Goal: Task Accomplishment & Management: Manage account settings

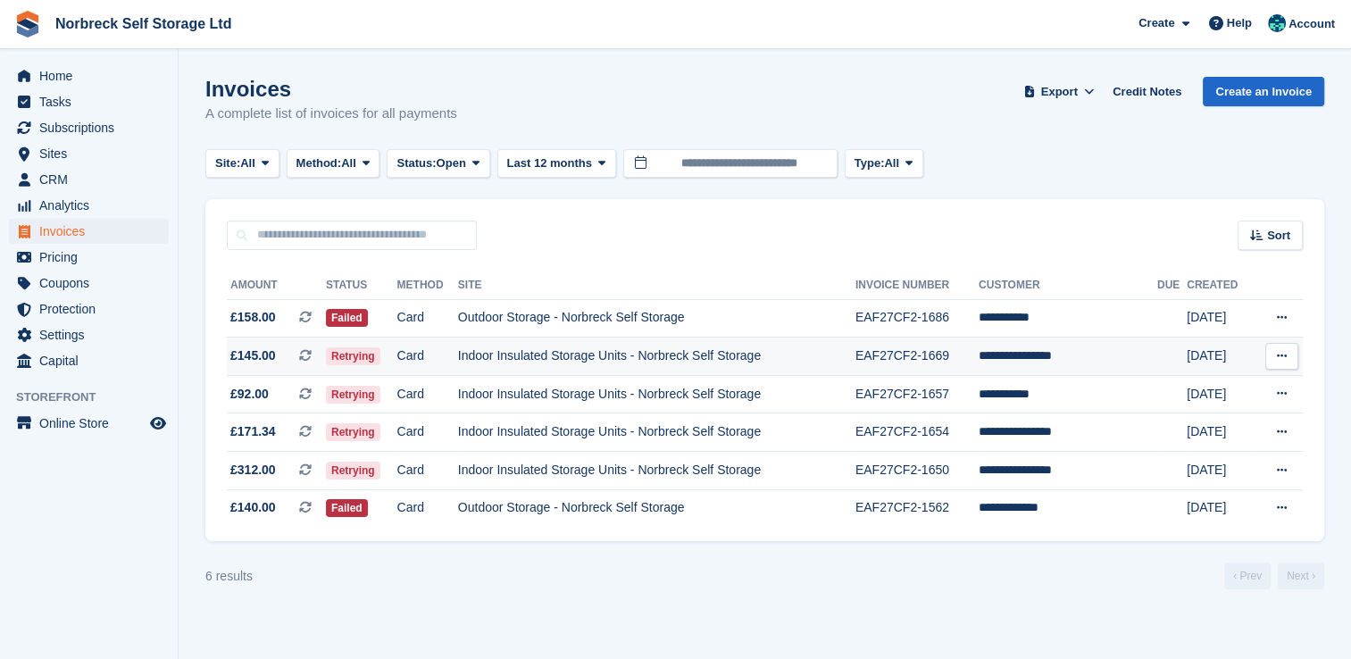
click at [961, 366] on td "EAF27CF2-1669" at bounding box center [916, 356] width 123 height 38
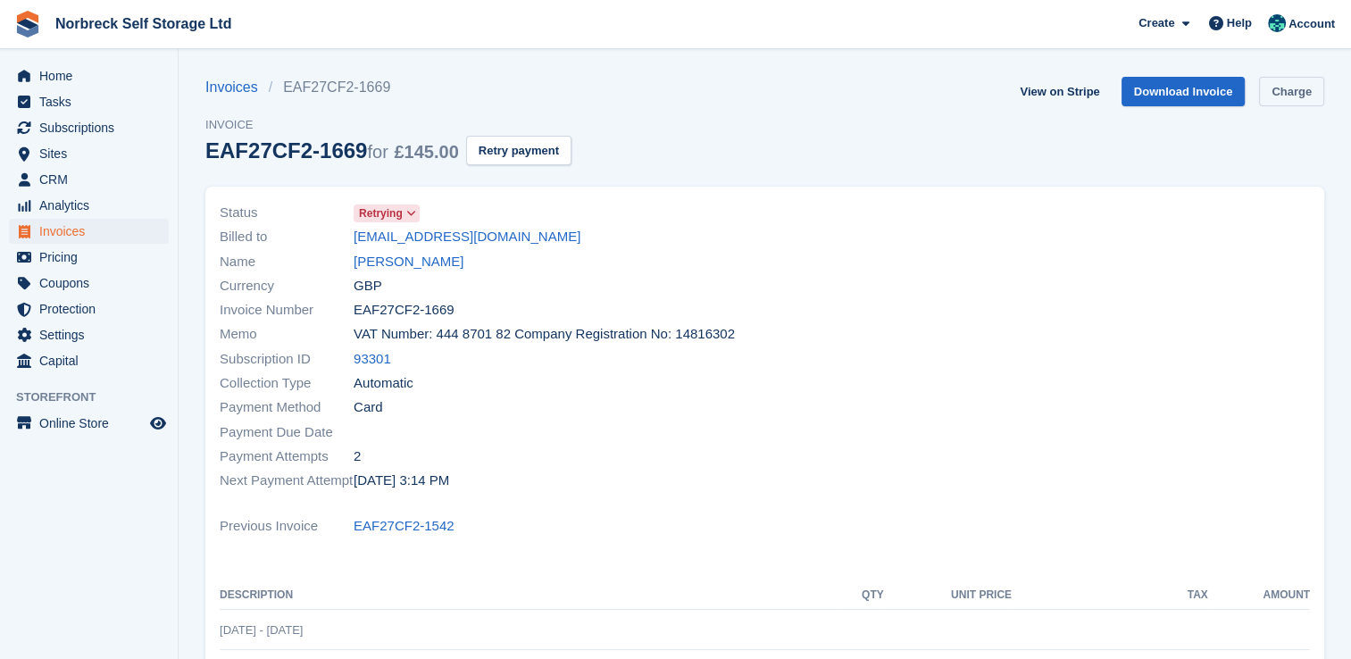
click at [1303, 98] on link "Charge" at bounding box center [1291, 91] width 65 height 29
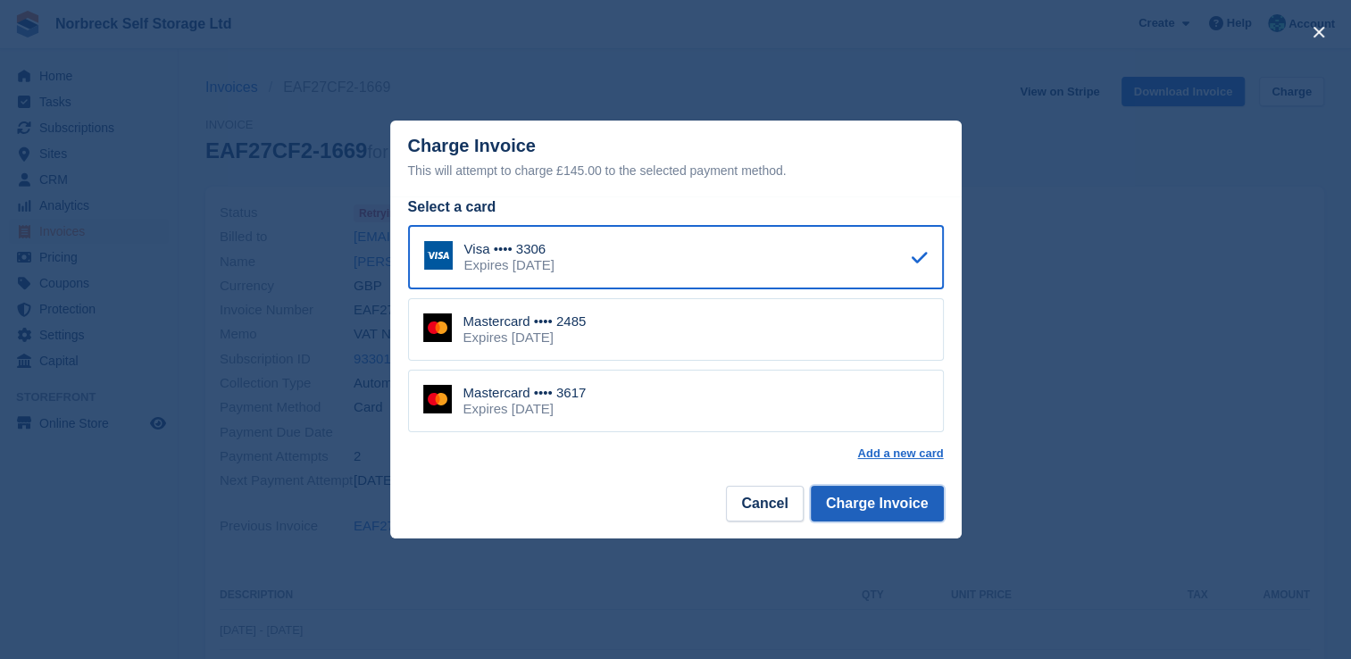
click at [886, 495] on button "Charge Invoice" at bounding box center [877, 504] width 133 height 36
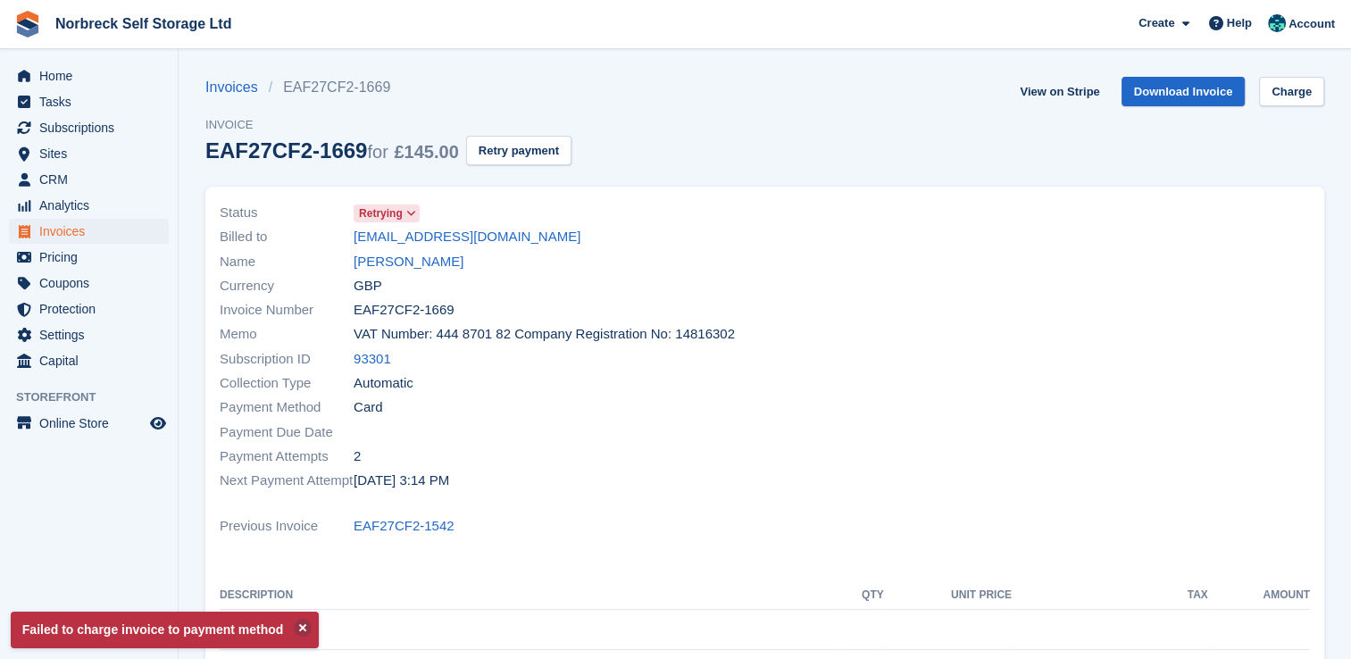
click at [1314, 111] on div "View on Stripe Download Invoice Charge" at bounding box center [1168, 95] width 312 height 37
click at [1310, 98] on link "Charge" at bounding box center [1291, 91] width 65 height 29
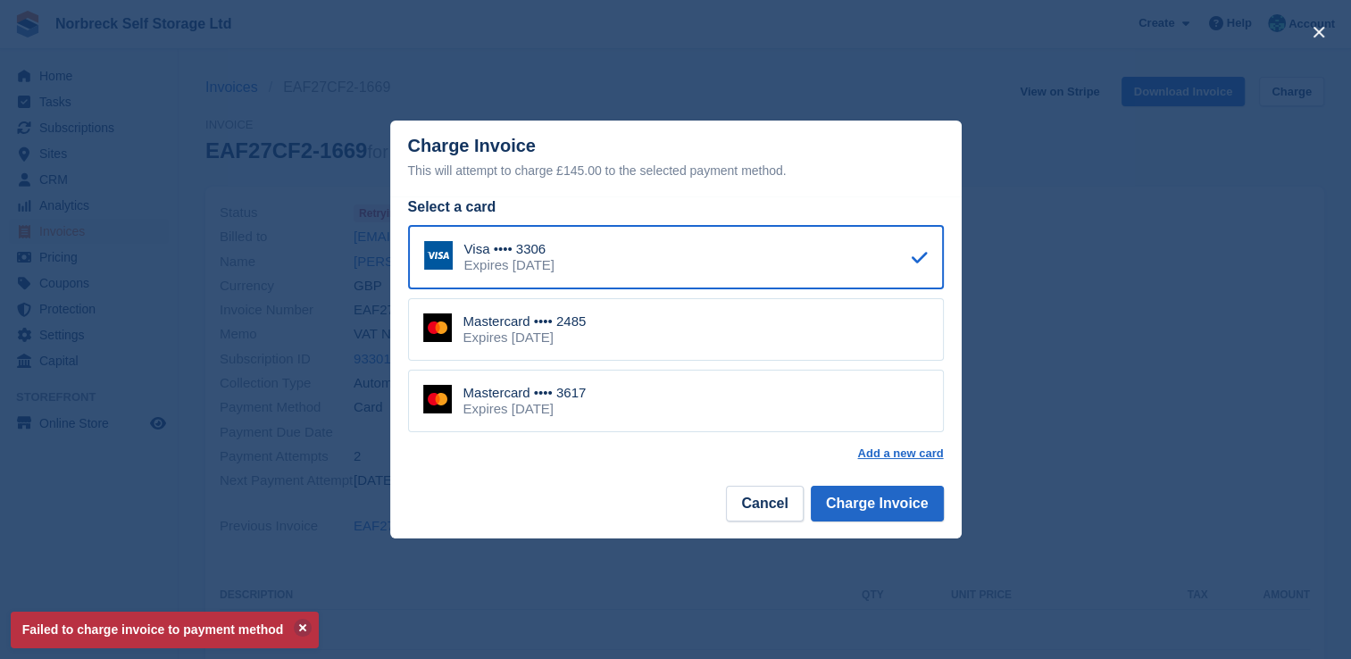
click at [741, 422] on div "Mastercard •••• 3617 Expires November 2026" at bounding box center [676, 401] width 536 height 62
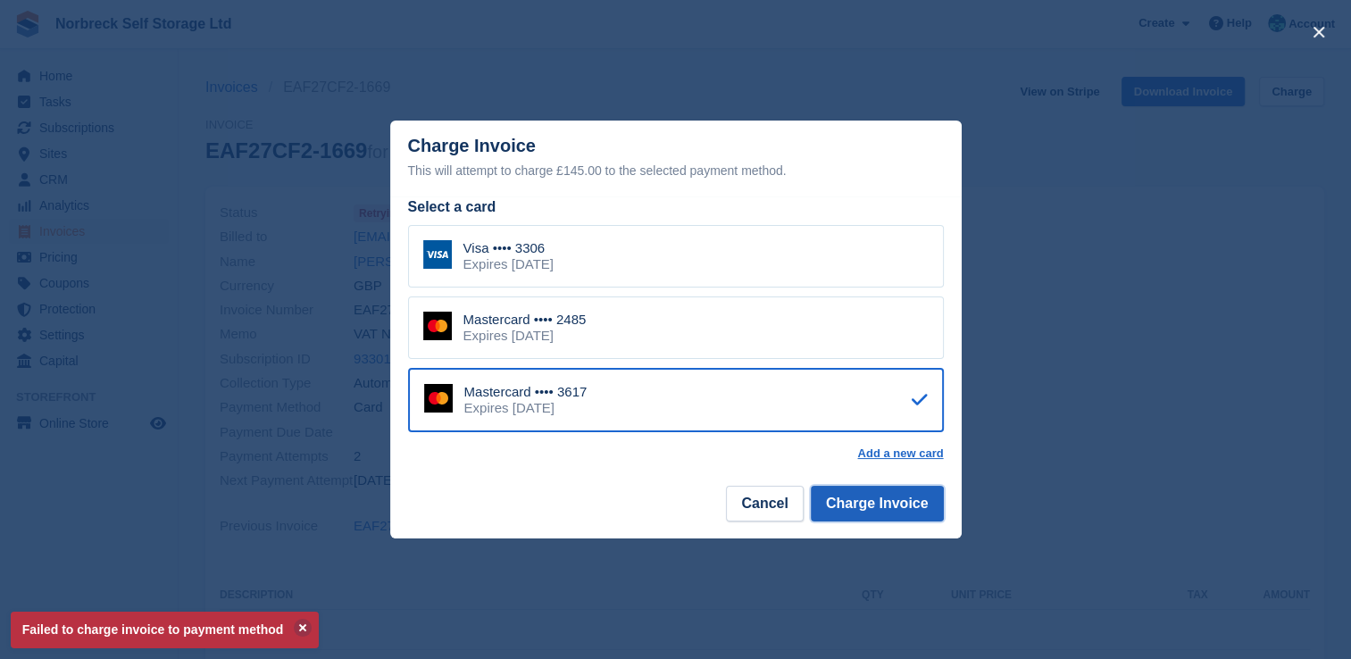
click at [930, 501] on button "Charge Invoice" at bounding box center [877, 504] width 133 height 36
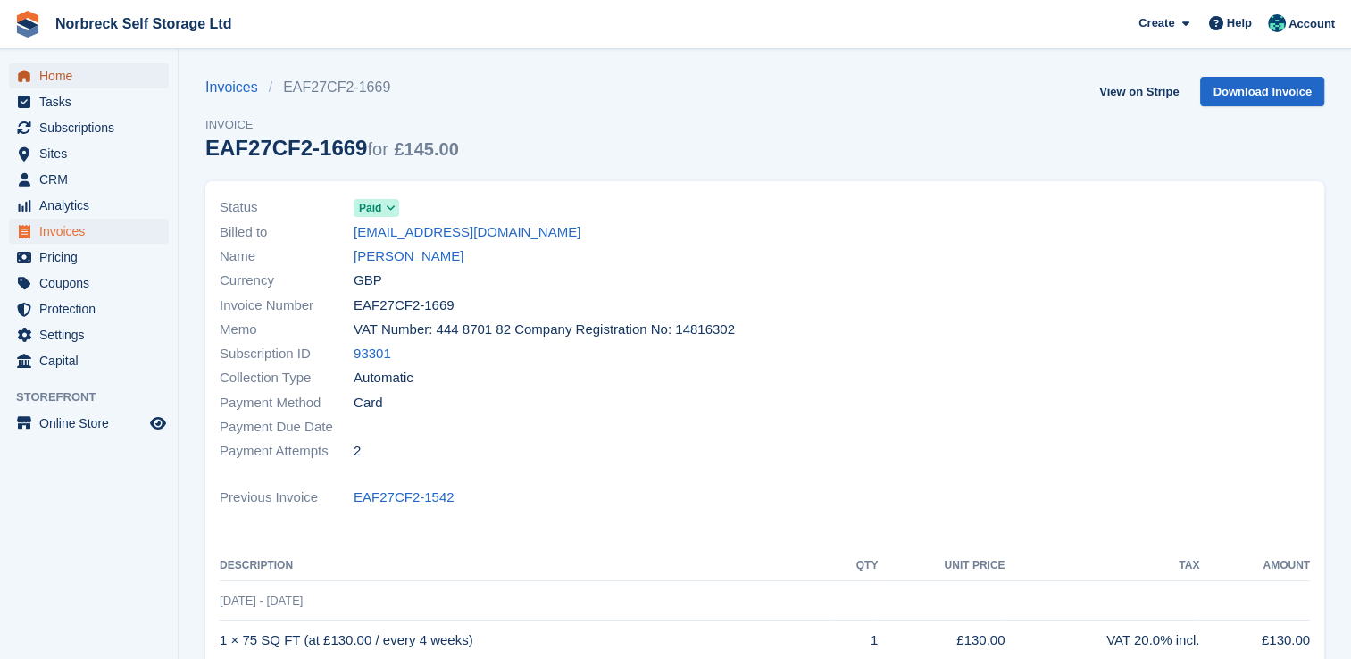
click at [112, 87] on span "Home" at bounding box center [92, 75] width 107 height 25
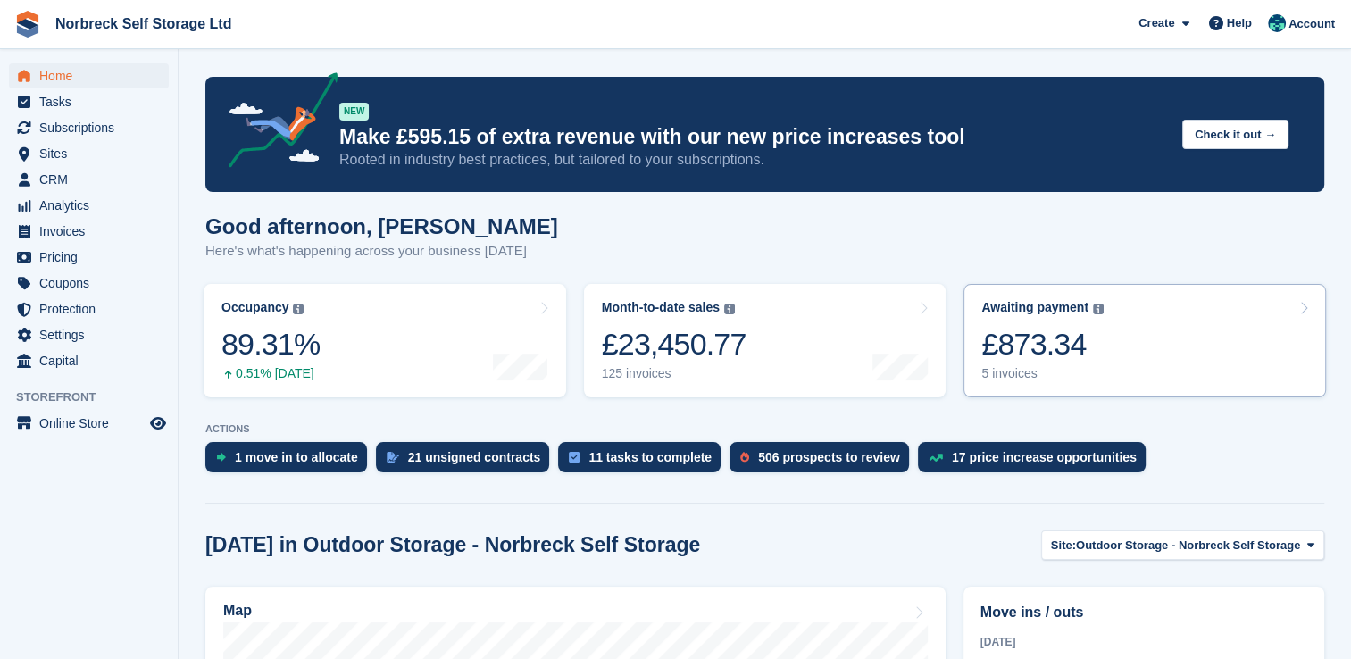
click at [1043, 349] on div "£873.34" at bounding box center [1042, 344] width 122 height 37
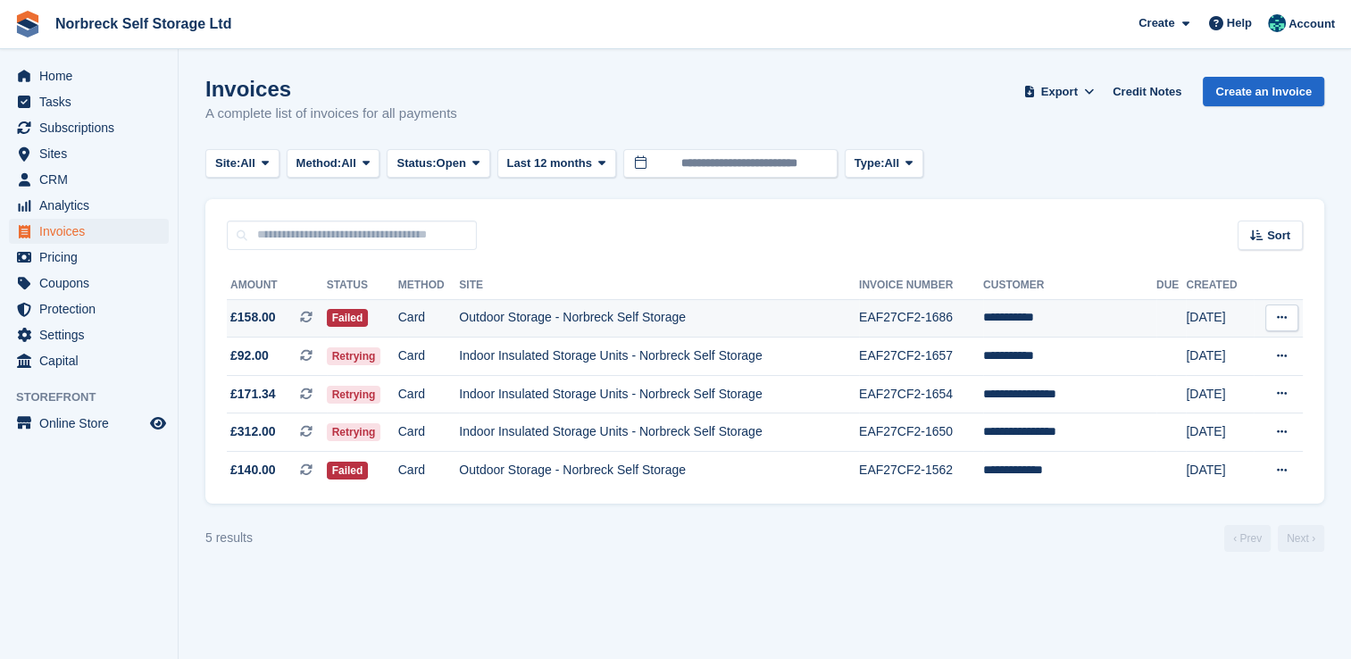
click at [846, 313] on td "Outdoor Storage - Norbreck Self Storage" at bounding box center [659, 318] width 400 height 38
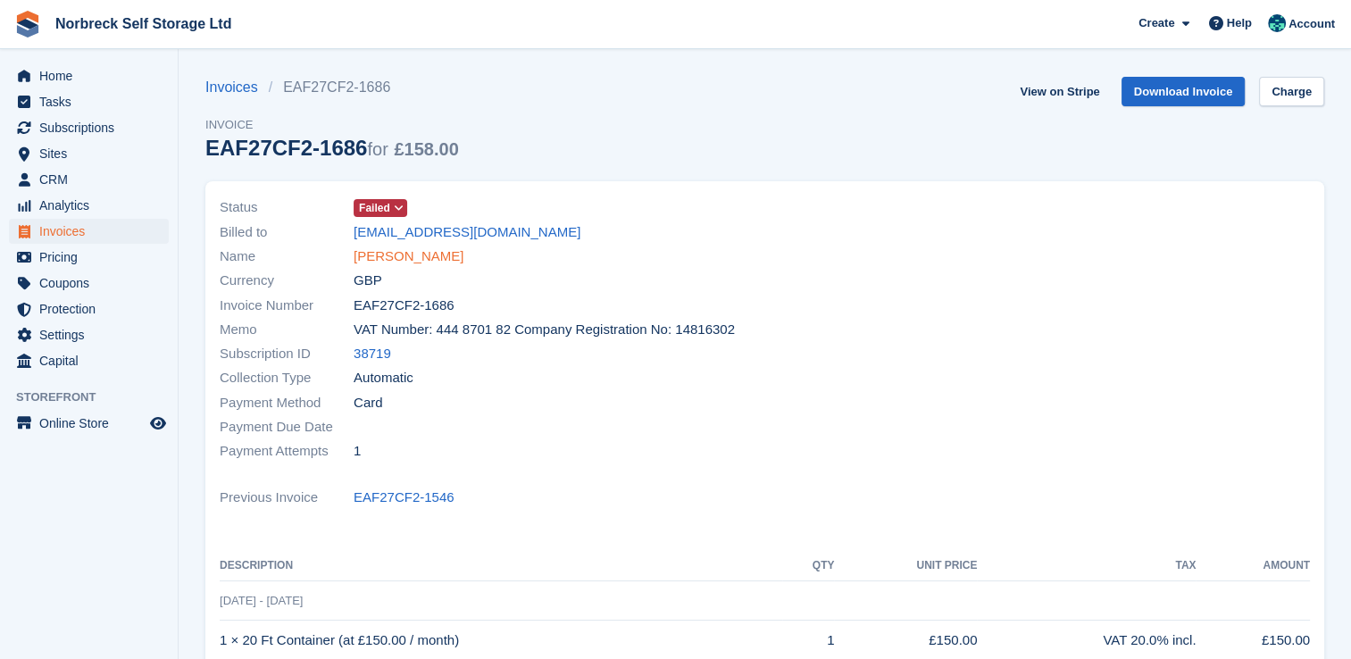
click at [399, 257] on link "[PERSON_NAME]" at bounding box center [409, 256] width 110 height 21
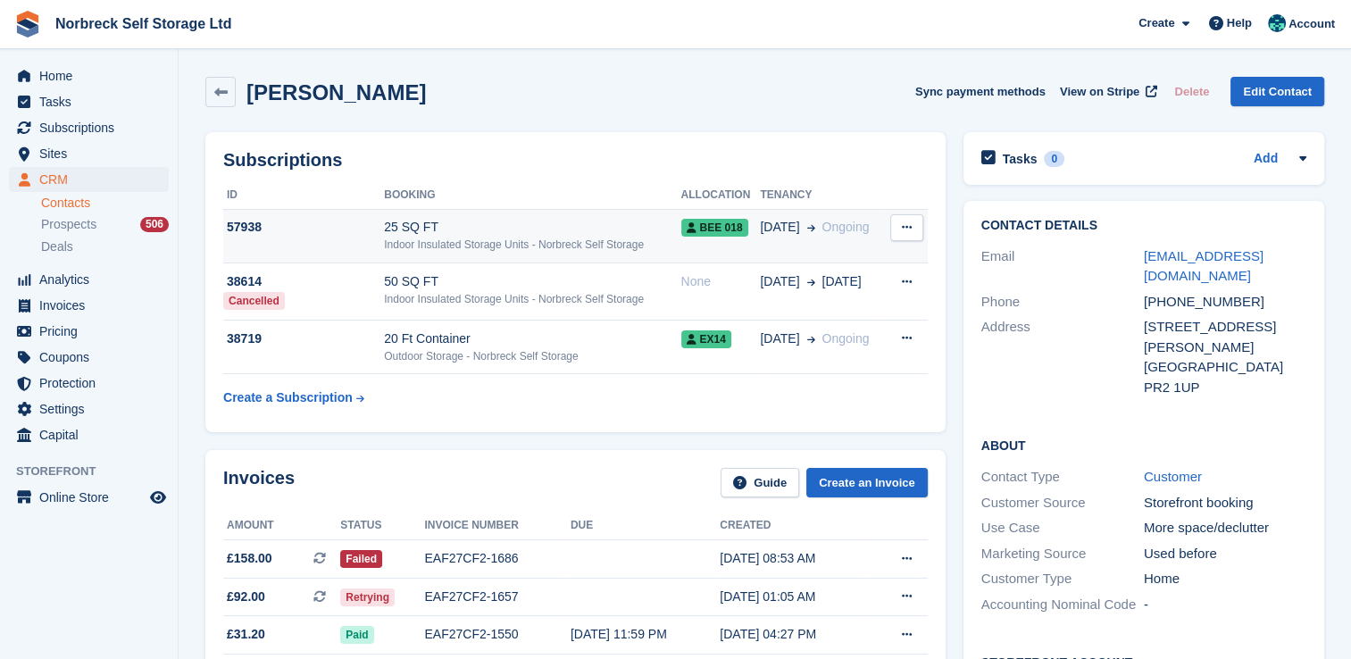
click at [918, 227] on button at bounding box center [906, 227] width 33 height 27
click at [503, 223] on div "25 SQ FT" at bounding box center [532, 227] width 296 height 19
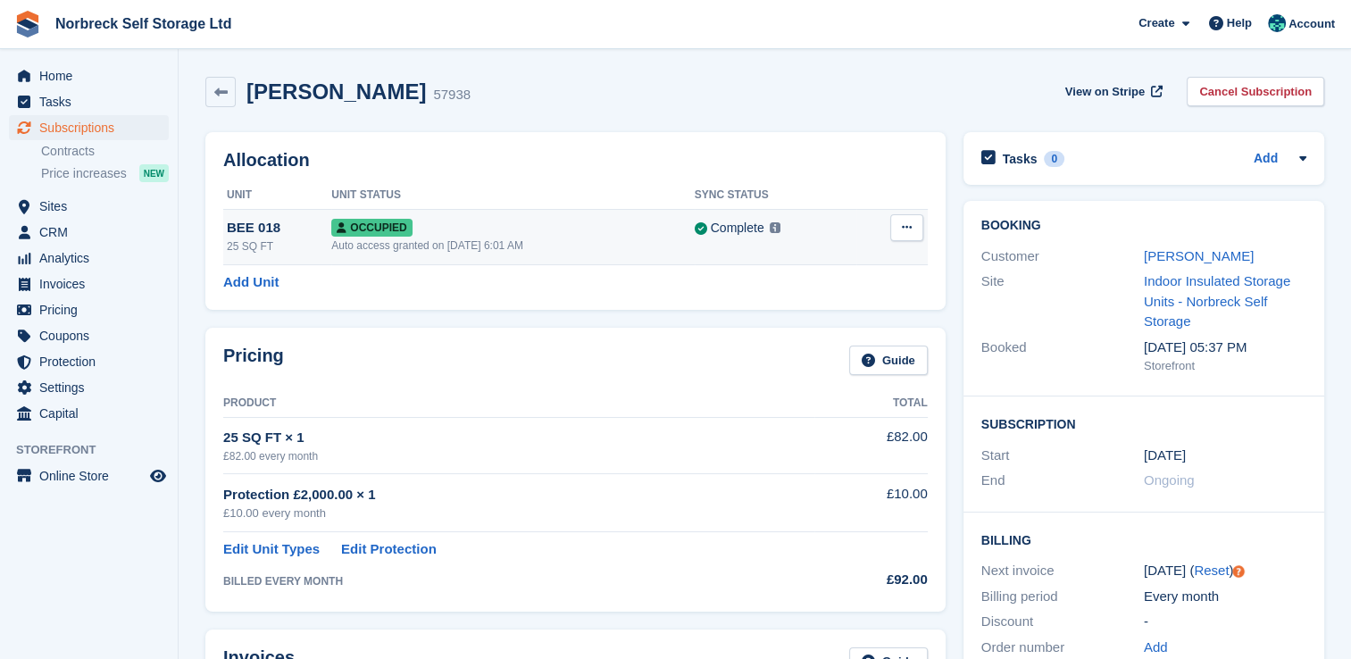
click at [896, 229] on button at bounding box center [906, 227] width 33 height 27
click at [804, 262] on p "Overlock" at bounding box center [837, 262] width 155 height 23
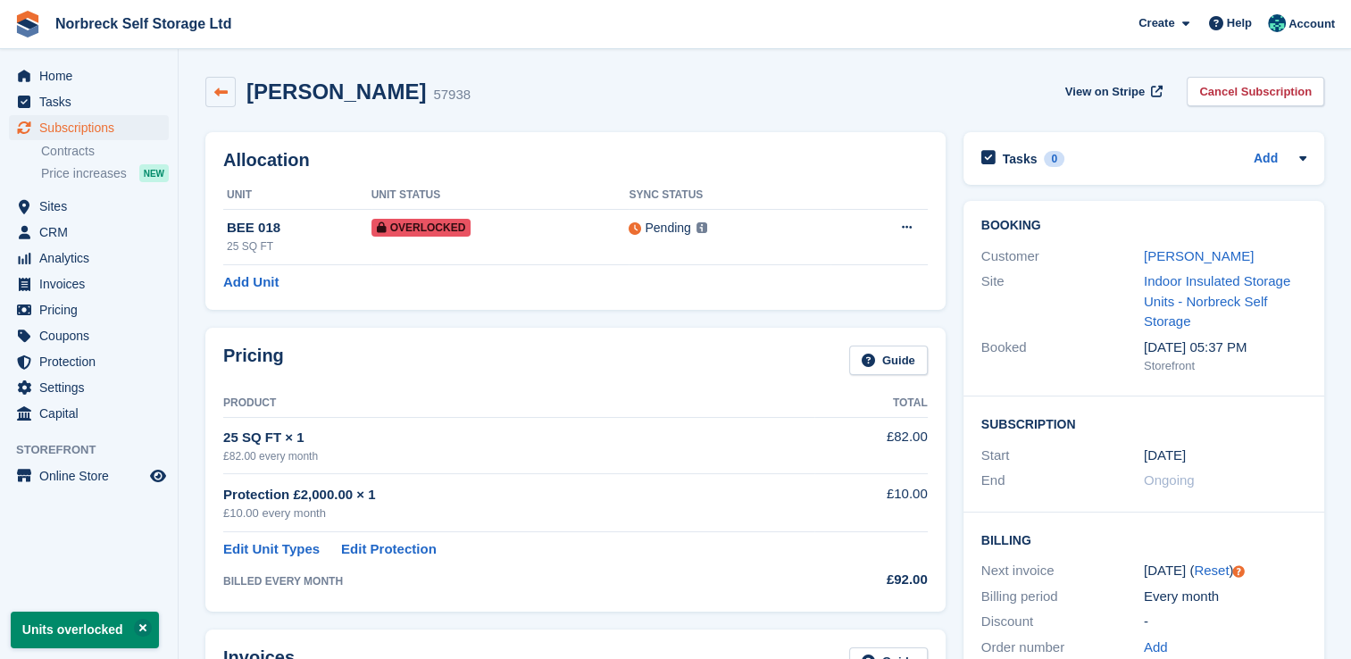
click at [229, 86] on link at bounding box center [220, 92] width 30 height 30
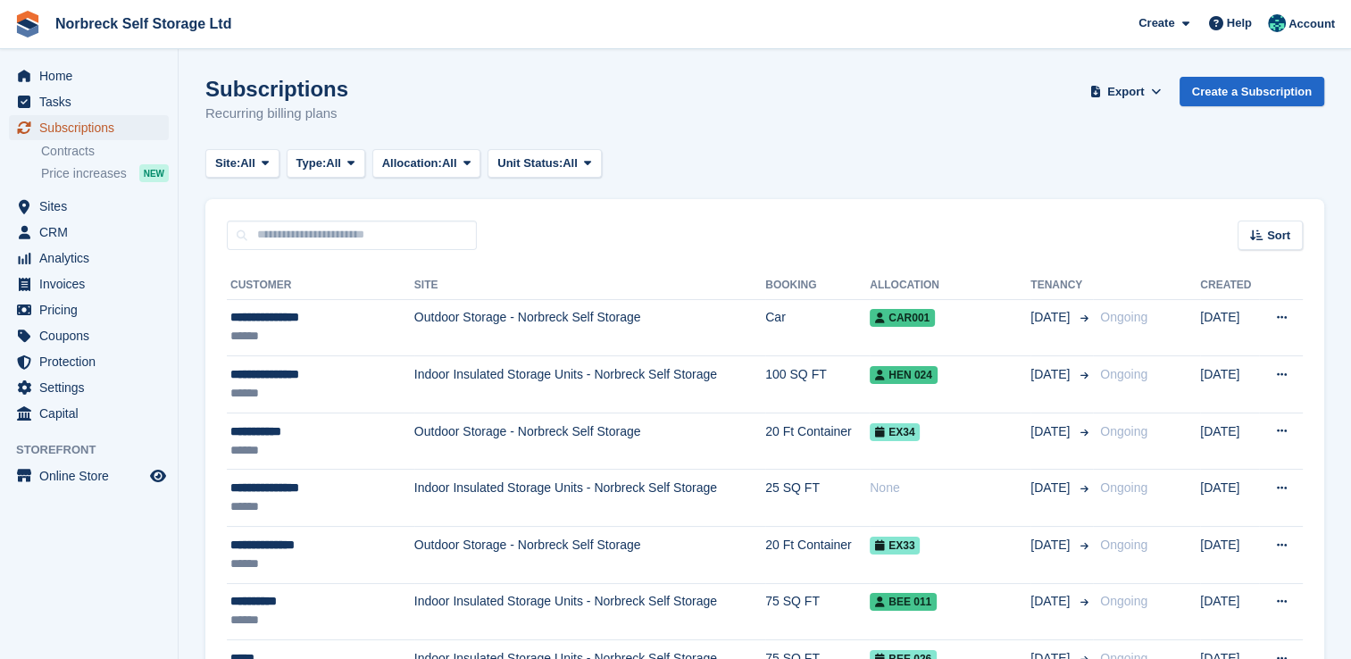
click at [79, 133] on span "Subscriptions" at bounding box center [92, 127] width 107 height 25
click at [67, 70] on span "Home" at bounding box center [92, 75] width 107 height 25
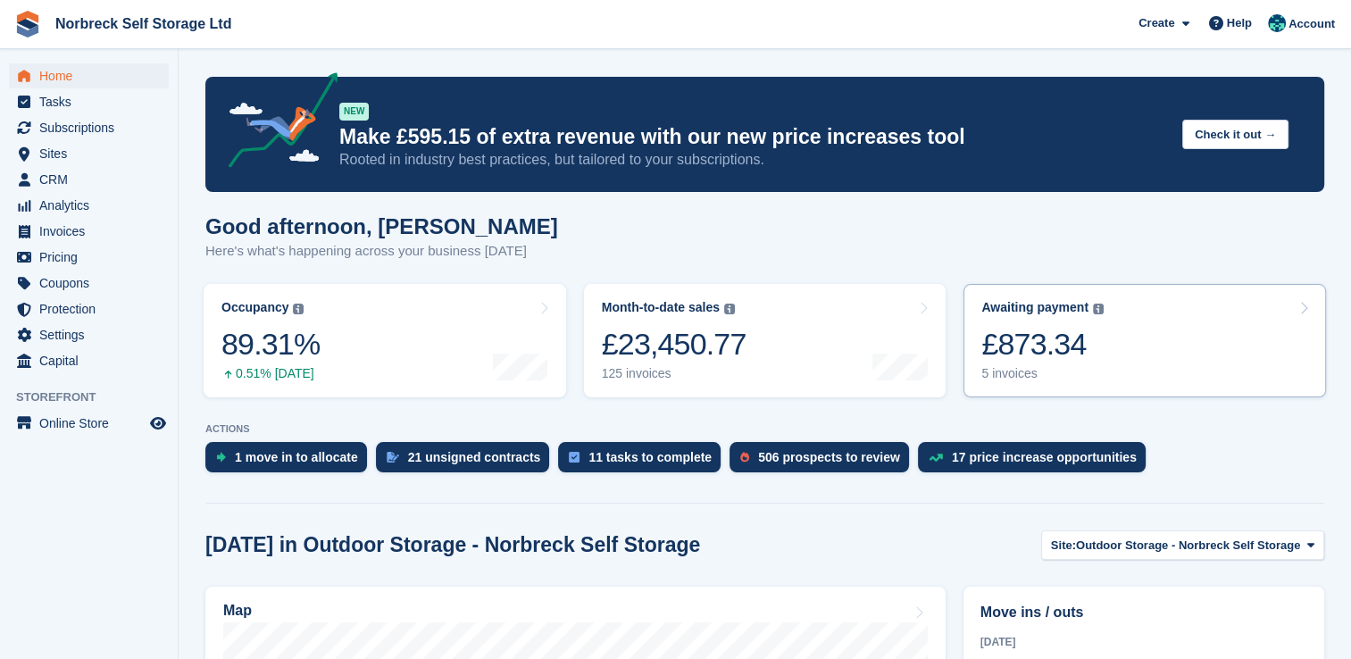
click at [1228, 370] on link "Awaiting payment The total outstanding balance on all open invoices. £873.34 5 …" at bounding box center [1144, 340] width 362 height 113
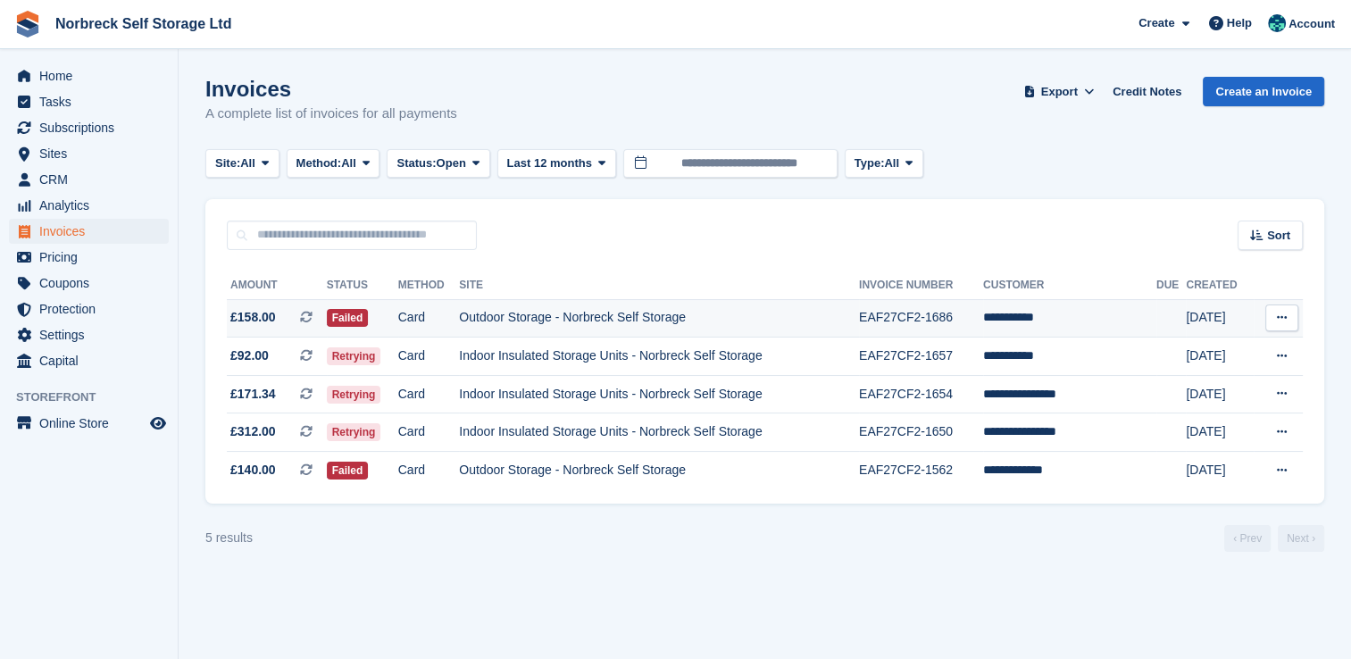
click at [700, 316] on td "Outdoor Storage - Norbreck Self Storage" at bounding box center [659, 318] width 400 height 38
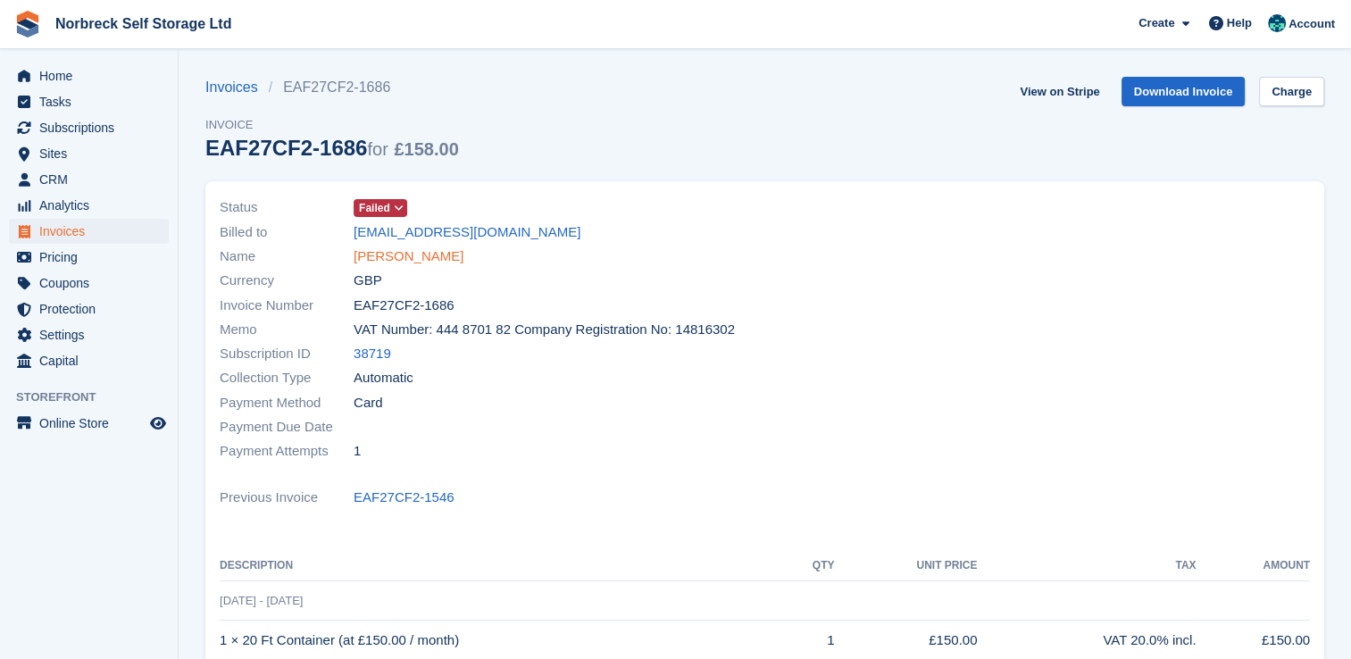
click at [380, 259] on link "Toni oneill" at bounding box center [409, 256] width 110 height 21
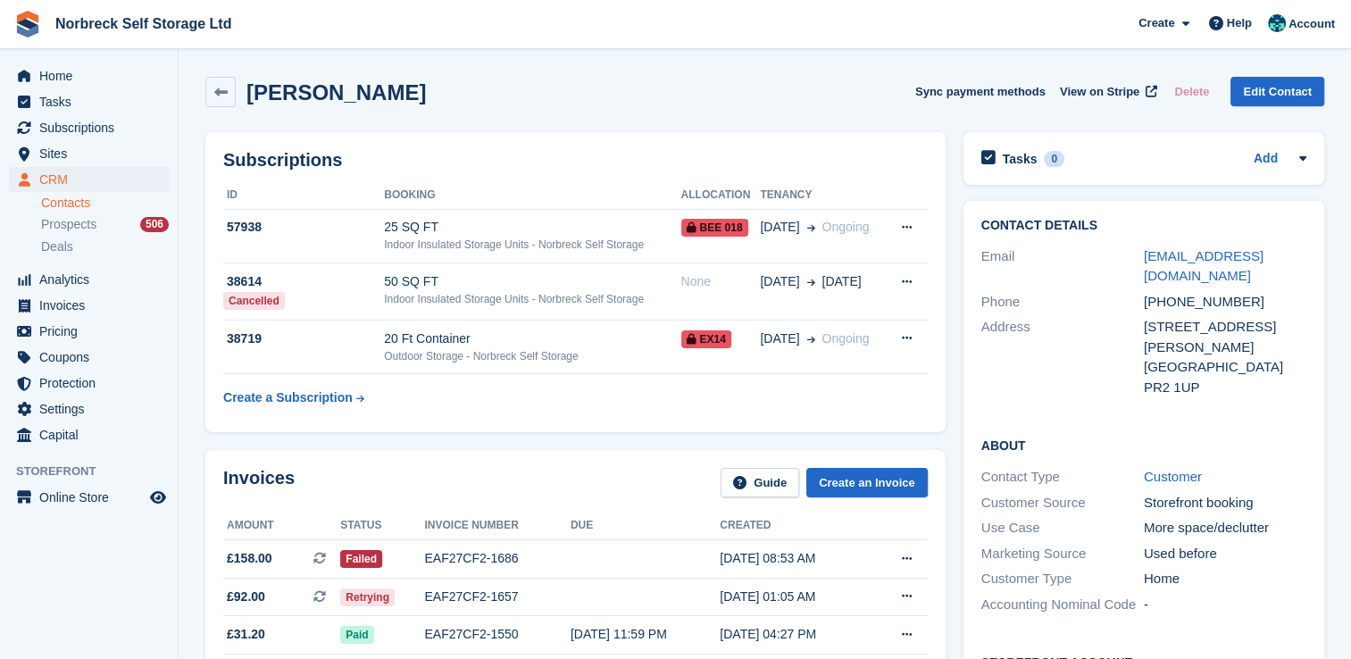
click at [89, 59] on div "Home Tasks Subscriptions Subscriptions Subscriptions Contracts Price increases …" at bounding box center [89, 252] width 178 height 392
click at [89, 80] on span "Home" at bounding box center [92, 75] width 107 height 25
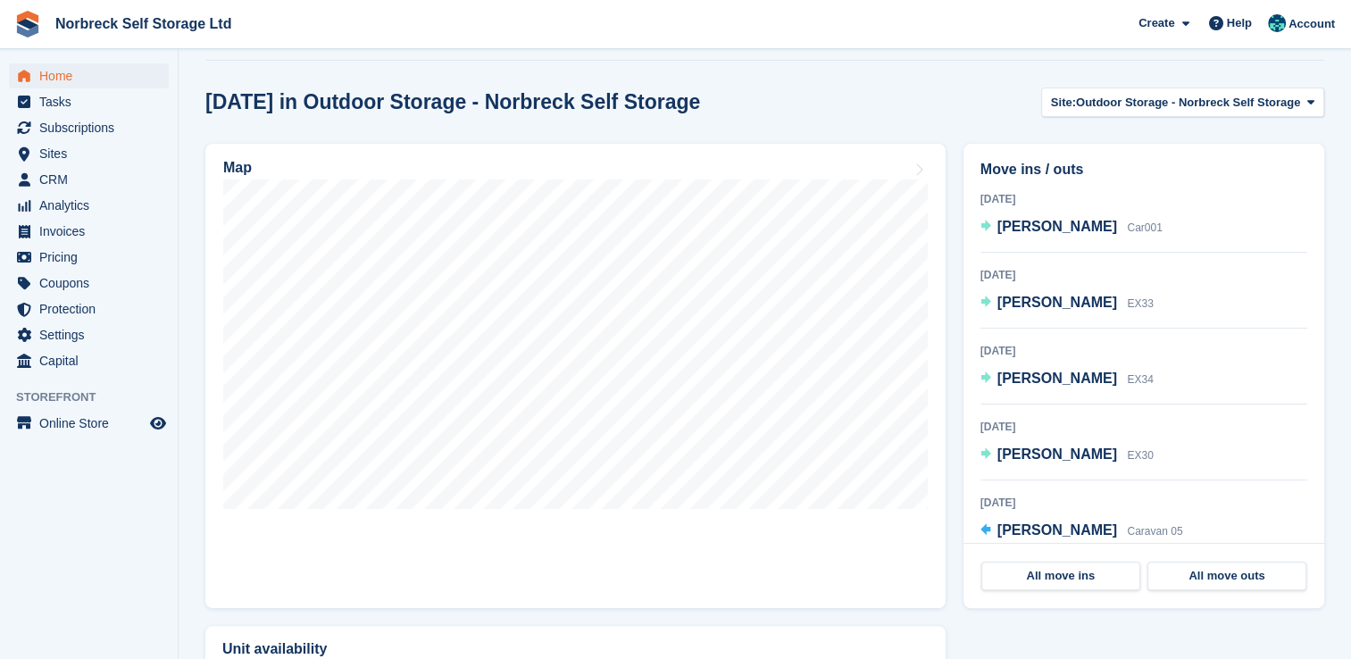
scroll to position [446, 0]
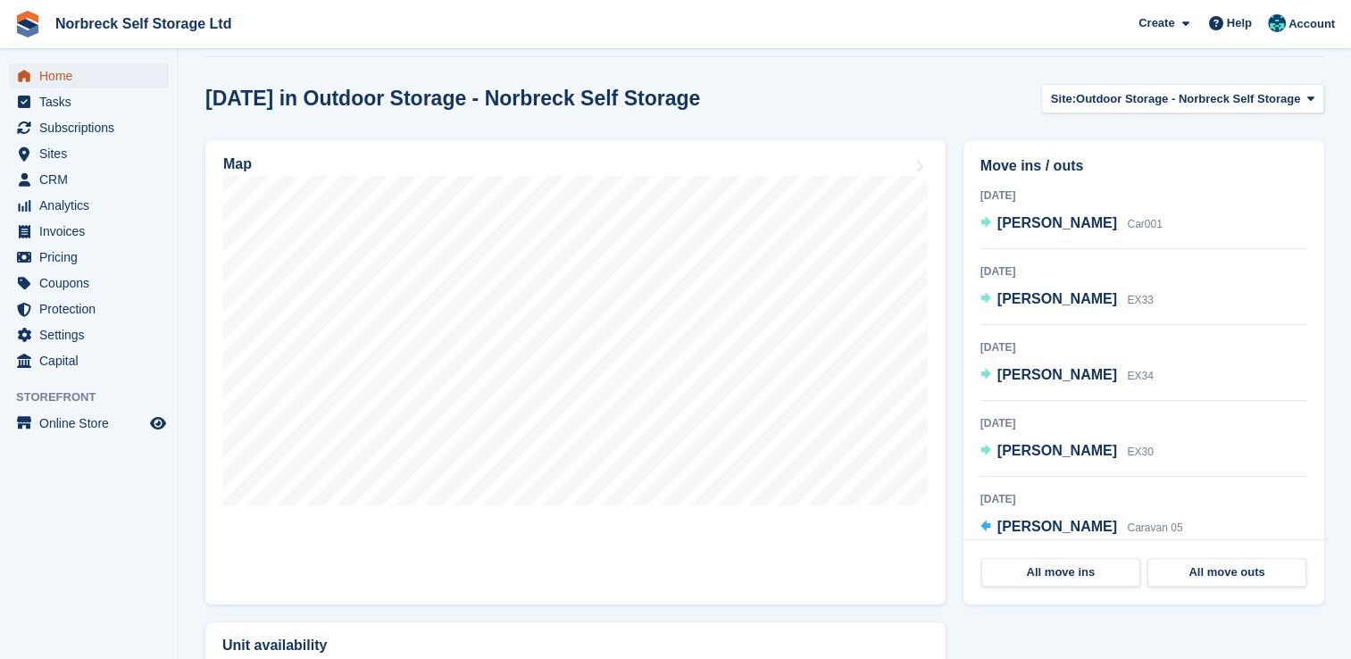
click at [46, 70] on span "Home" at bounding box center [92, 75] width 107 height 25
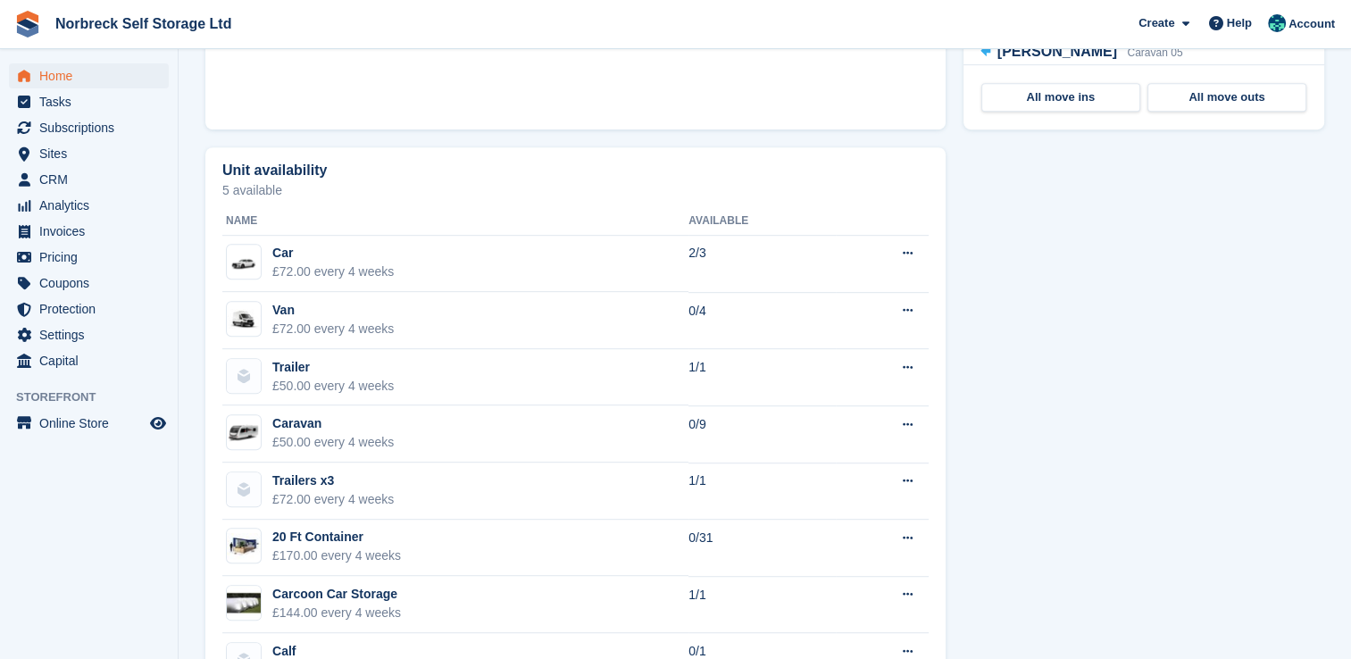
scroll to position [1071, 0]
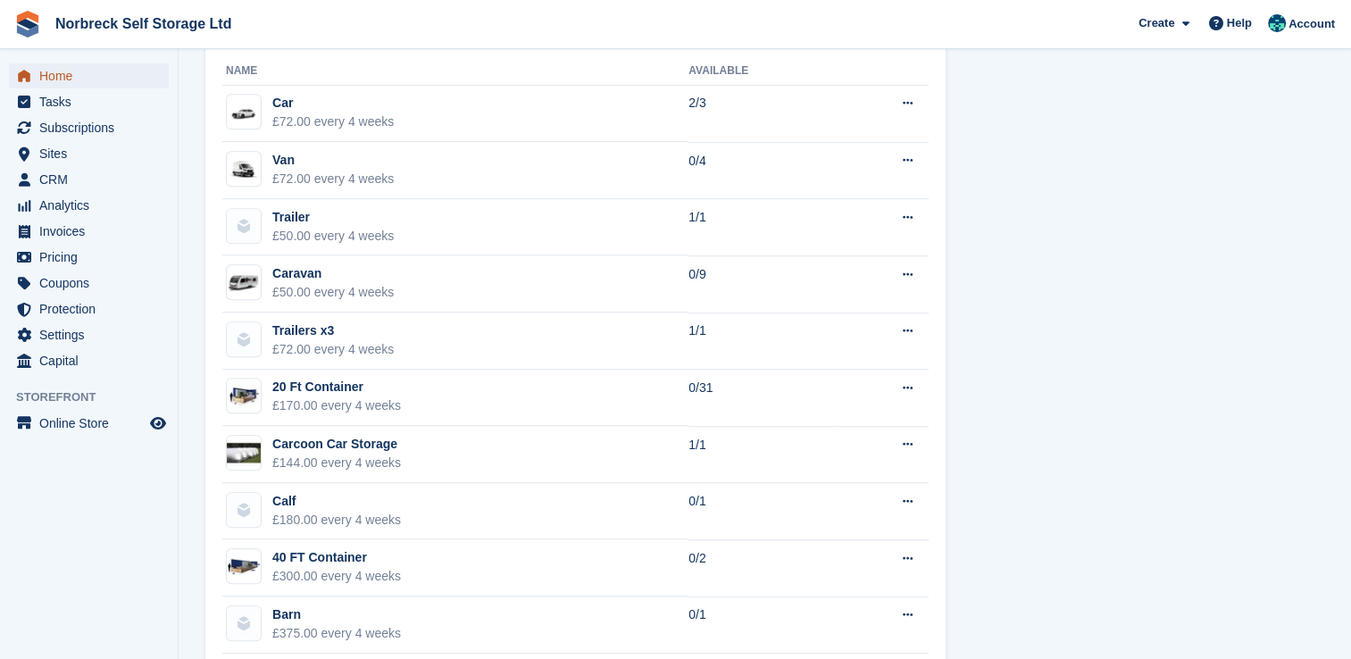
click at [93, 77] on span "Home" at bounding box center [92, 75] width 107 height 25
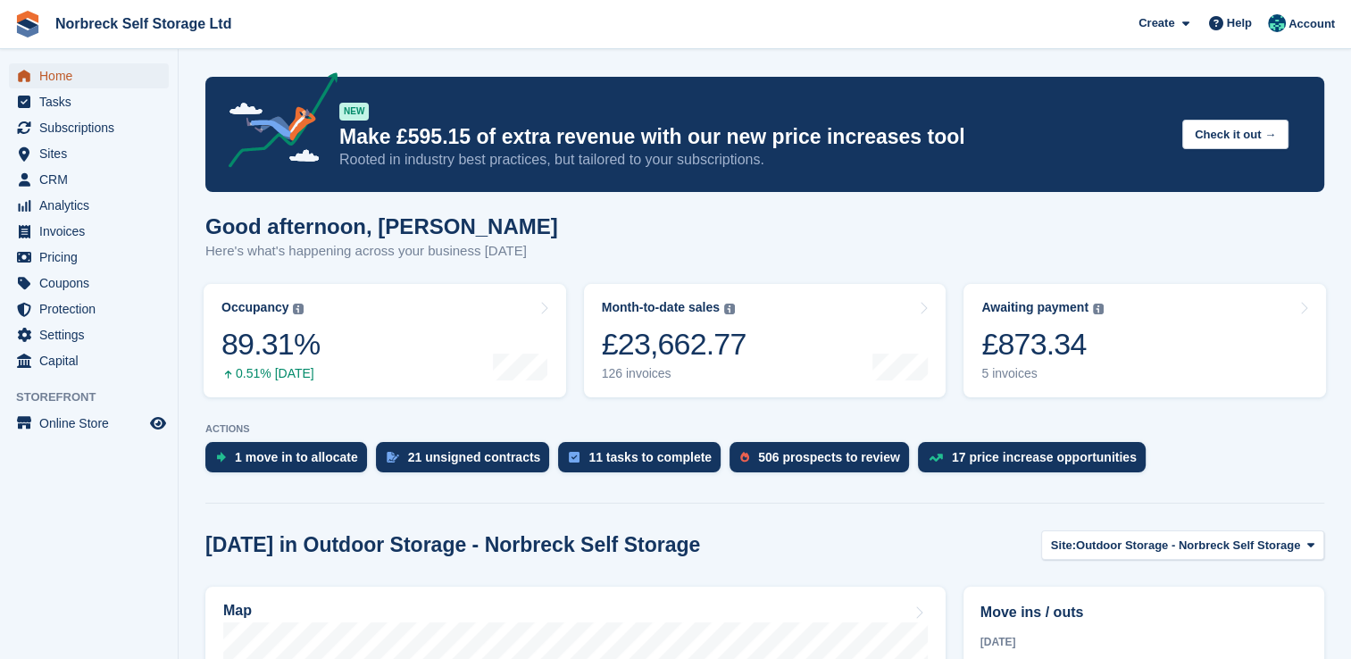
click at [79, 84] on span "Home" at bounding box center [92, 75] width 107 height 25
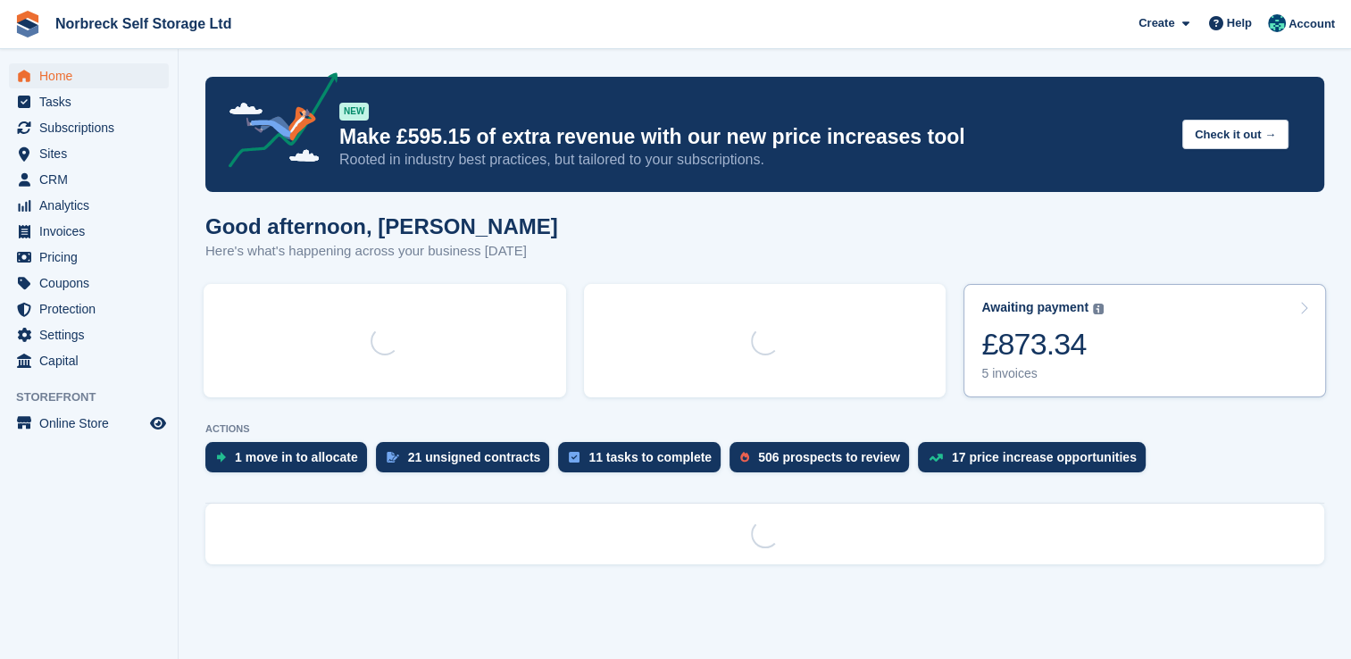
click at [1155, 352] on link "Awaiting payment The total outstanding balance on all open invoices. £873.34 5 …" at bounding box center [1144, 340] width 362 height 113
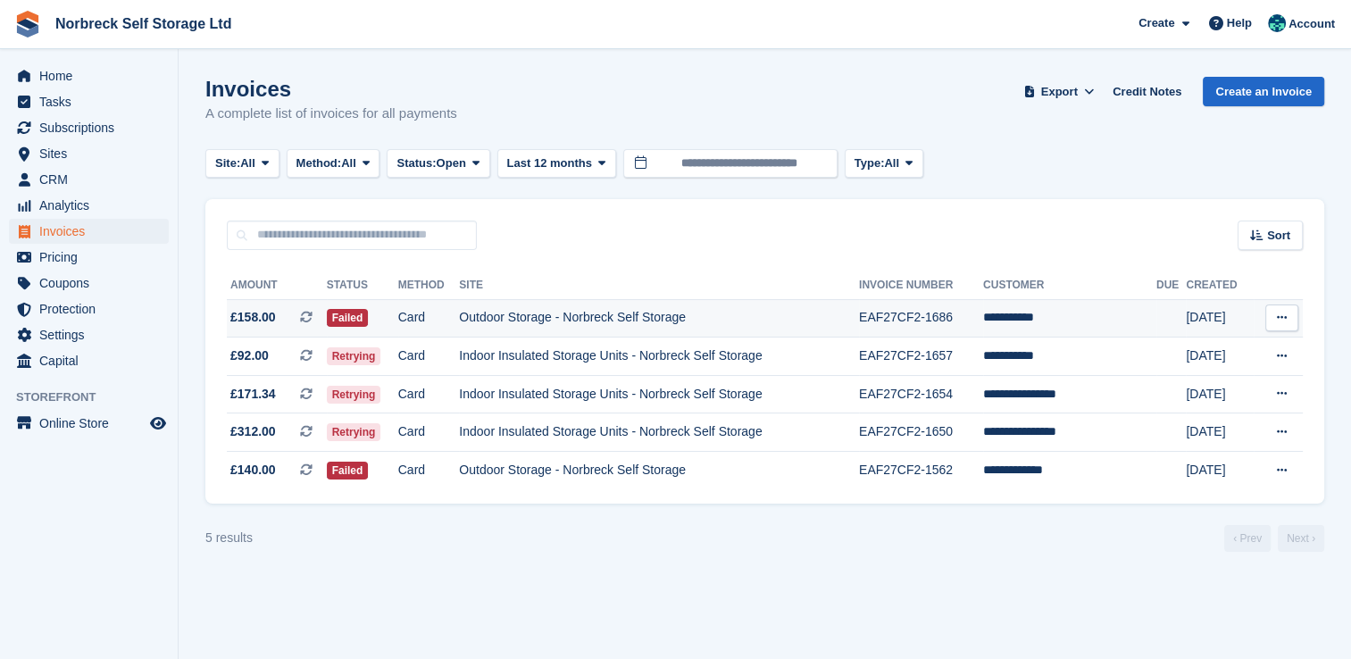
click at [694, 323] on td "Outdoor Storage - Norbreck Self Storage" at bounding box center [659, 318] width 400 height 38
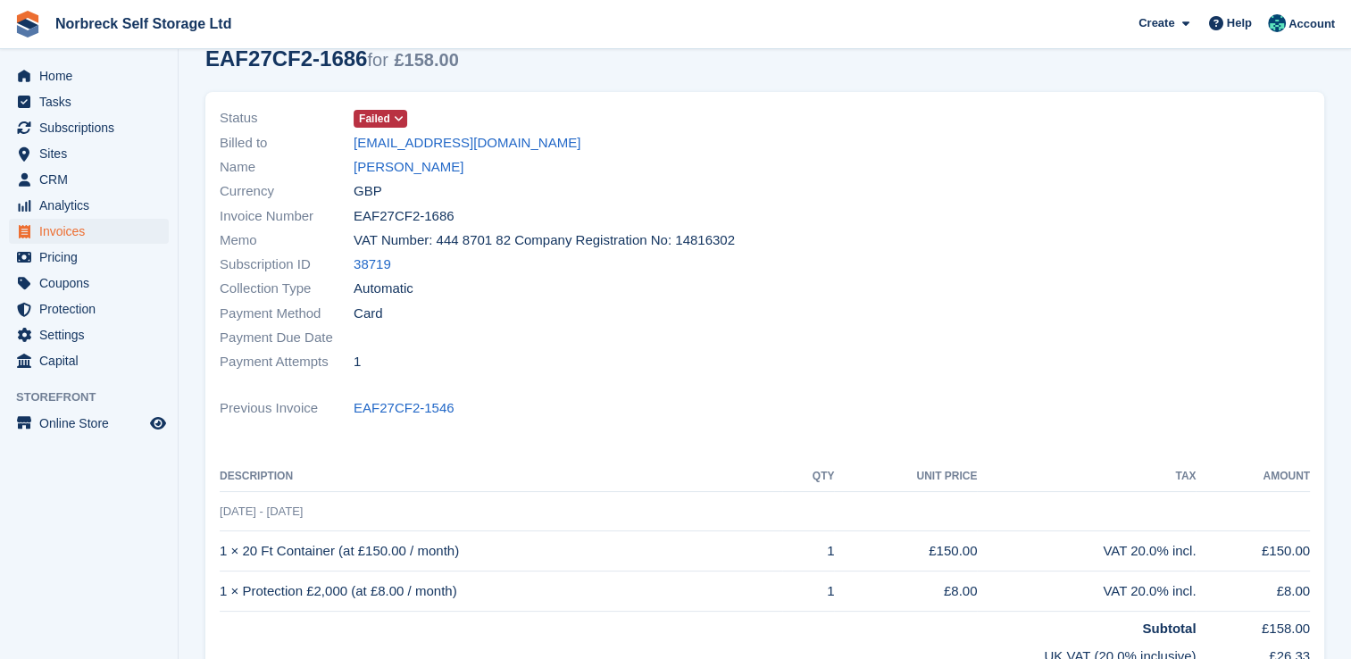
scroll to position [179, 0]
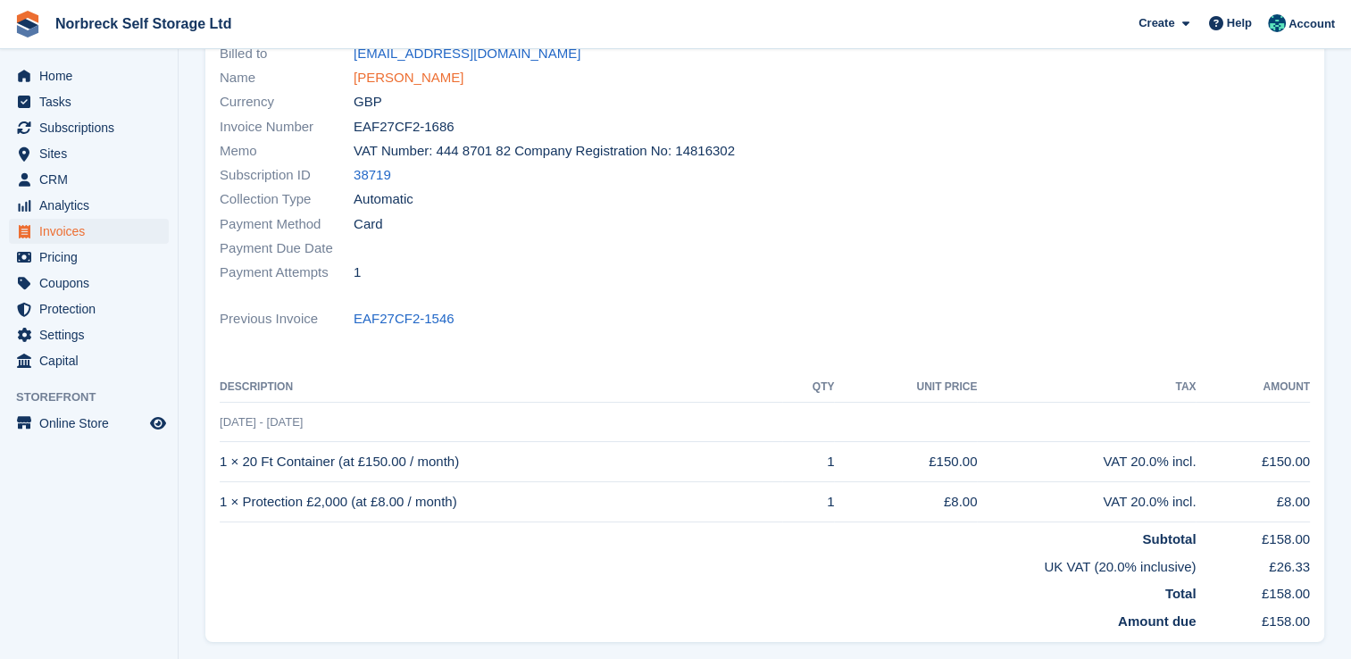
click at [411, 83] on link "Toni oneill" at bounding box center [409, 78] width 110 height 21
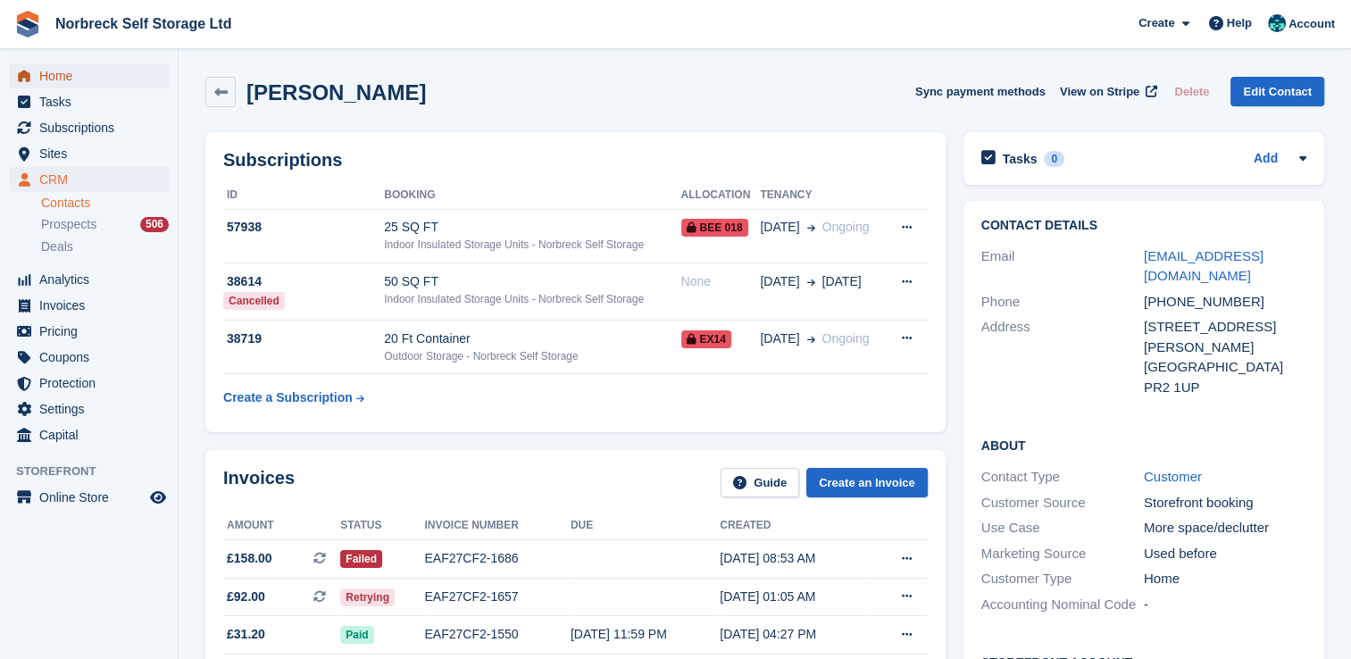
click at [57, 80] on span "Home" at bounding box center [92, 75] width 107 height 25
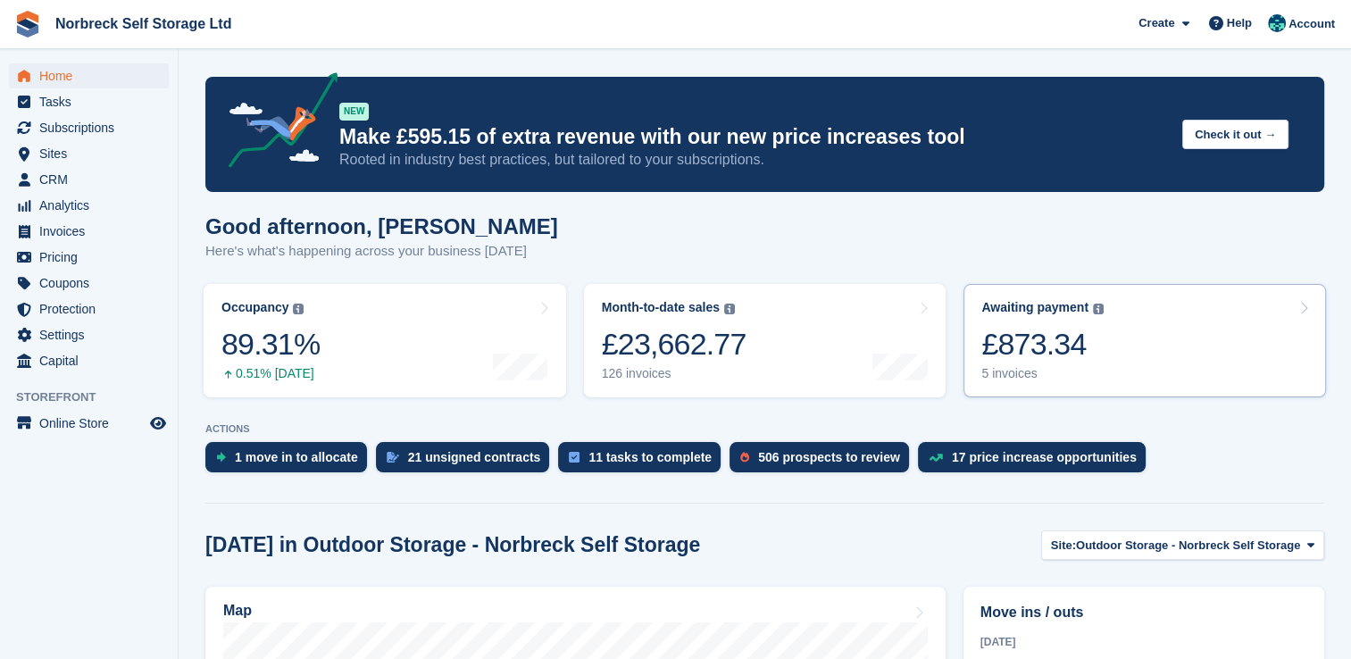
click at [1123, 361] on link "Awaiting payment The total outstanding balance on all open invoices. £873.34 5 …" at bounding box center [1144, 340] width 362 height 113
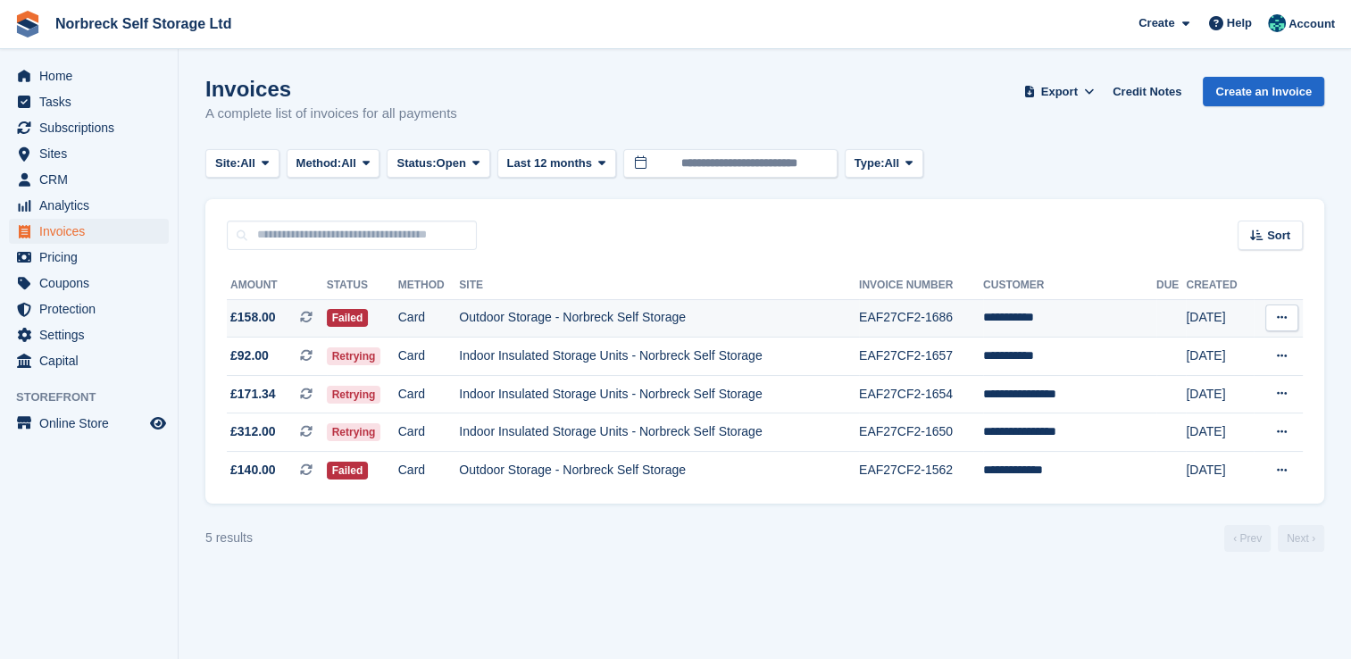
click at [1069, 326] on td "**********" at bounding box center [1069, 318] width 173 height 38
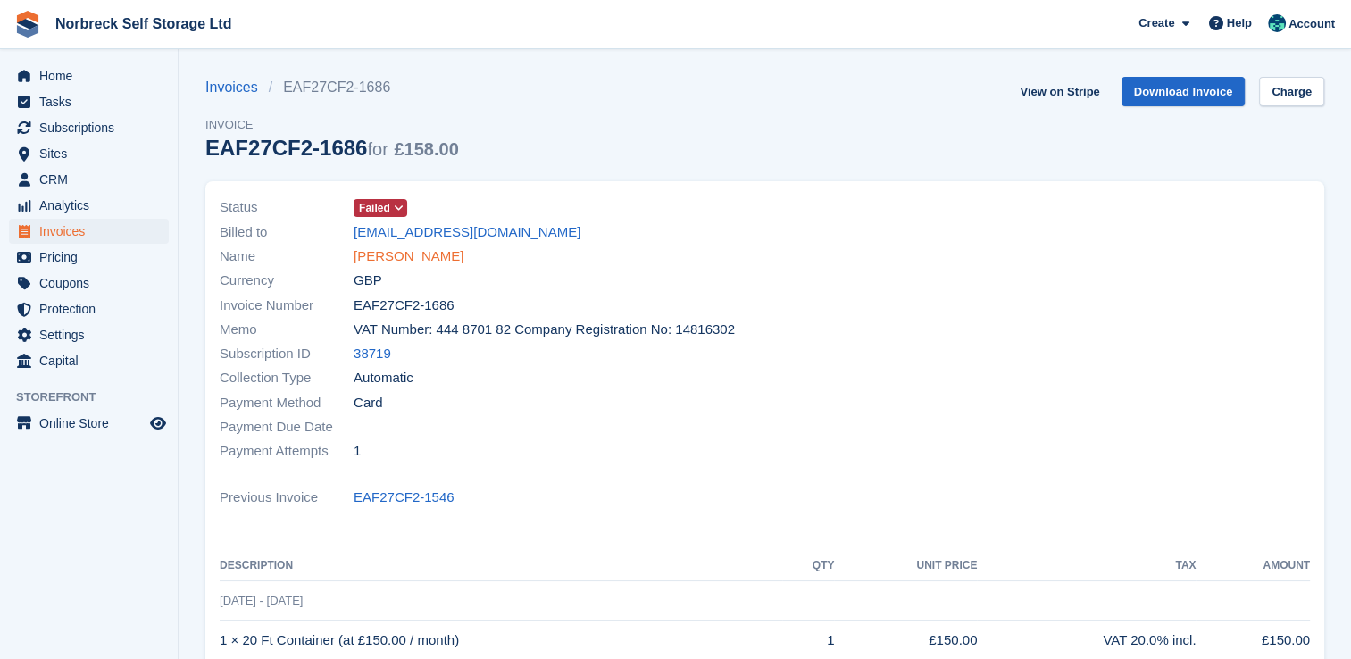
click at [405, 252] on link "Toni oneill" at bounding box center [409, 256] width 110 height 21
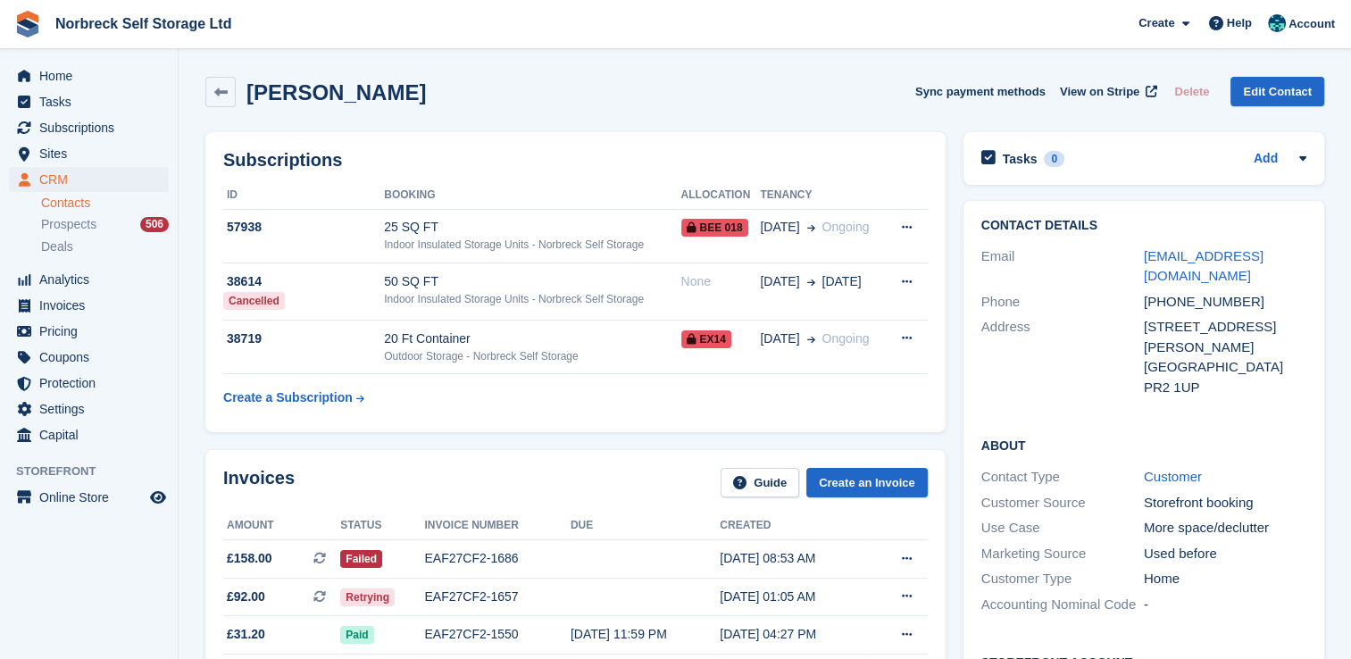
drag, startPoint x: 943, startPoint y: 137, endPoint x: 1149, endPoint y: 277, distance: 249.3
click at [626, 117] on div "Toni oneill Sync payment methods View on Stripe Delete Edit Contact" at bounding box center [764, 95] width 1136 height 55
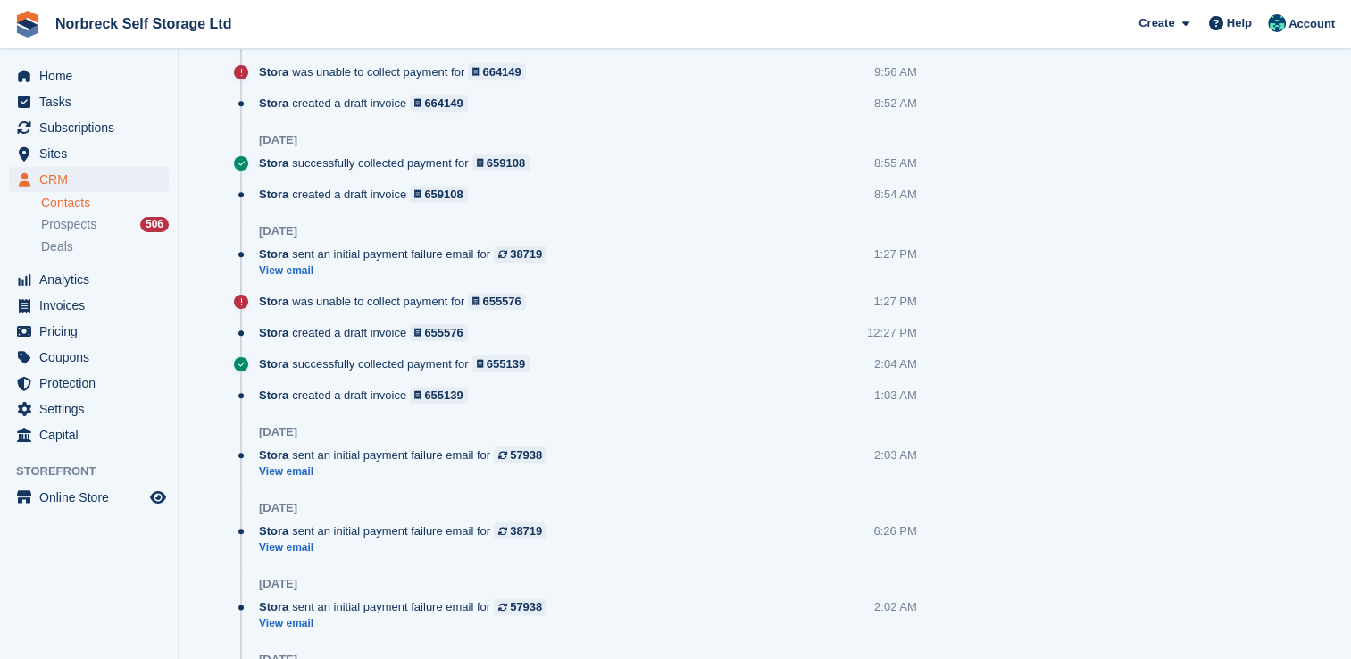
scroll to position [2242, 0]
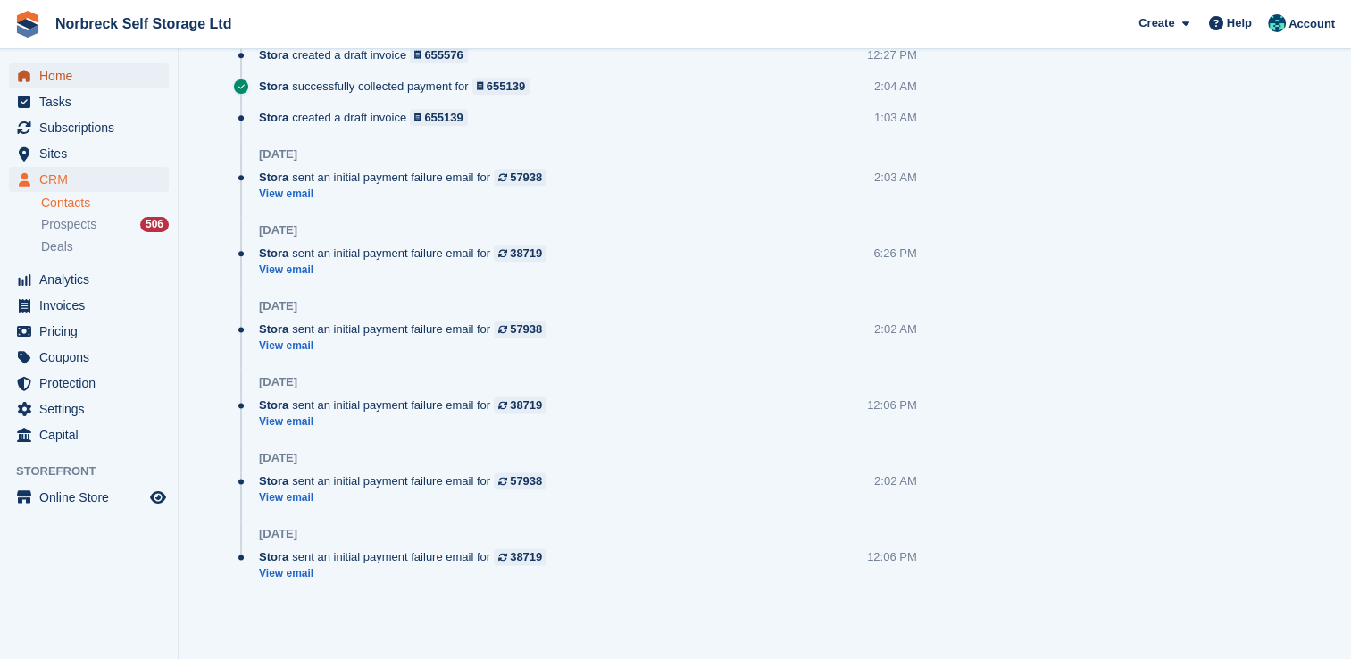
click at [91, 72] on span "Home" at bounding box center [92, 75] width 107 height 25
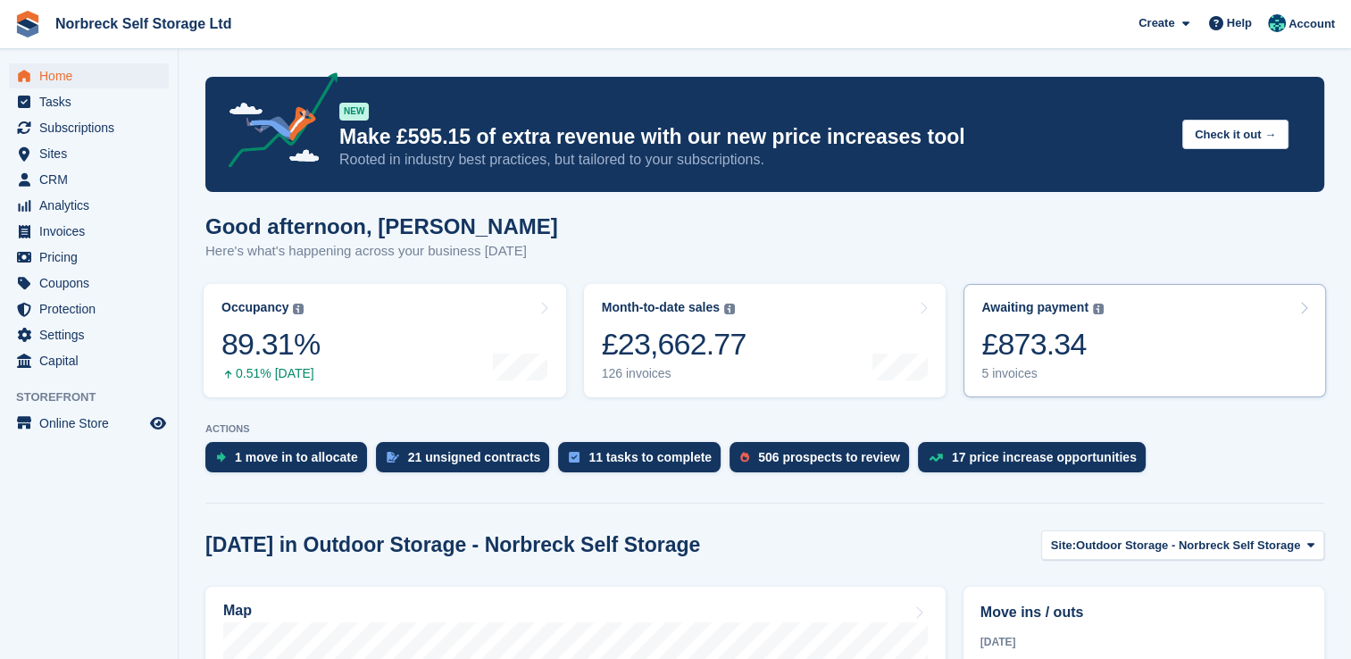
click at [1057, 330] on div "£873.34" at bounding box center [1042, 344] width 122 height 37
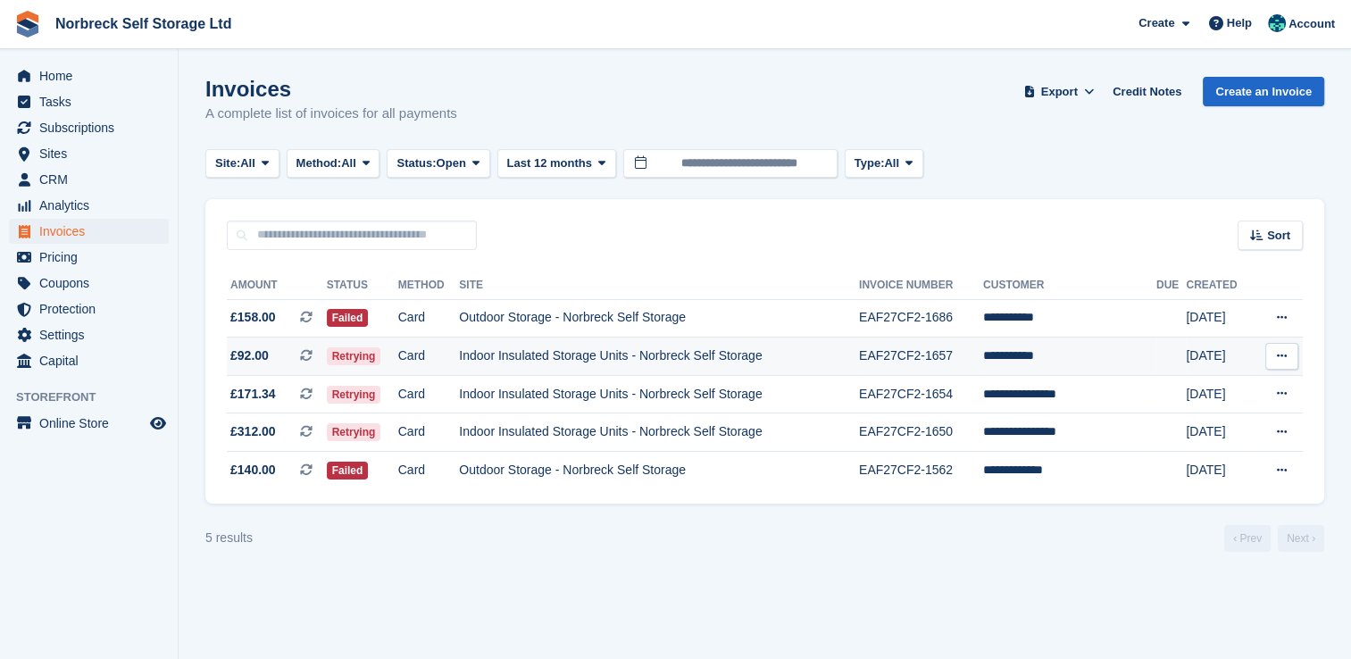
click at [1291, 356] on button at bounding box center [1281, 356] width 33 height 27
click at [696, 348] on td "Indoor Insulated Storage Units - Norbreck Self Storage" at bounding box center [659, 356] width 400 height 38
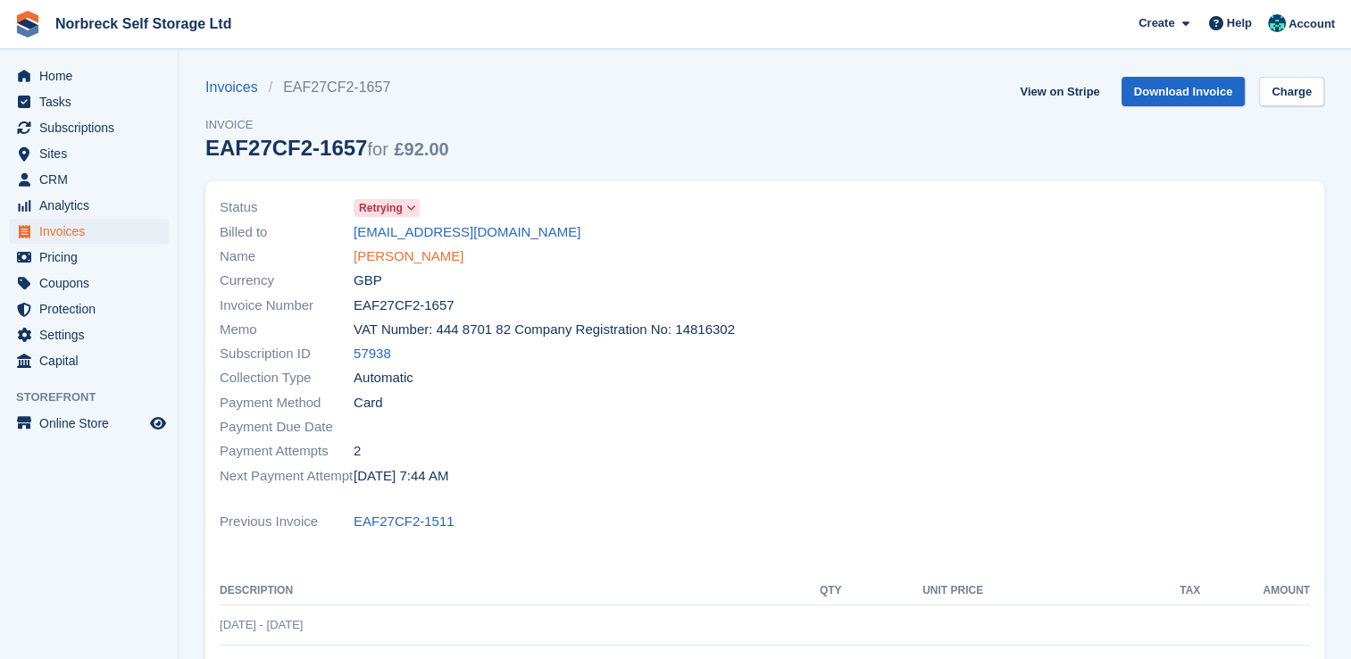
click at [398, 256] on link "[PERSON_NAME]" at bounding box center [409, 256] width 110 height 21
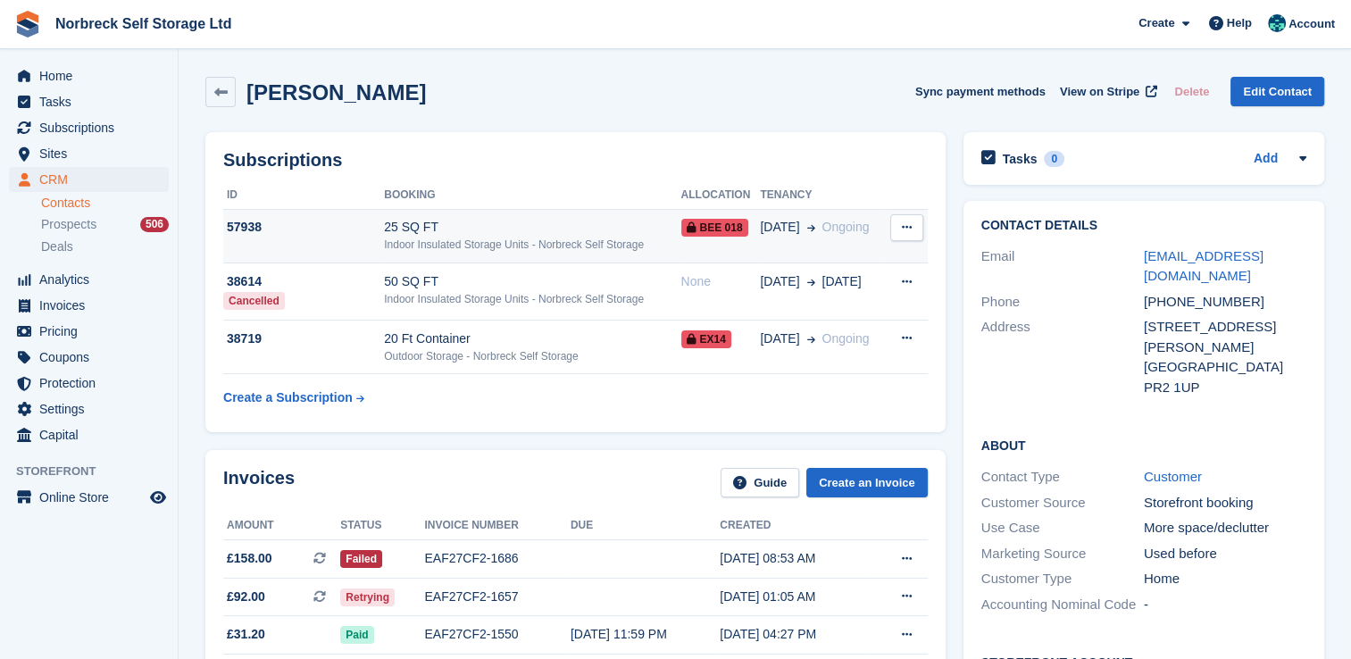
click at [896, 229] on button at bounding box center [906, 227] width 33 height 27
click at [624, 227] on div "25 SQ FT" at bounding box center [532, 227] width 296 height 19
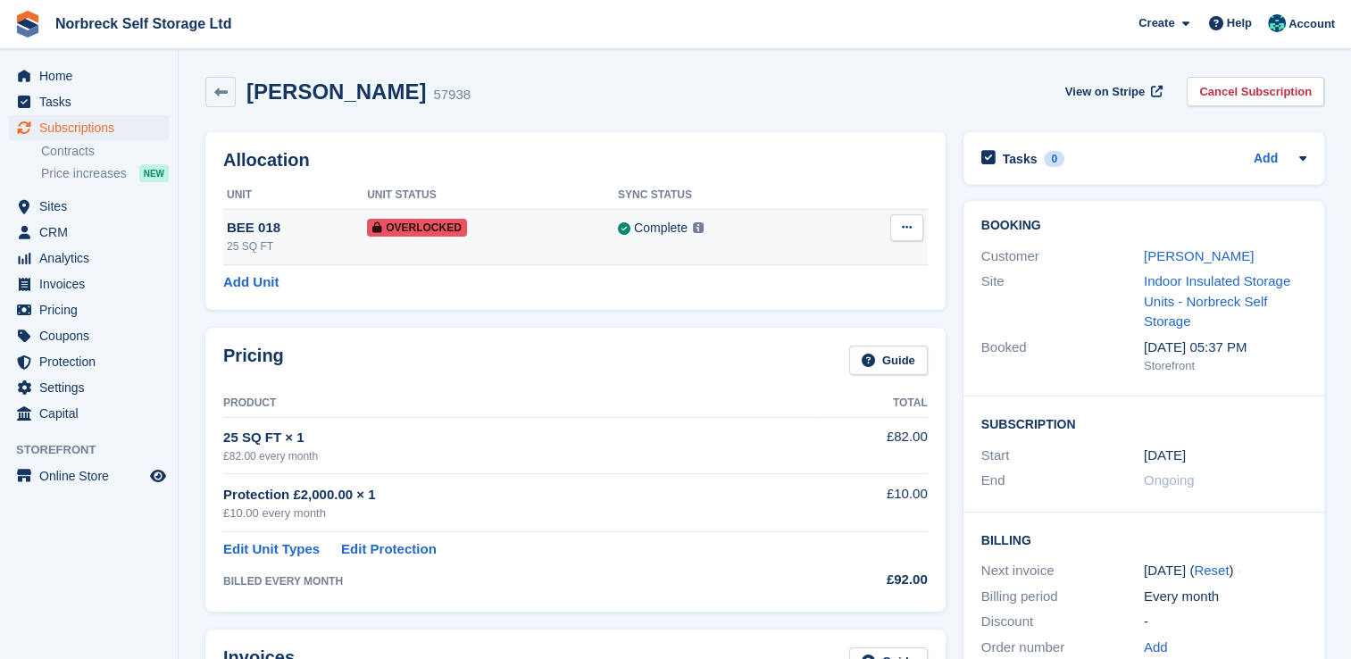
click at [903, 233] on icon at bounding box center [907, 227] width 10 height 12
click at [886, 259] on p "Remove Overlock" at bounding box center [837, 262] width 155 height 23
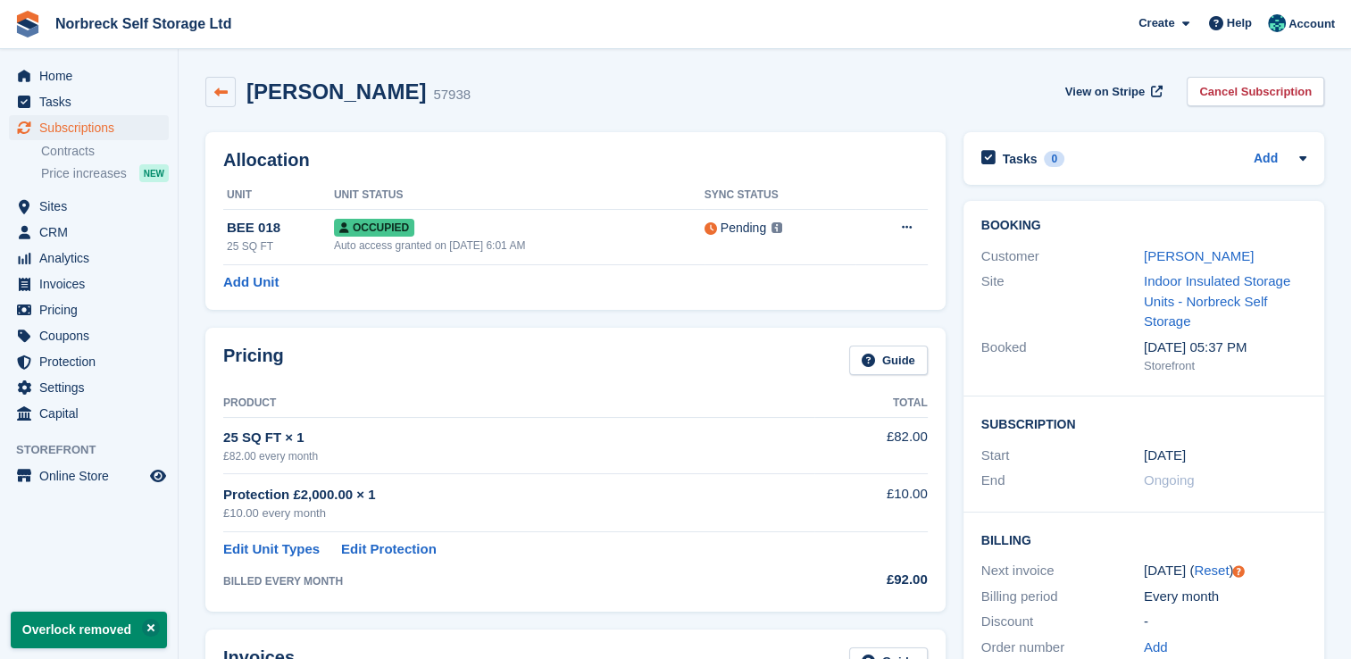
click at [229, 95] on link at bounding box center [220, 92] width 30 height 30
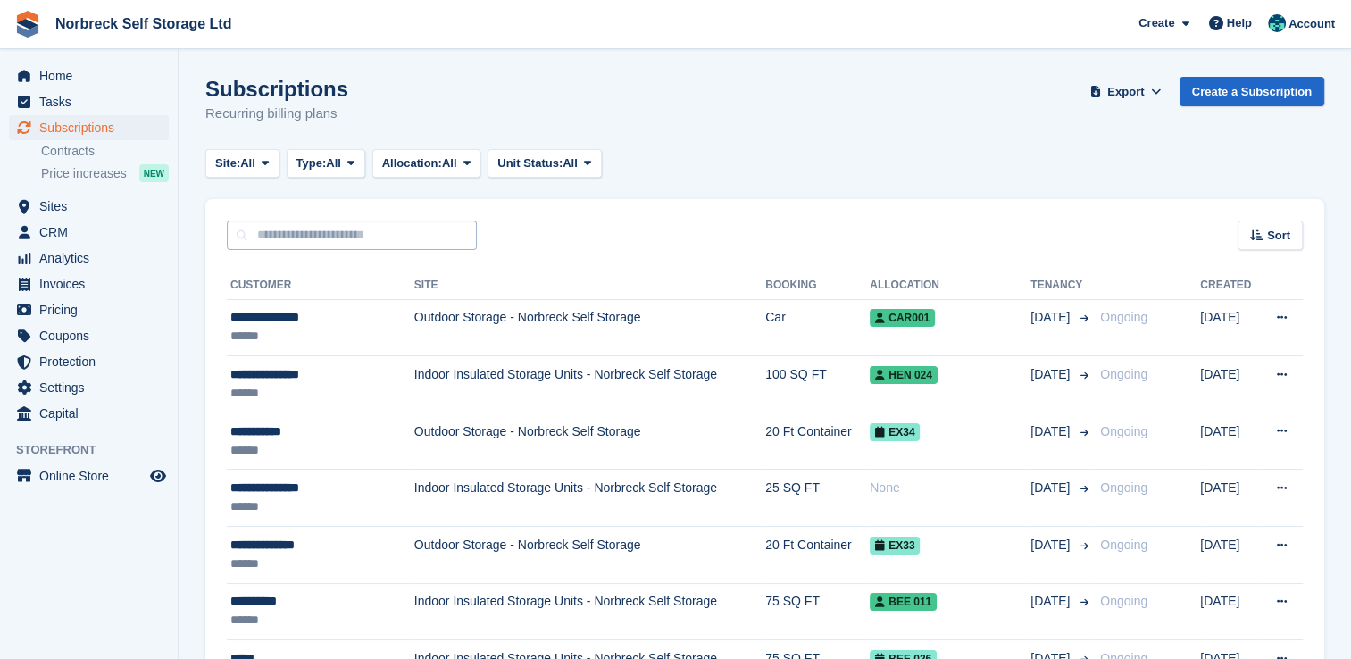
drag, startPoint x: 378, startPoint y: 253, endPoint x: 379, endPoint y: 240, distance: 12.5
click at [374, 244] on input "text" at bounding box center [352, 234] width 250 height 29
type input "****"
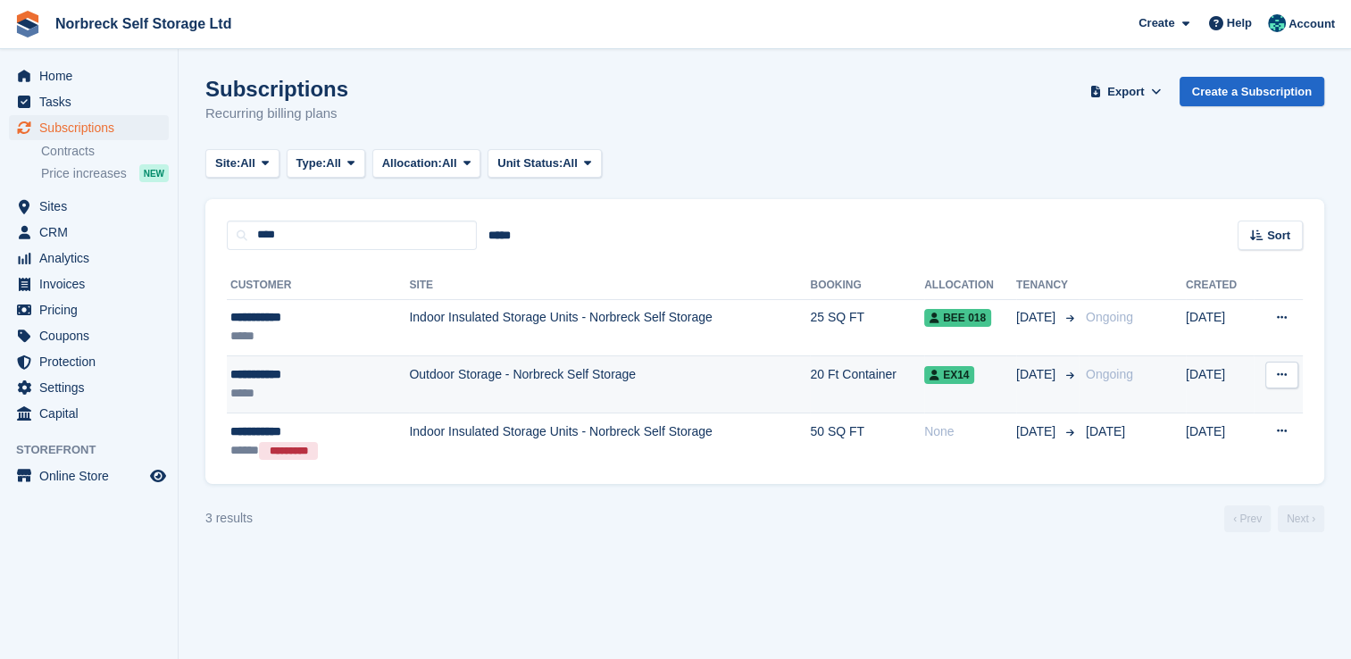
click at [678, 384] on td "Outdoor Storage - Norbreck Self Storage" at bounding box center [609, 384] width 401 height 57
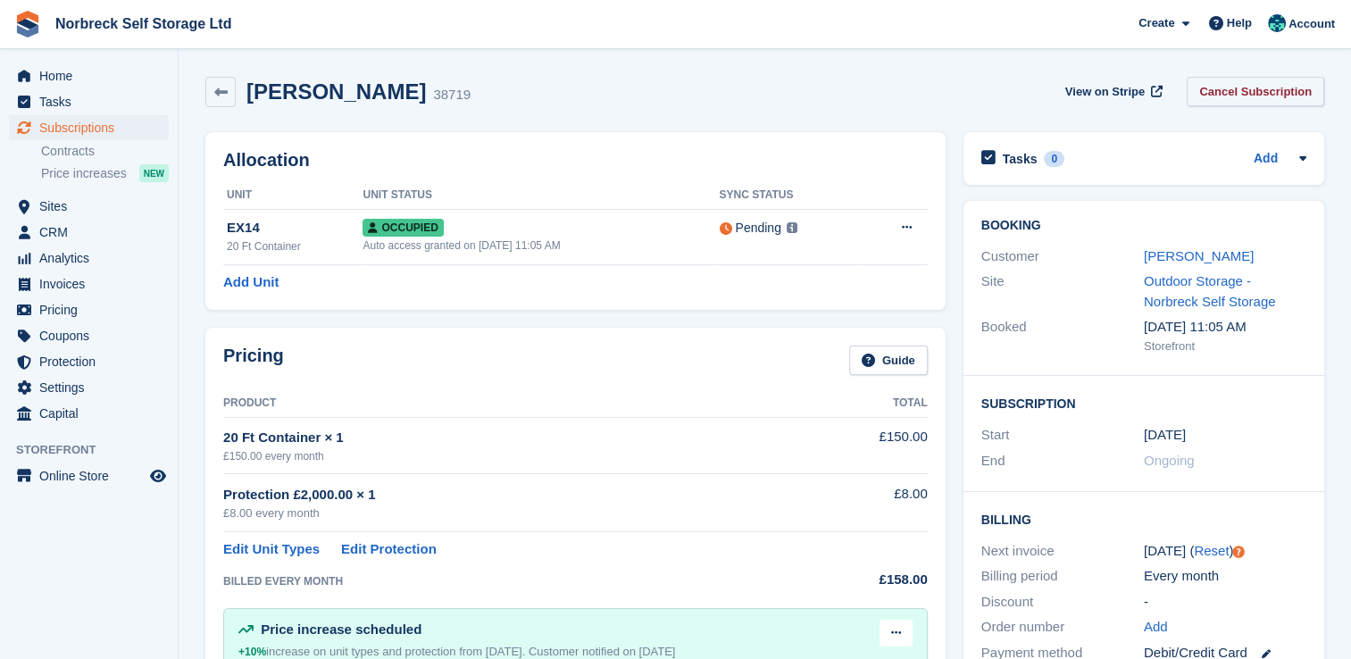
click at [1239, 87] on link "Cancel Subscription" at bounding box center [1254, 91] width 137 height 29
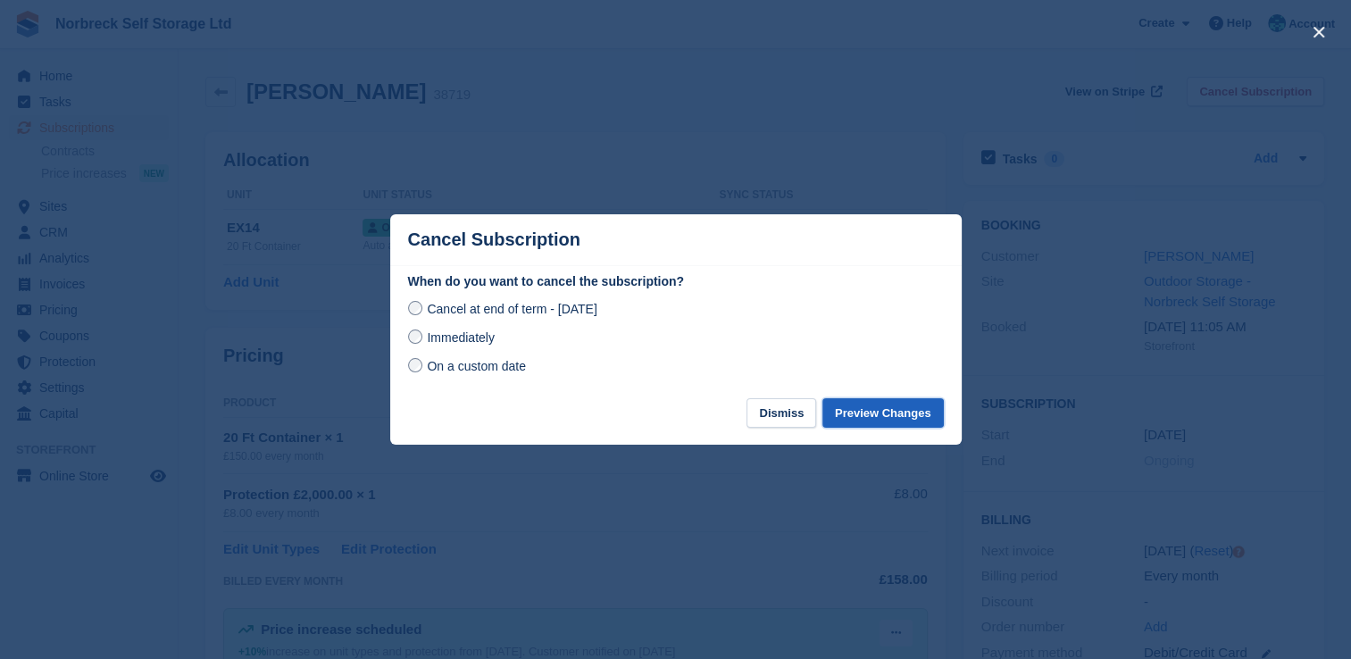
click at [920, 409] on button "Preview Changes" at bounding box center [882, 412] width 121 height 29
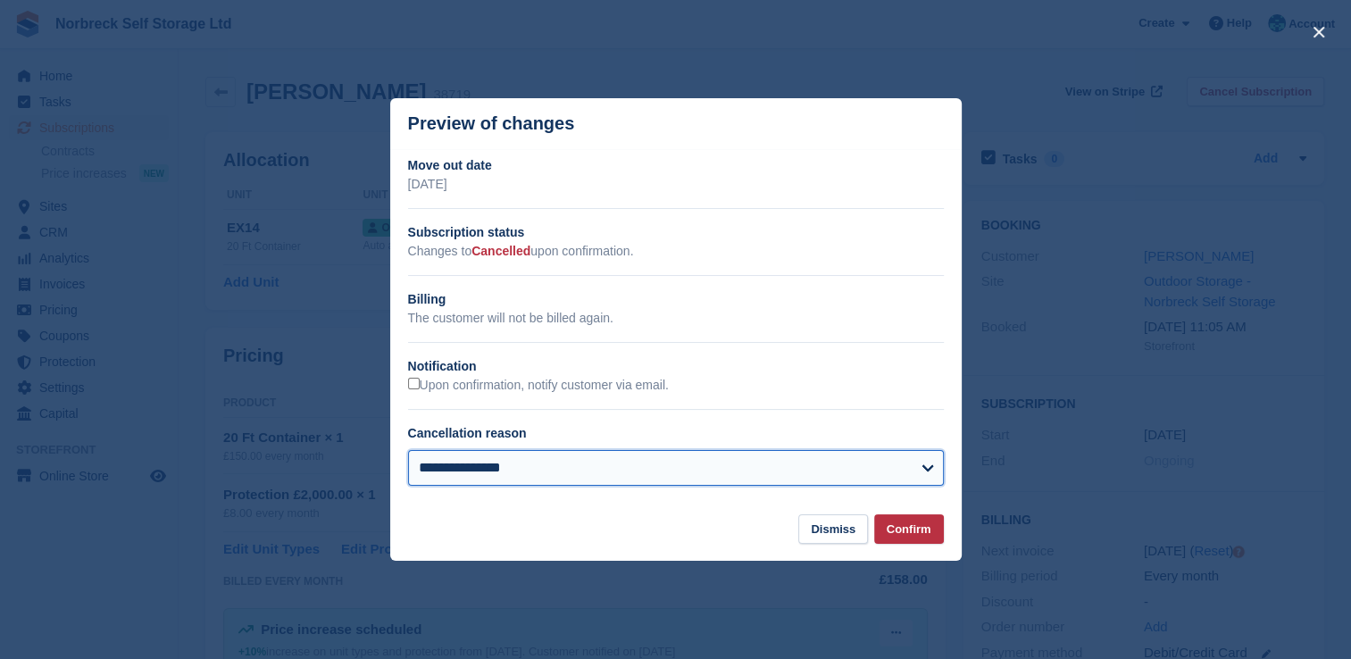
click at [747, 471] on select "**********" at bounding box center [676, 468] width 536 height 36
select select
click at [408, 452] on select "**********" at bounding box center [676, 468] width 536 height 36
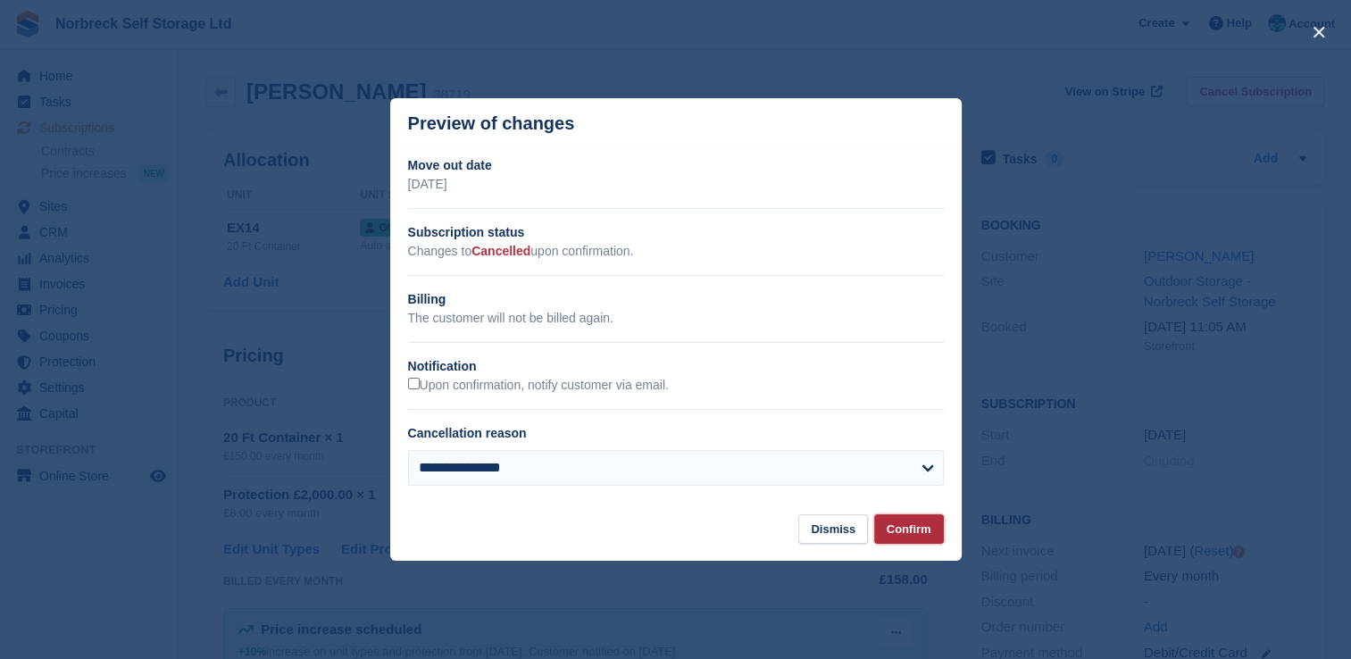
click at [926, 534] on button "Confirm" at bounding box center [909, 528] width 70 height 29
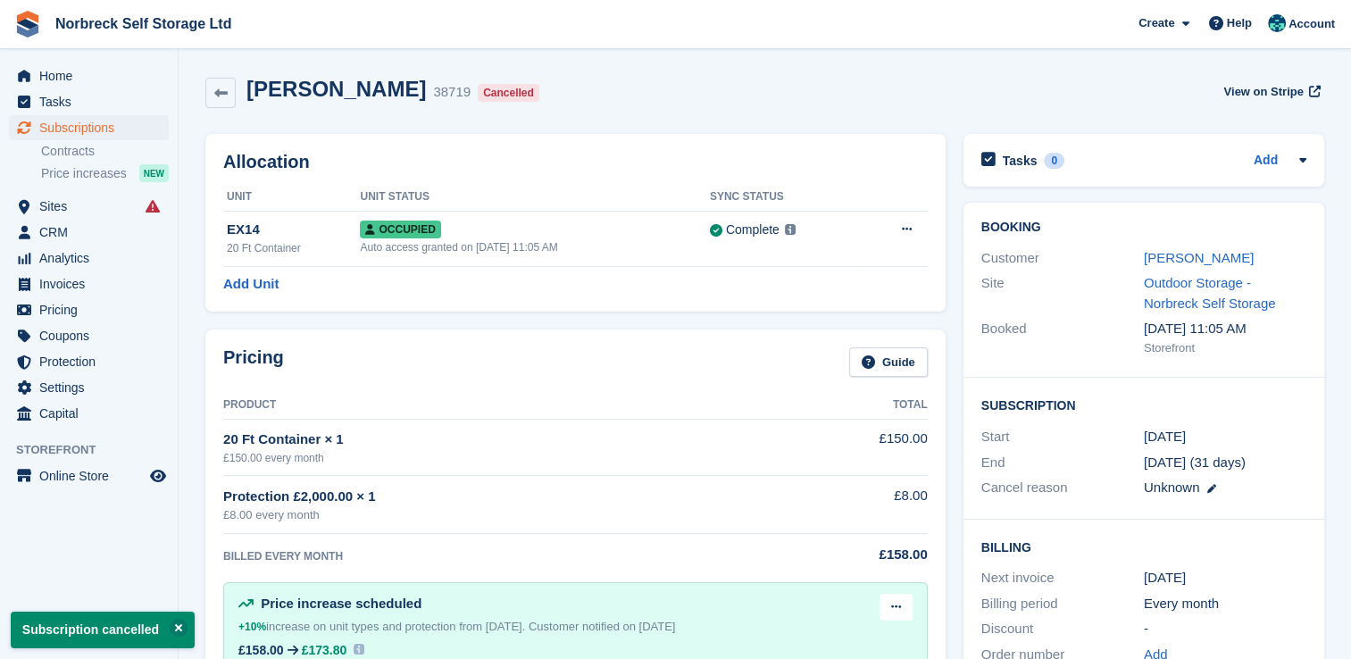
drag, startPoint x: 218, startPoint y: 92, endPoint x: 277, endPoint y: 112, distance: 62.4
click at [218, 92] on icon at bounding box center [220, 93] width 13 height 13
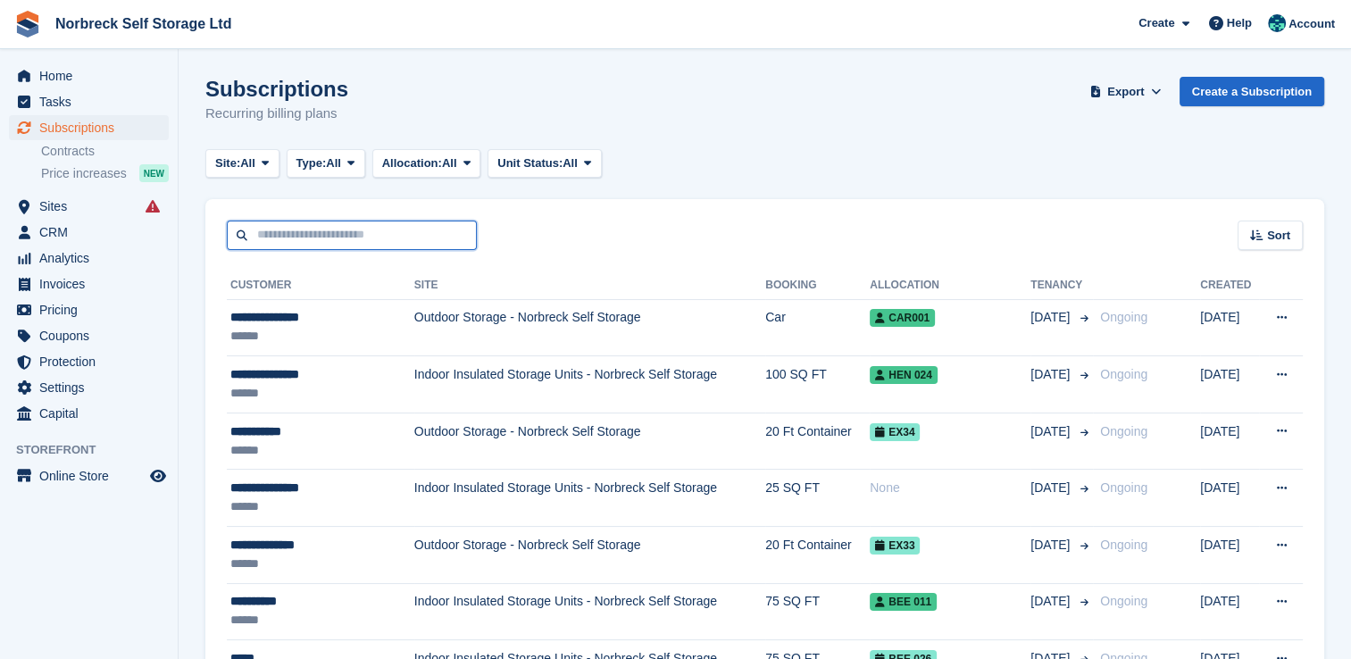
click at [325, 241] on input "text" at bounding box center [352, 234] width 250 height 29
click at [116, 204] on span "Sites" at bounding box center [92, 206] width 107 height 25
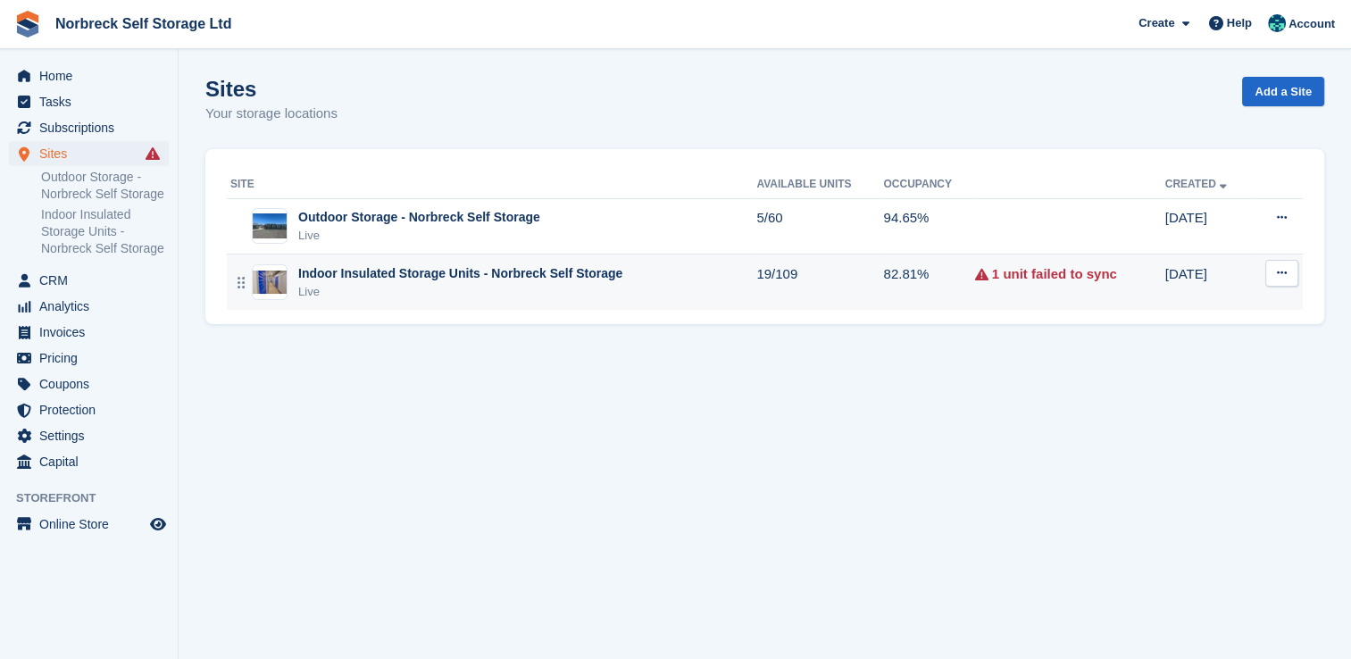
click at [899, 289] on td "82.81%" at bounding box center [928, 281] width 91 height 55
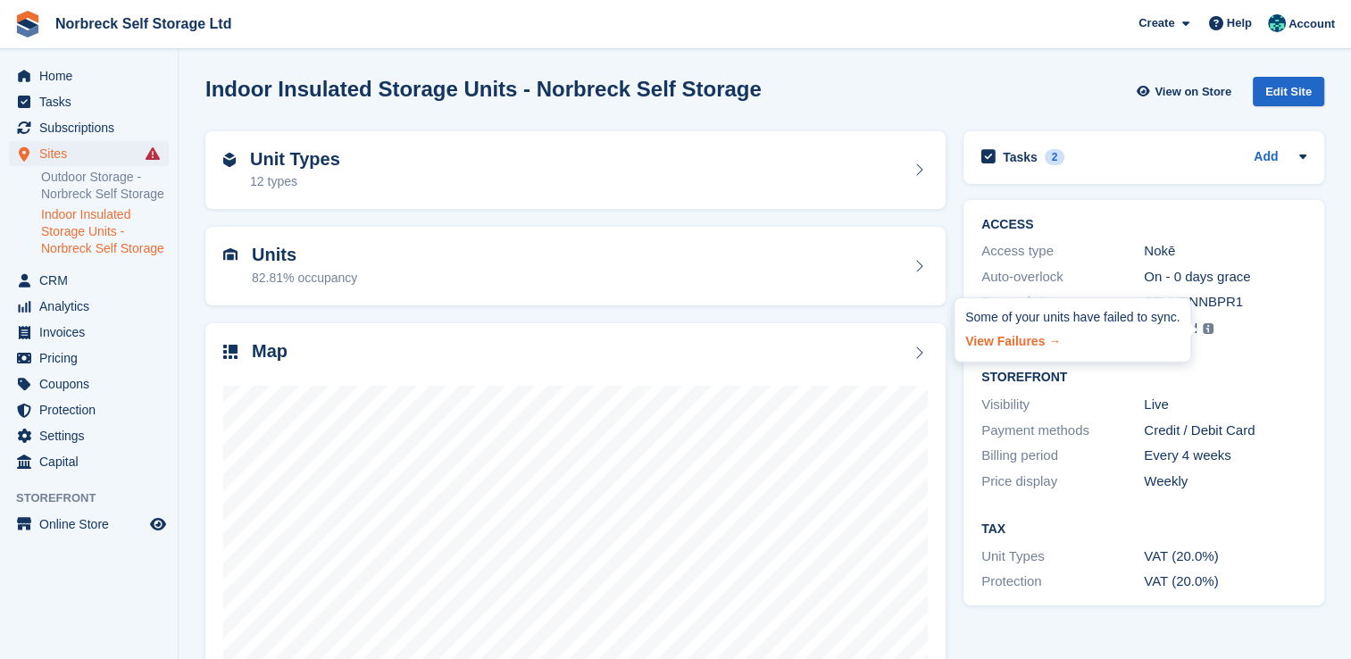
click at [1028, 336] on link "View Failures →" at bounding box center [1072, 338] width 214 height 25
click at [80, 70] on span "Home" at bounding box center [92, 75] width 107 height 25
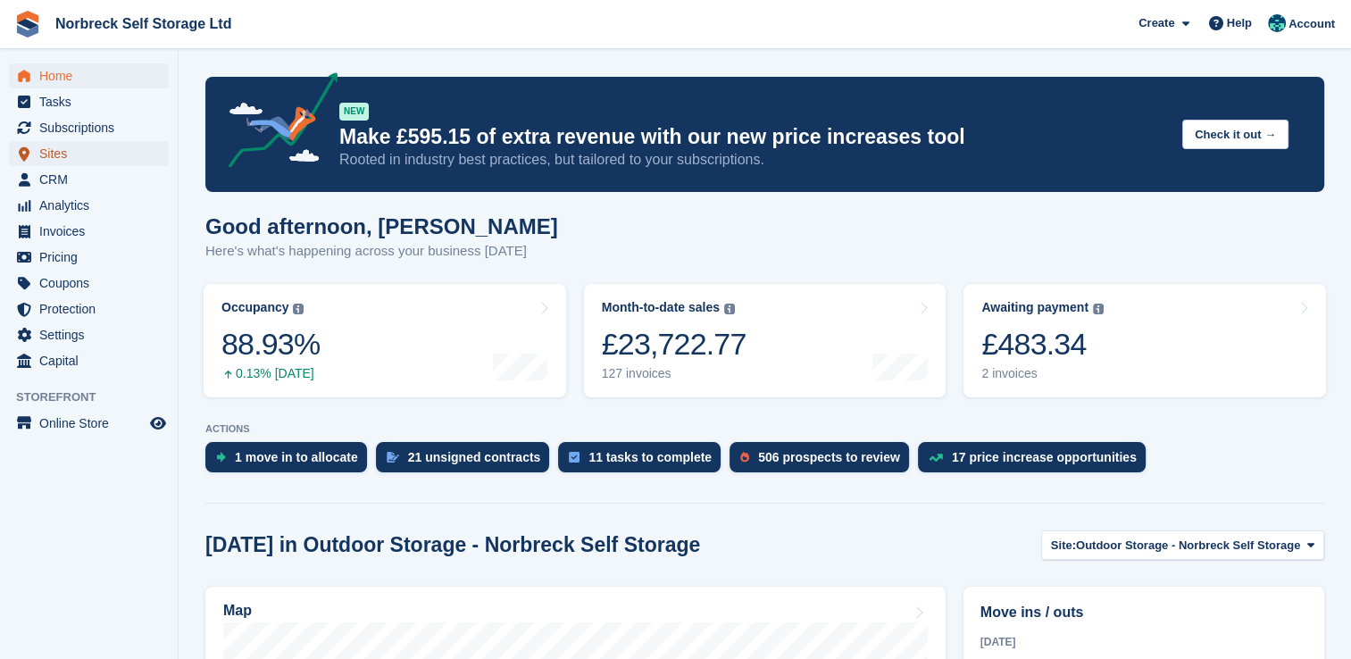
click at [116, 155] on span "Sites" at bounding box center [92, 153] width 107 height 25
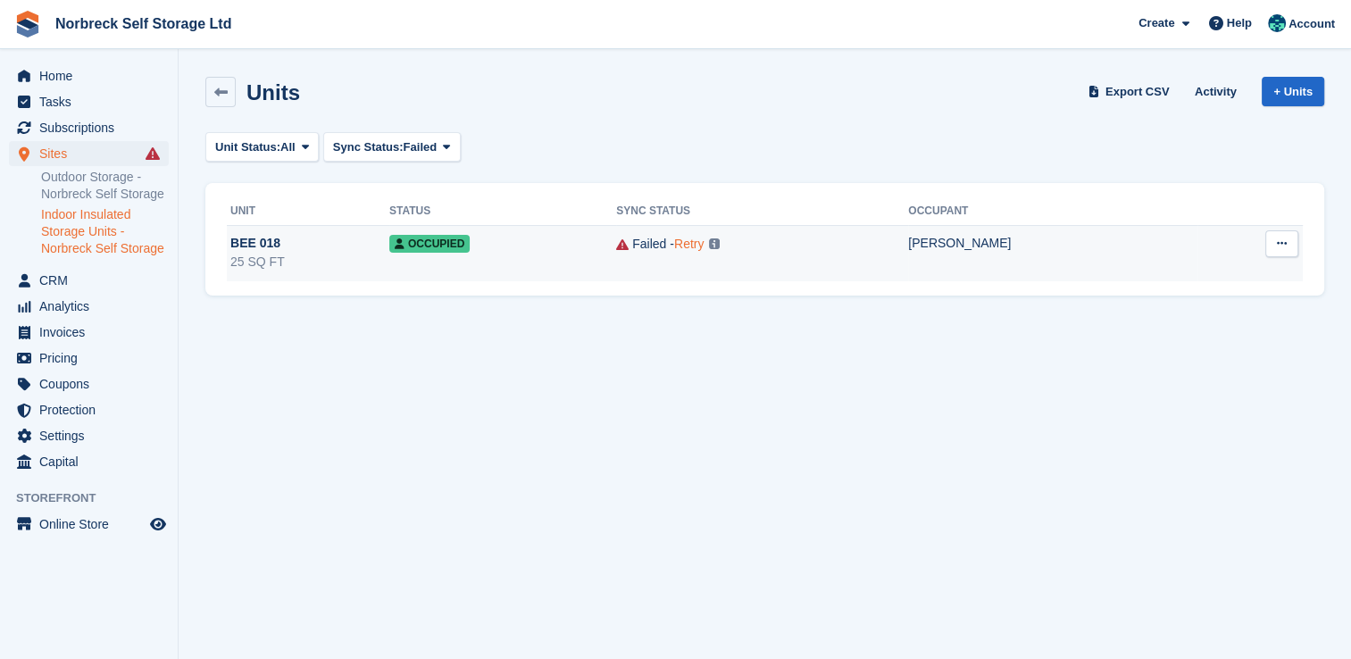
click at [703, 240] on link "Retry" at bounding box center [688, 244] width 29 height 14
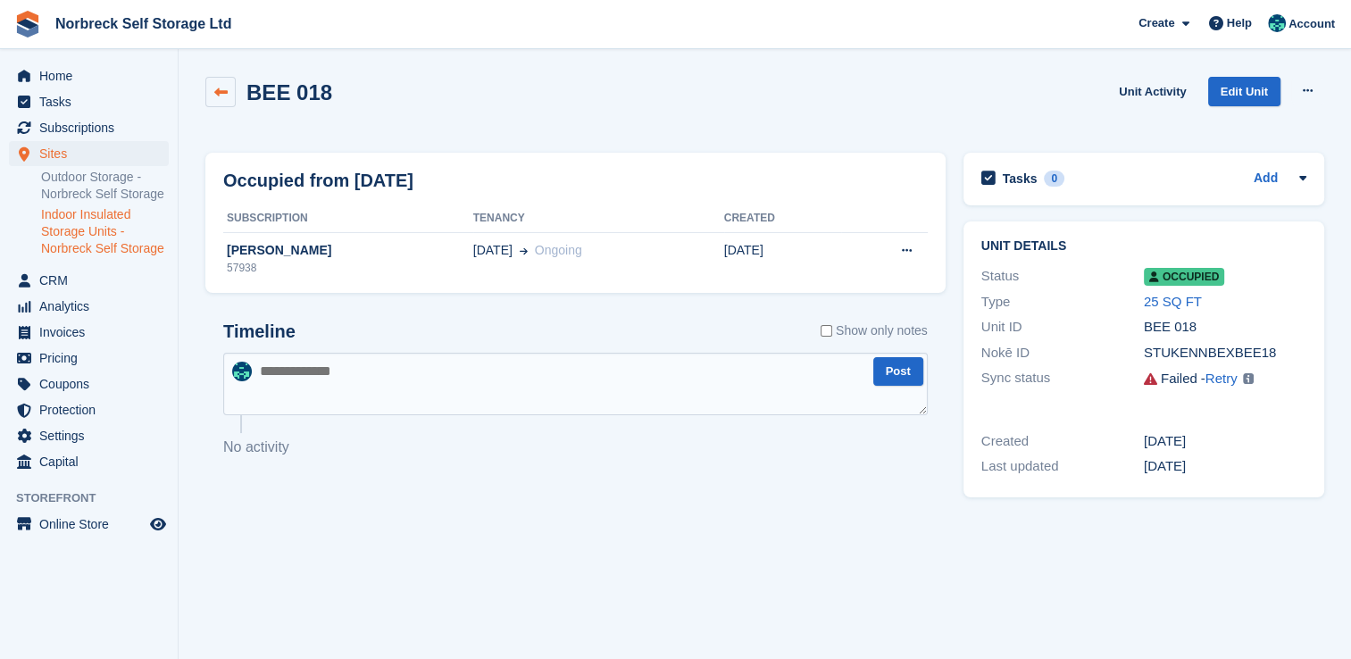
click at [229, 98] on link at bounding box center [220, 92] width 30 height 30
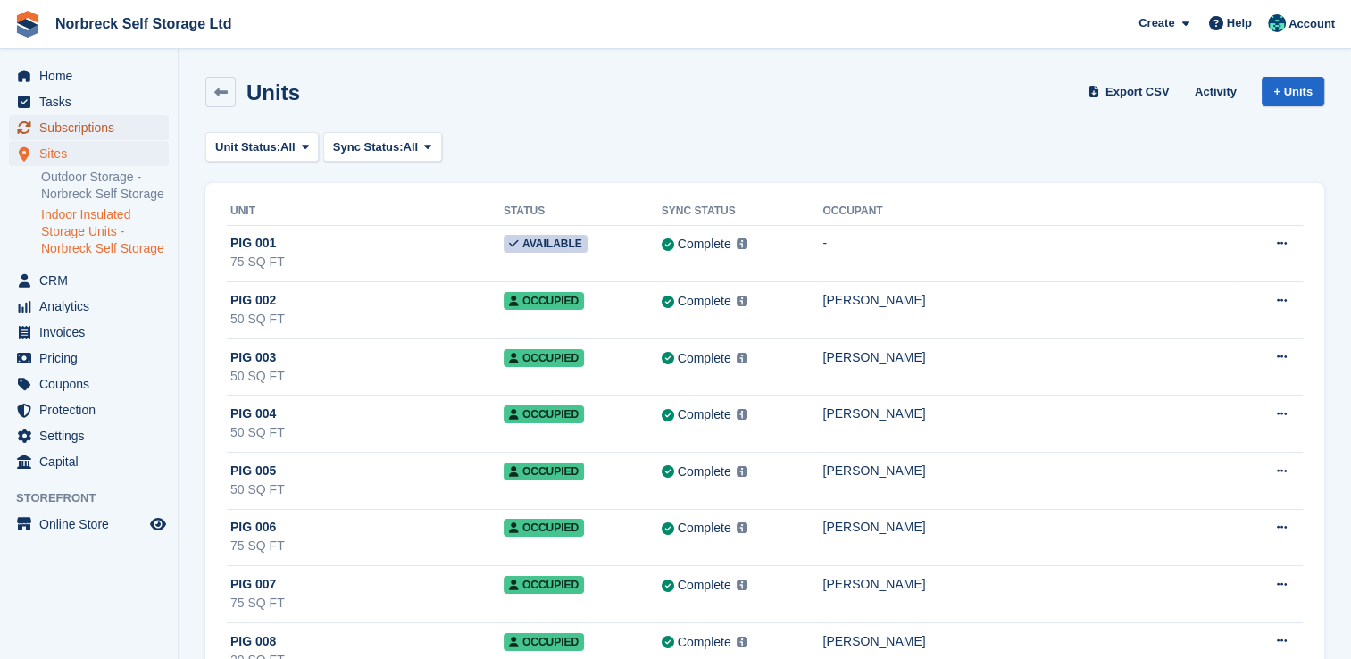
click at [74, 120] on span "Subscriptions" at bounding box center [92, 127] width 107 height 25
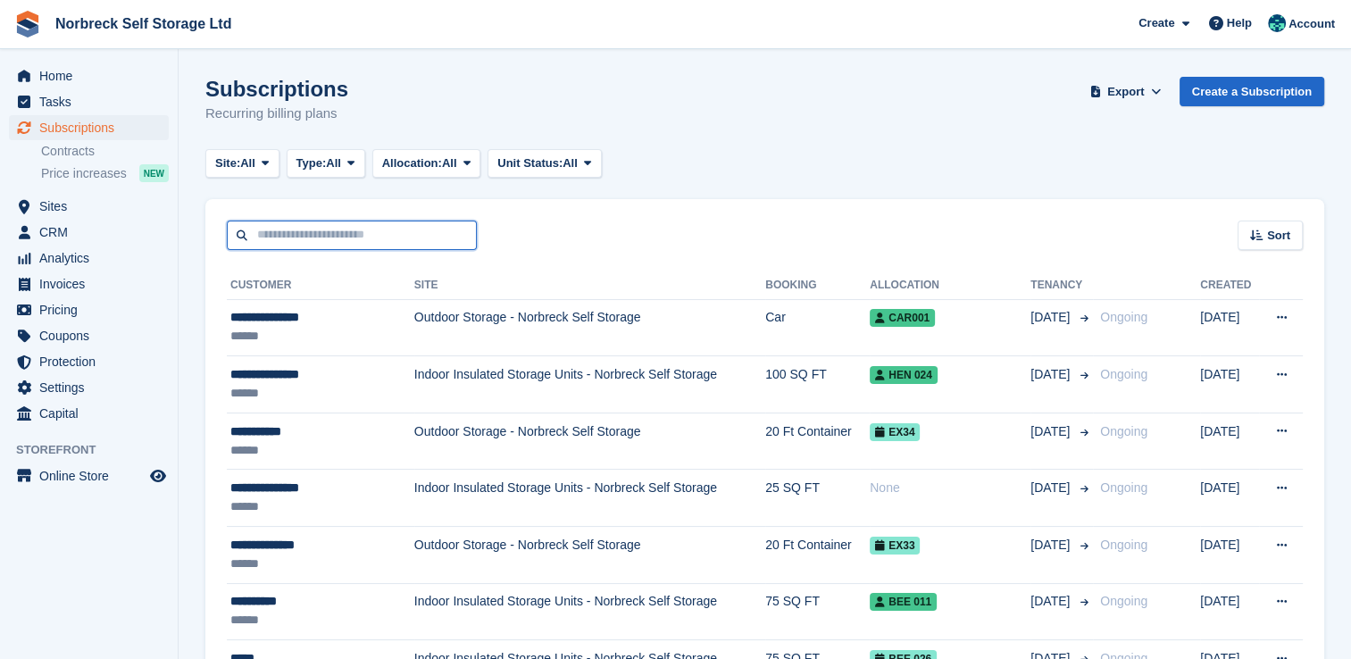
click at [385, 230] on input "text" at bounding box center [352, 234] width 250 height 29
type input "****"
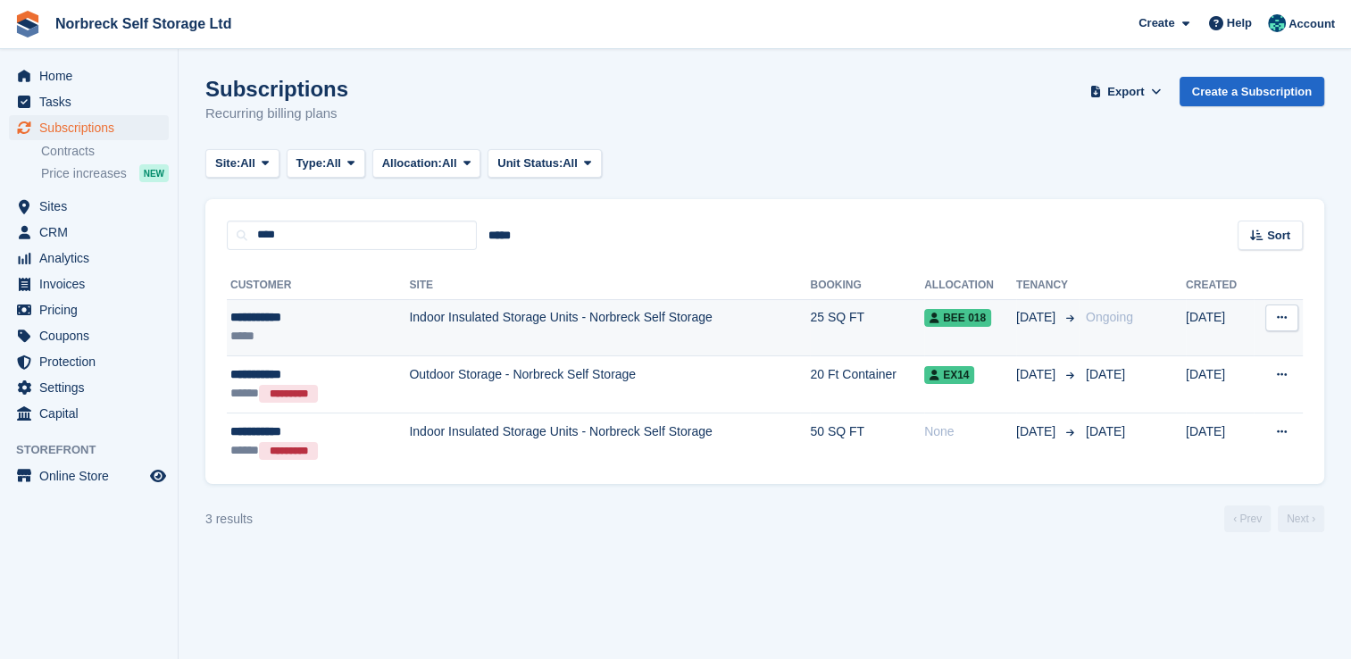
click at [1016, 325] on span "22 Oct" at bounding box center [1037, 317] width 43 height 19
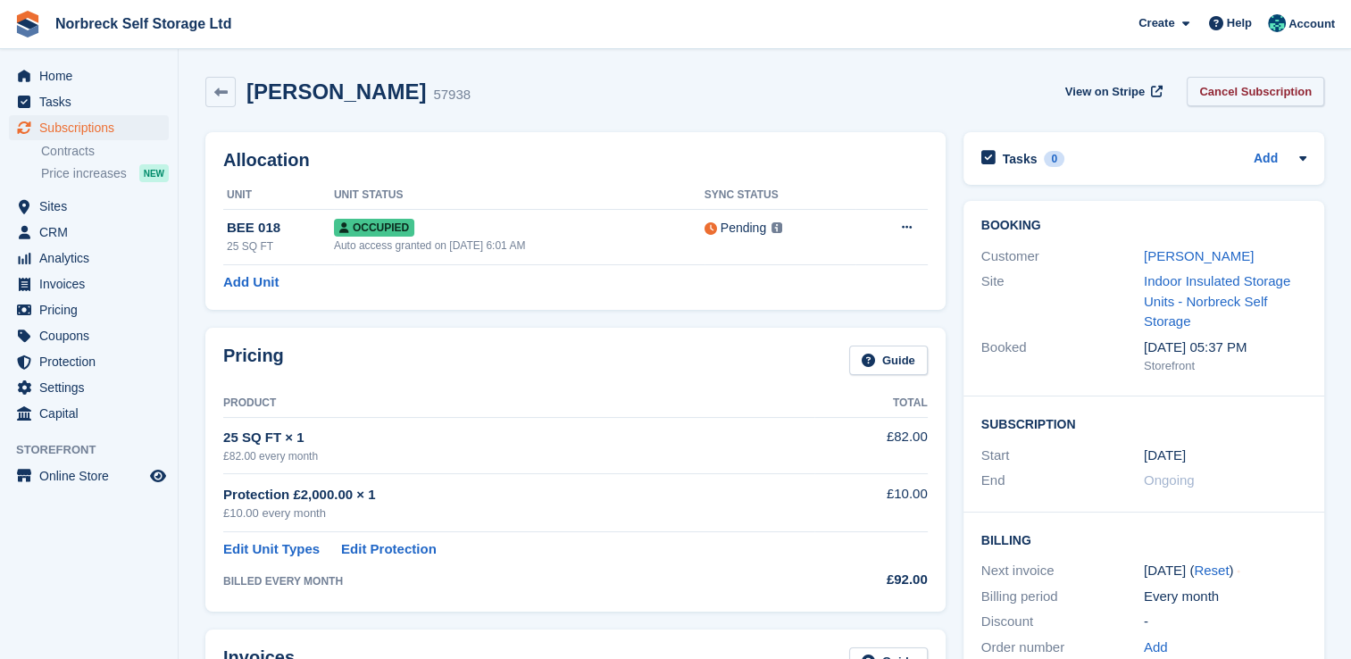
click at [1234, 77] on link "Cancel Subscription" at bounding box center [1254, 91] width 137 height 29
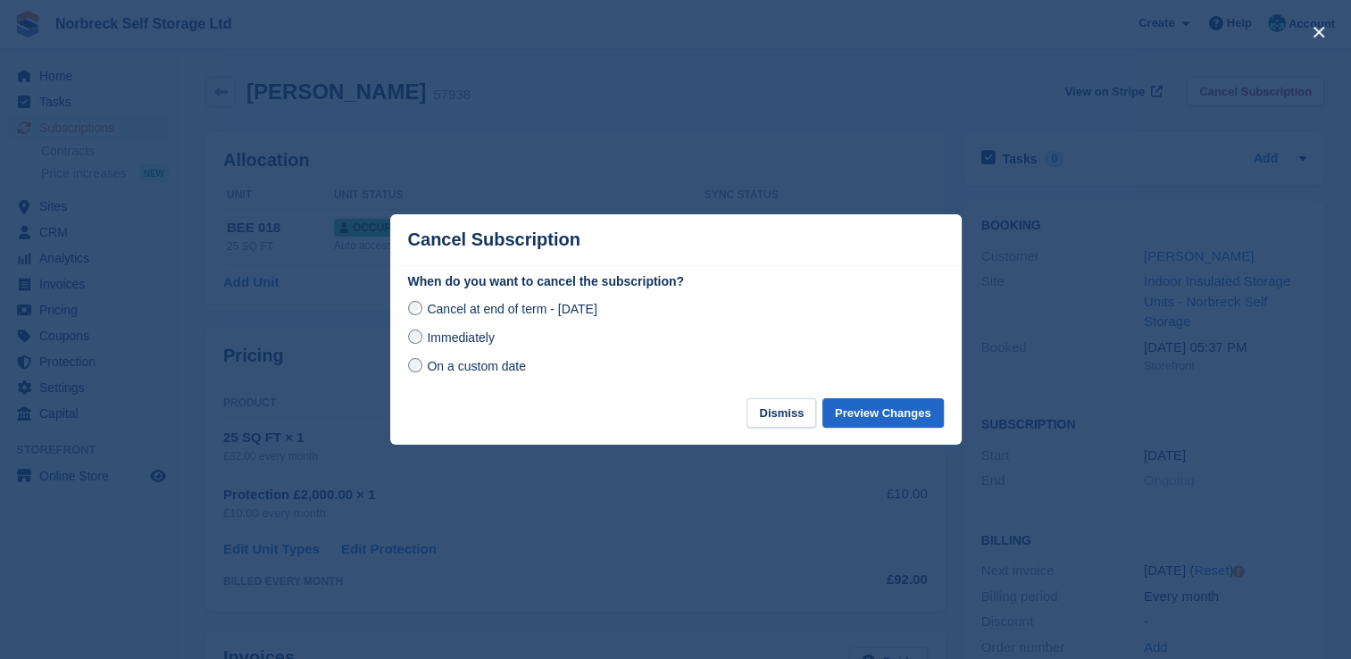
click at [450, 342] on span "Immediately" at bounding box center [460, 337] width 67 height 14
click at [920, 420] on button "Preview Changes" at bounding box center [882, 412] width 121 height 29
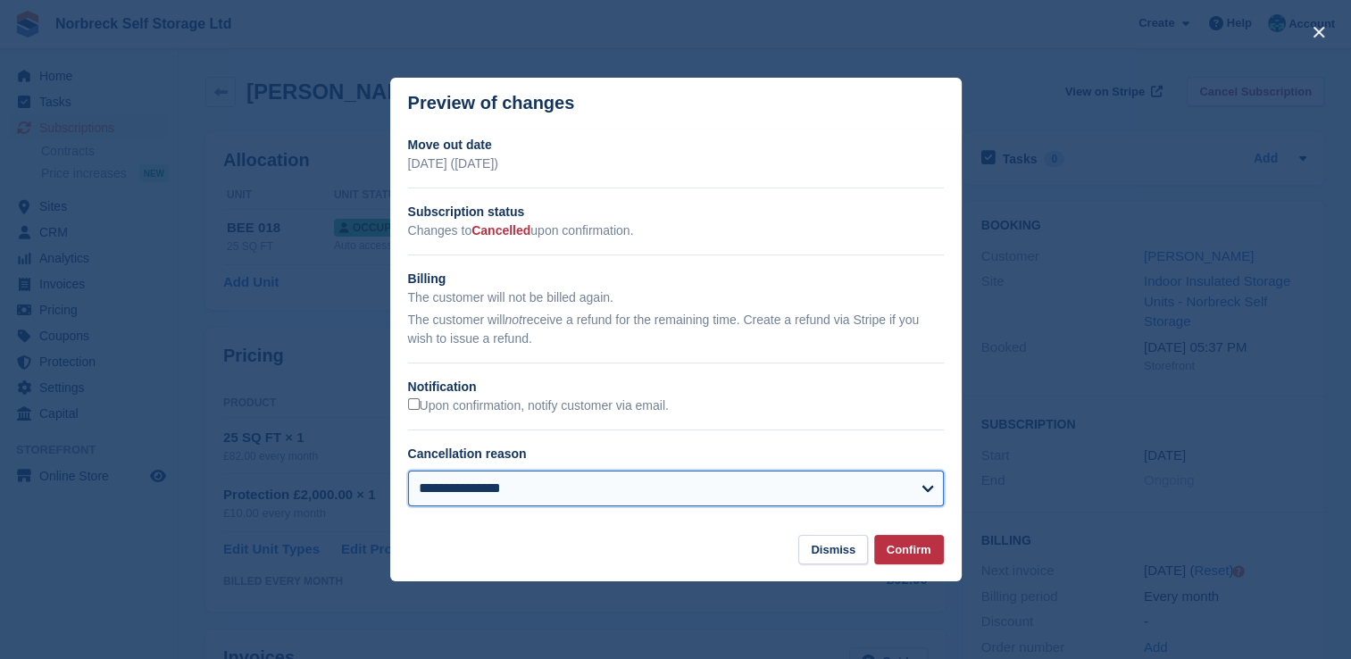
drag, startPoint x: 588, startPoint y: 488, endPoint x: 568, endPoint y: 498, distance: 22.8
click at [588, 488] on select "**********" at bounding box center [676, 488] width 536 height 36
select select
click at [408, 472] on select "**********" at bounding box center [676, 488] width 536 height 36
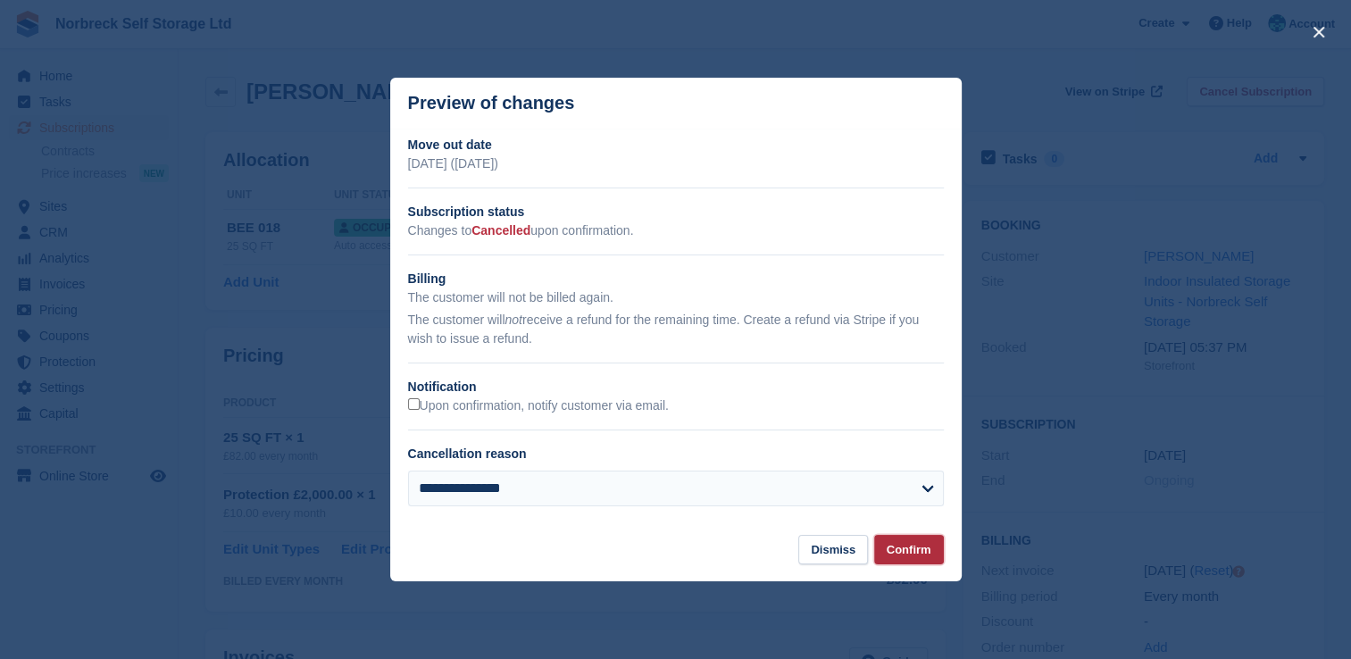
click at [881, 552] on button "Confirm" at bounding box center [909, 549] width 70 height 29
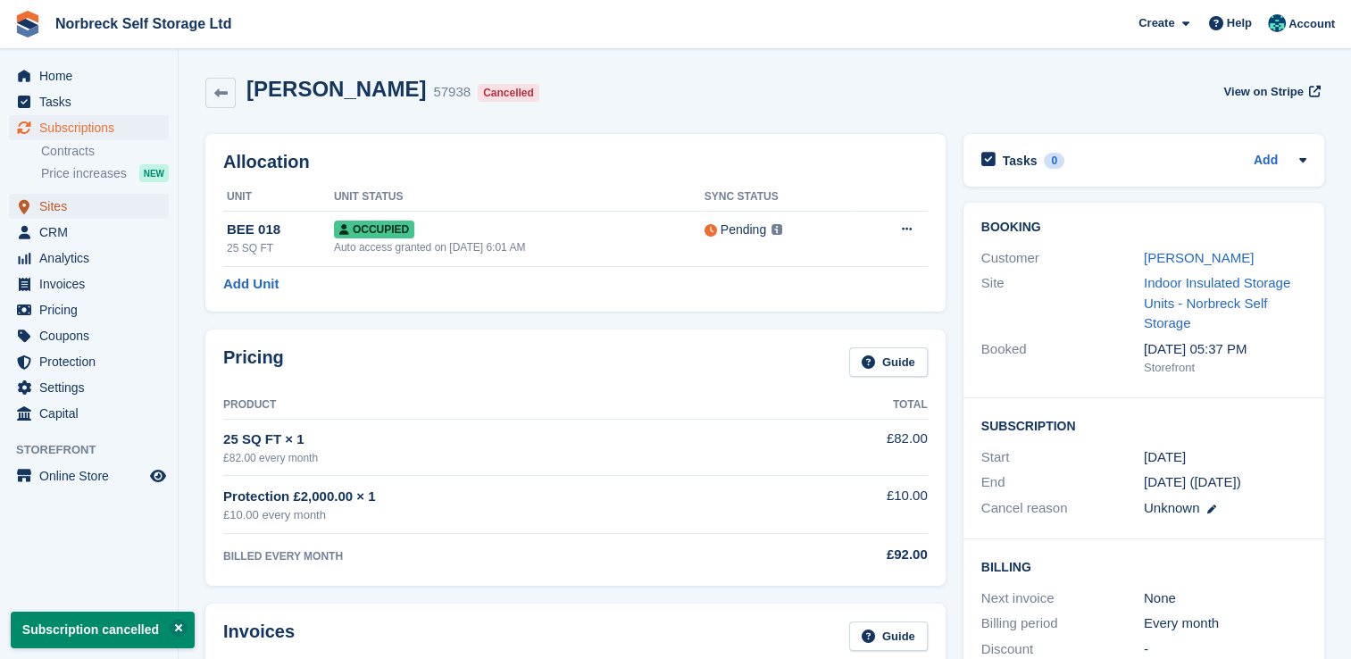
click at [61, 197] on span "Sites" at bounding box center [92, 206] width 107 height 25
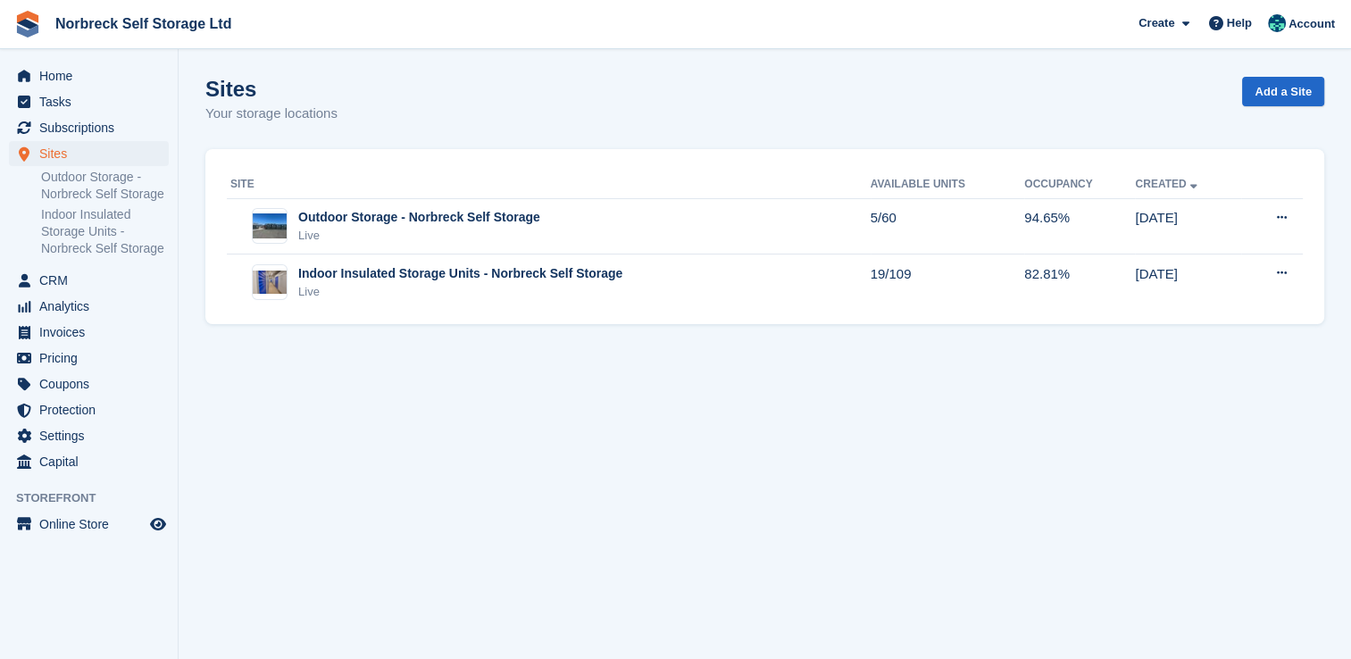
click at [368, 194] on th "Site" at bounding box center [549, 185] width 644 height 29
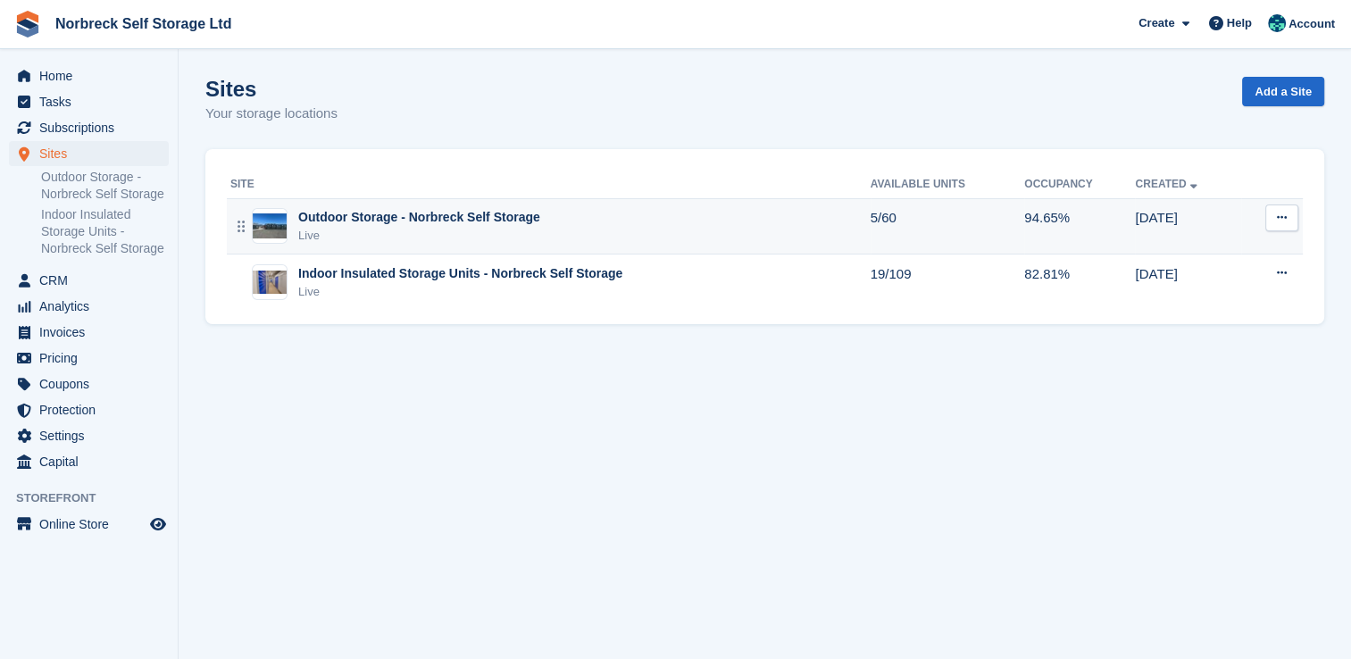
click at [473, 237] on div "Live" at bounding box center [419, 236] width 242 height 18
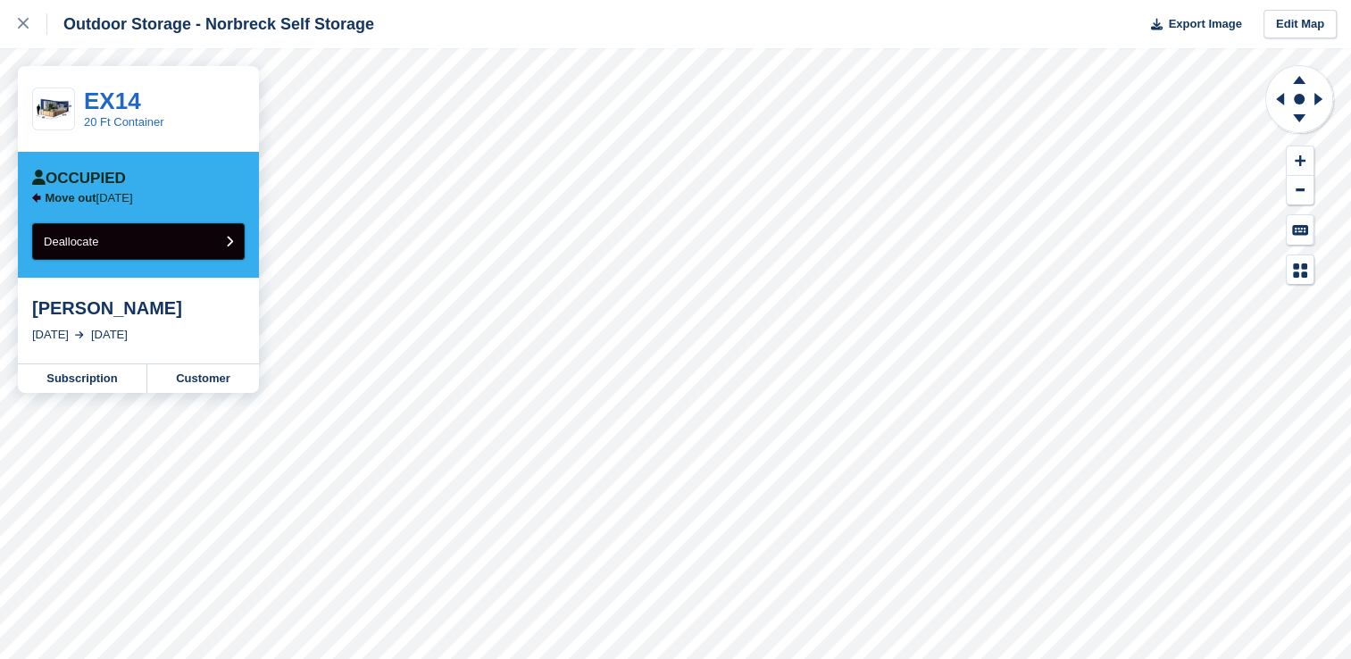
click at [114, 249] on button "Deallocate" at bounding box center [138, 241] width 212 height 37
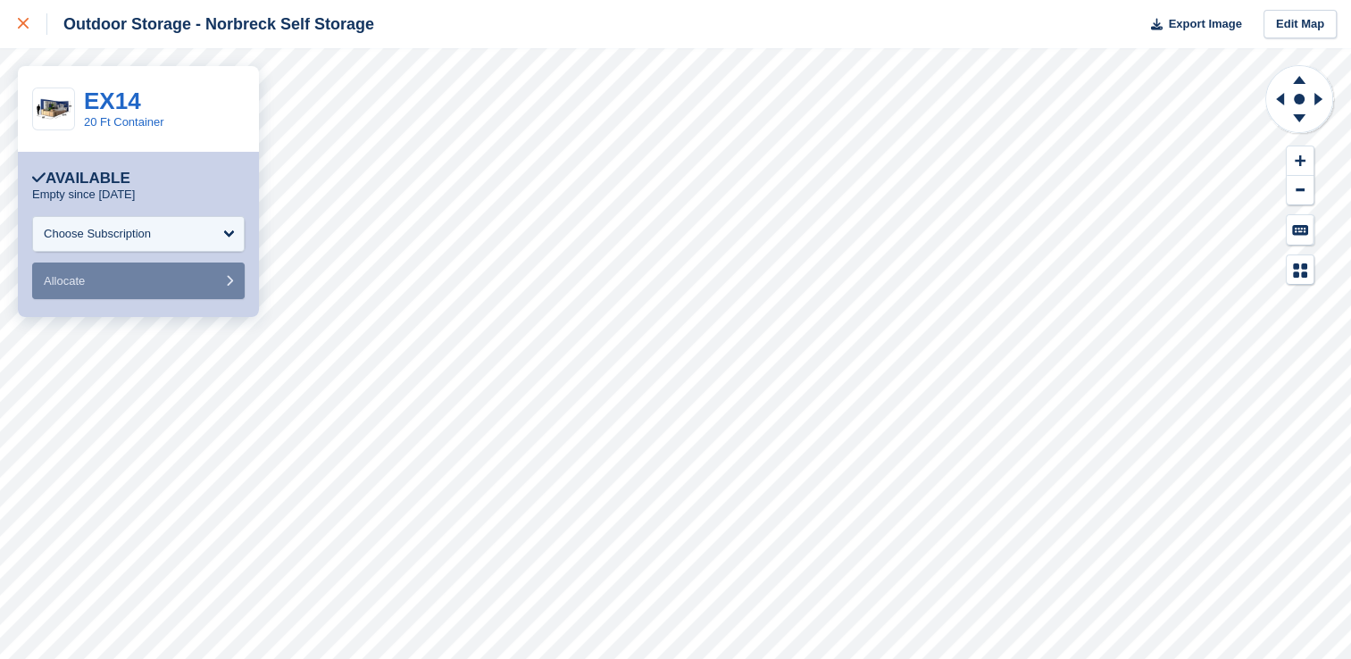
click at [36, 29] on div at bounding box center [32, 23] width 29 height 21
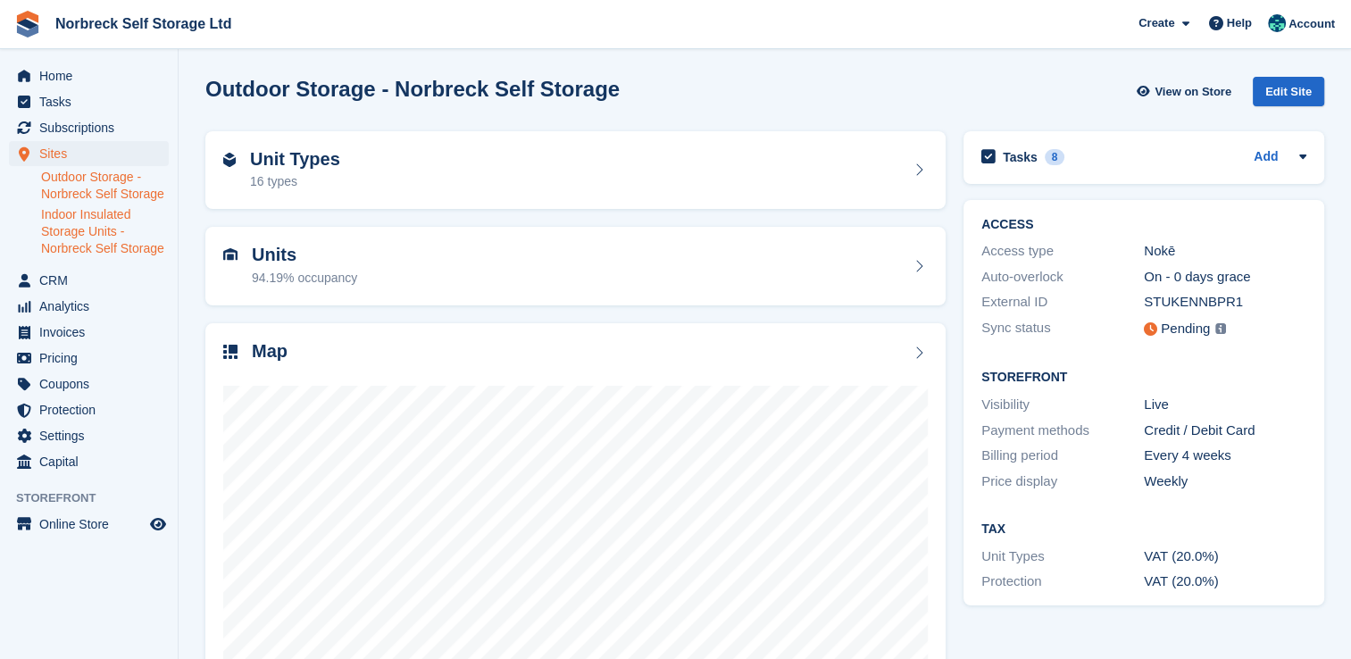
click at [87, 240] on link "Indoor Insulated Storage Units - Norbreck Self Storage" at bounding box center [105, 231] width 128 height 51
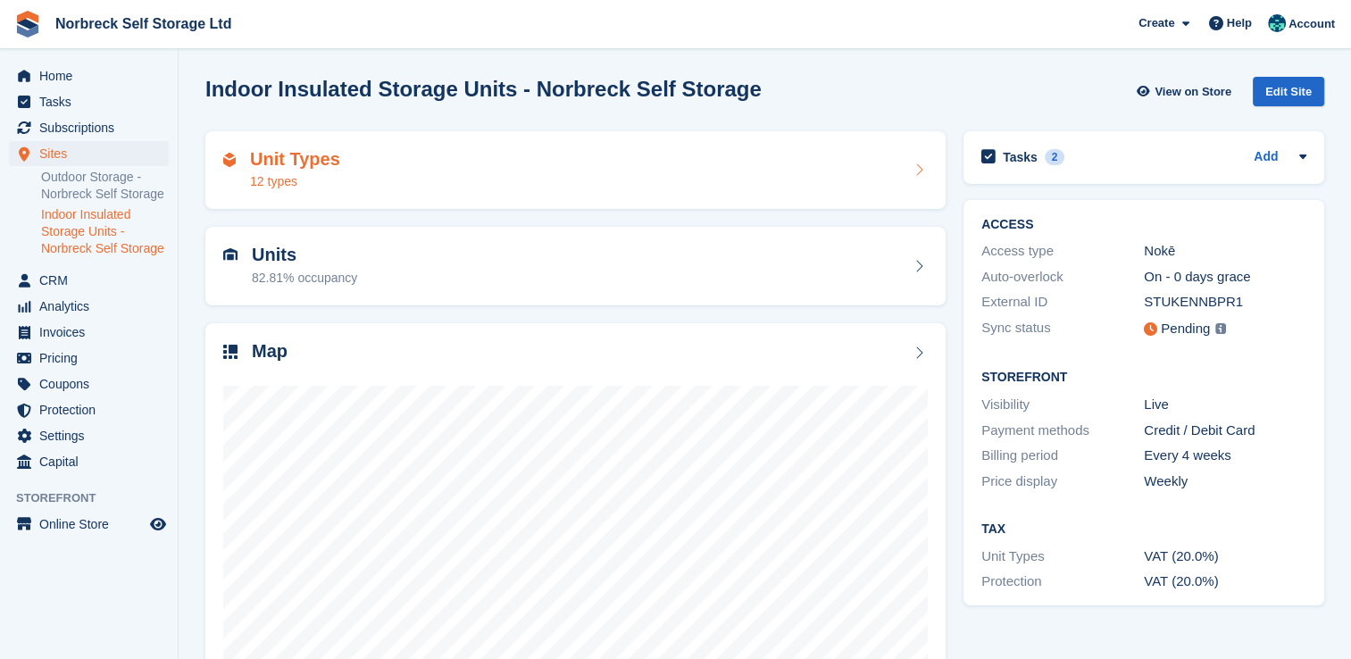
click at [383, 152] on div "Unit Types 12 types" at bounding box center [575, 170] width 704 height 43
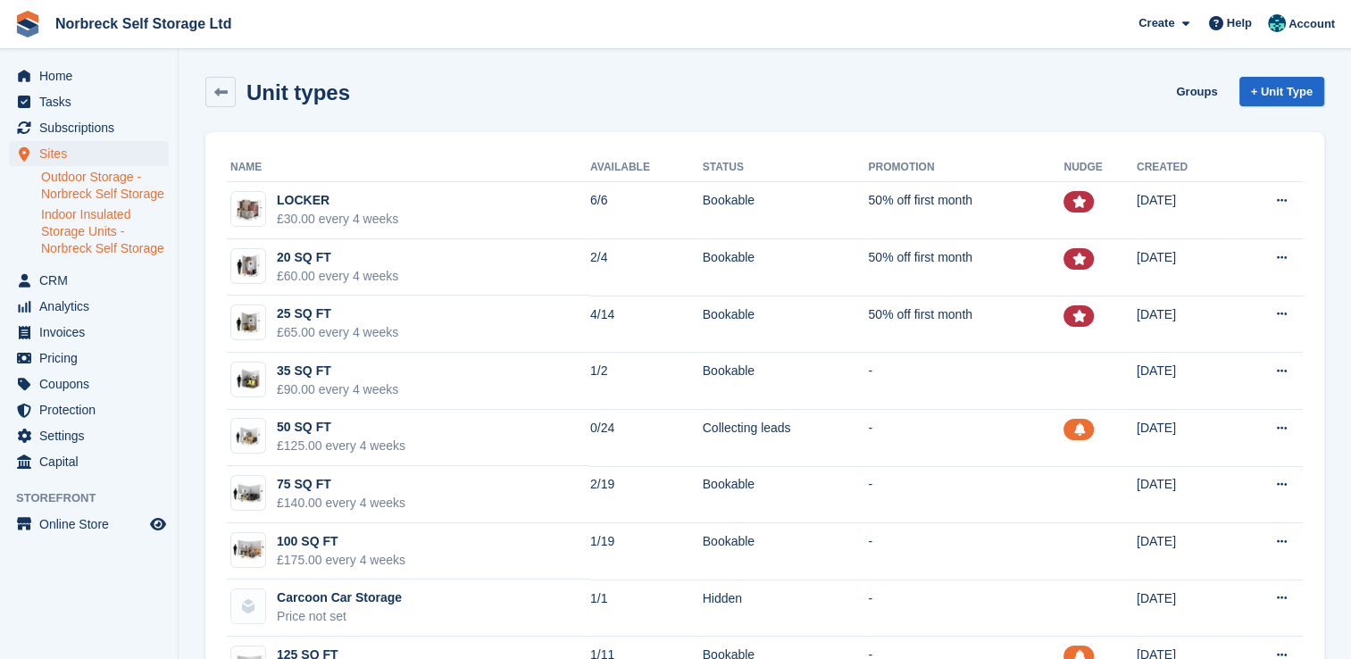
click at [118, 184] on link "Outdoor Storage - Norbreck Self Storage" at bounding box center [105, 186] width 128 height 34
click at [93, 226] on link "Indoor Insulated Storage Units - Norbreck Self Storage" at bounding box center [105, 231] width 128 height 51
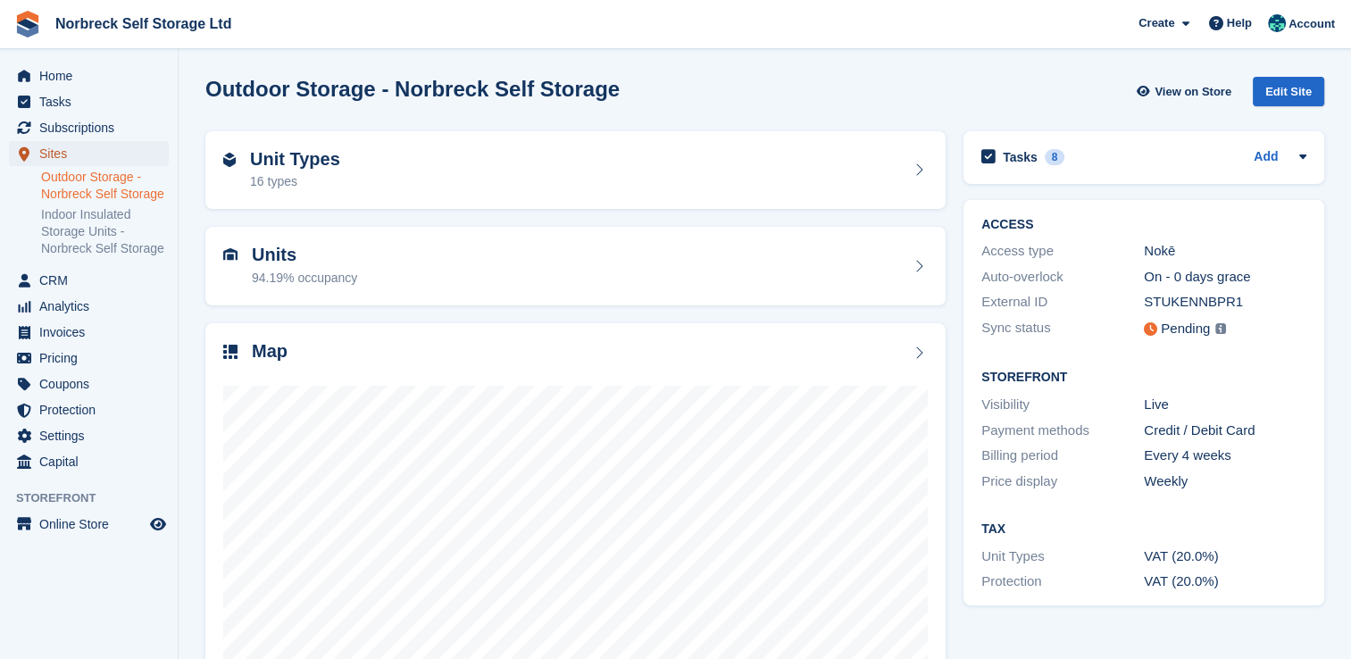
click at [71, 147] on span "Sites" at bounding box center [92, 153] width 107 height 25
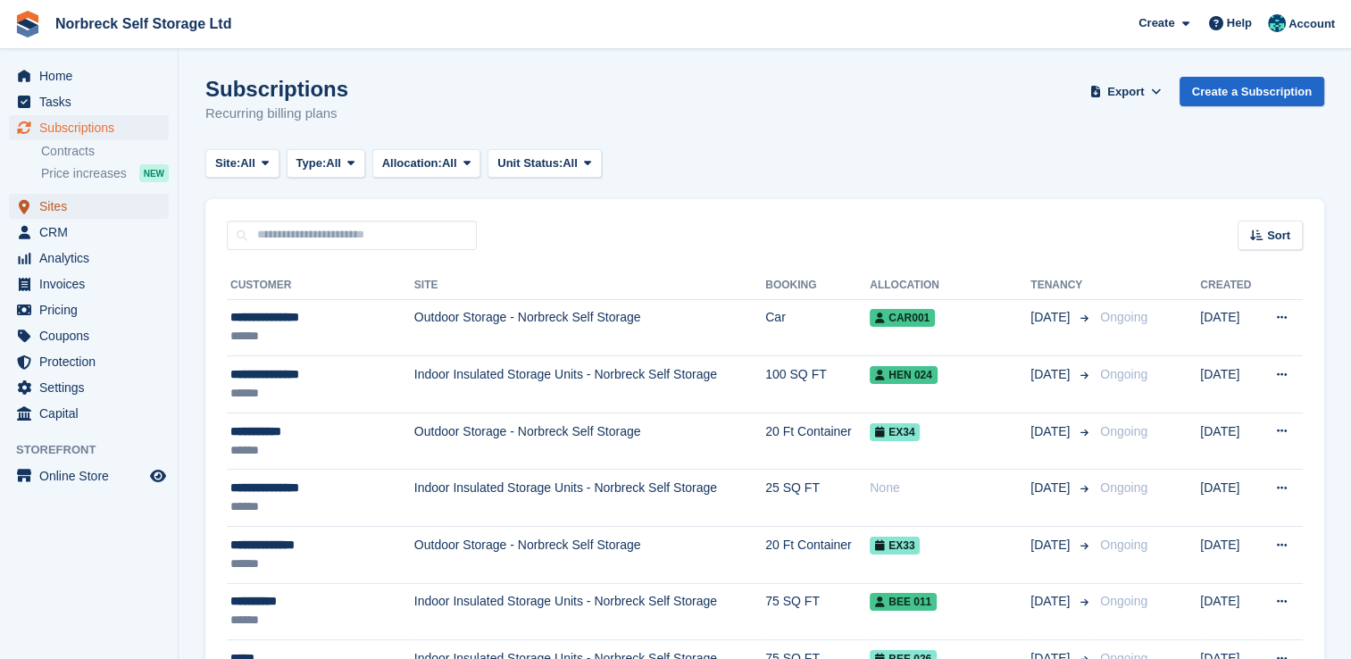
click at [96, 207] on span "Sites" at bounding box center [92, 206] width 107 height 25
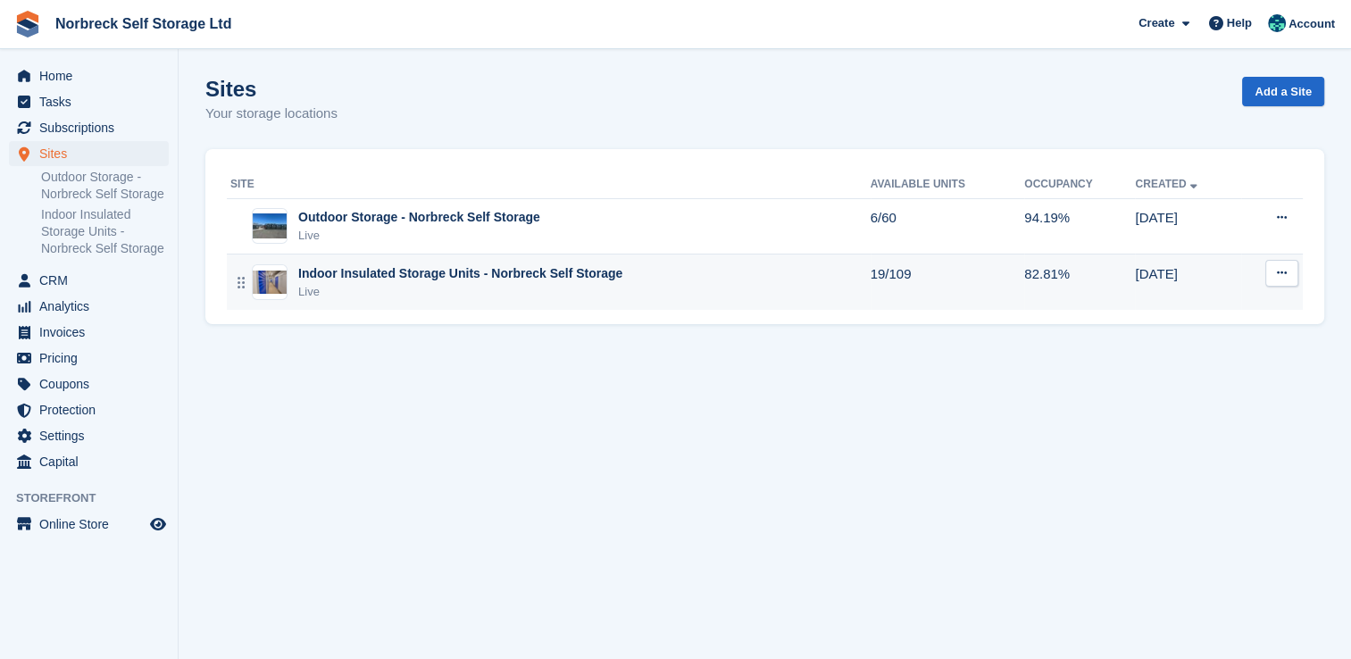
click at [406, 283] on div "Live" at bounding box center [460, 292] width 324 height 18
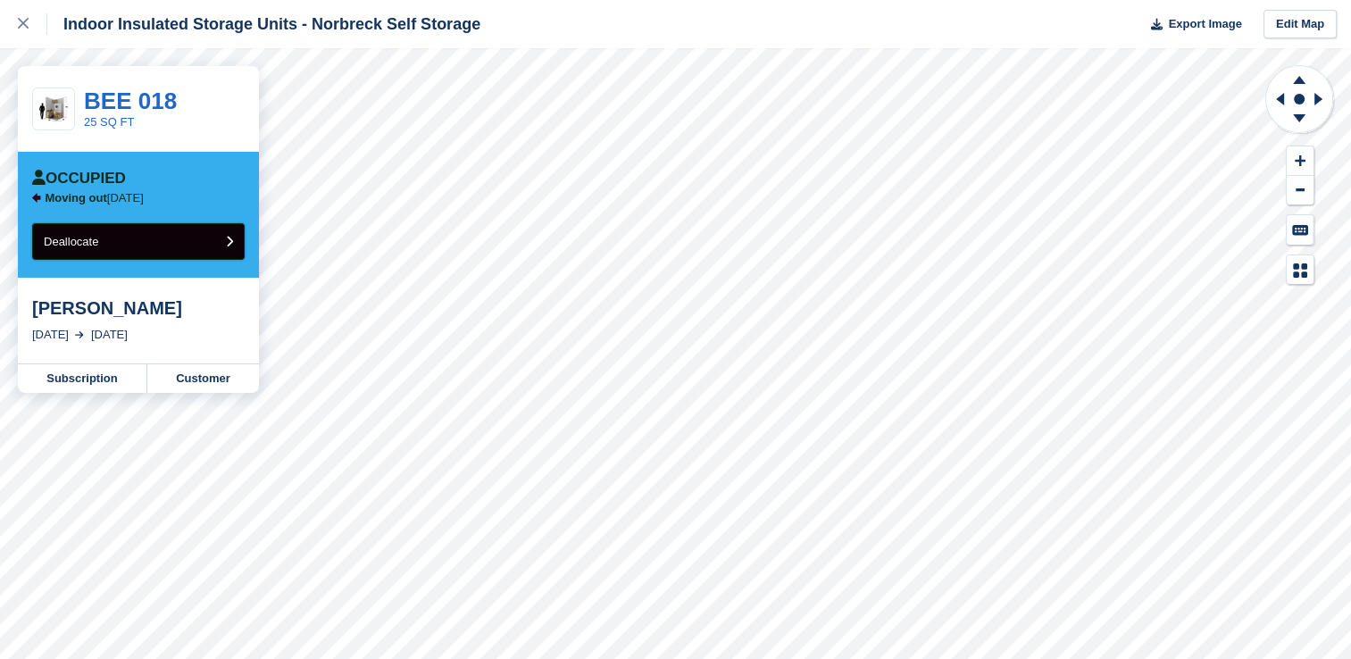
click at [102, 232] on button "Deallocate" at bounding box center [138, 241] width 212 height 37
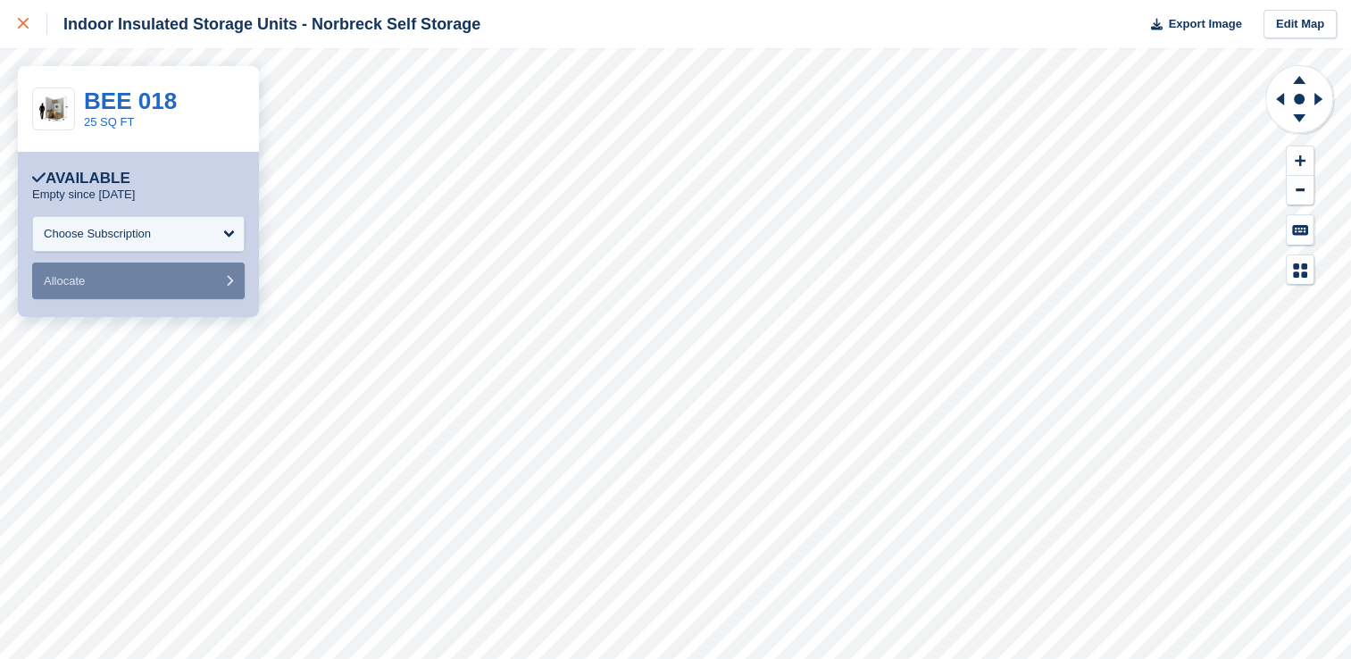
click at [33, 29] on div at bounding box center [32, 23] width 29 height 21
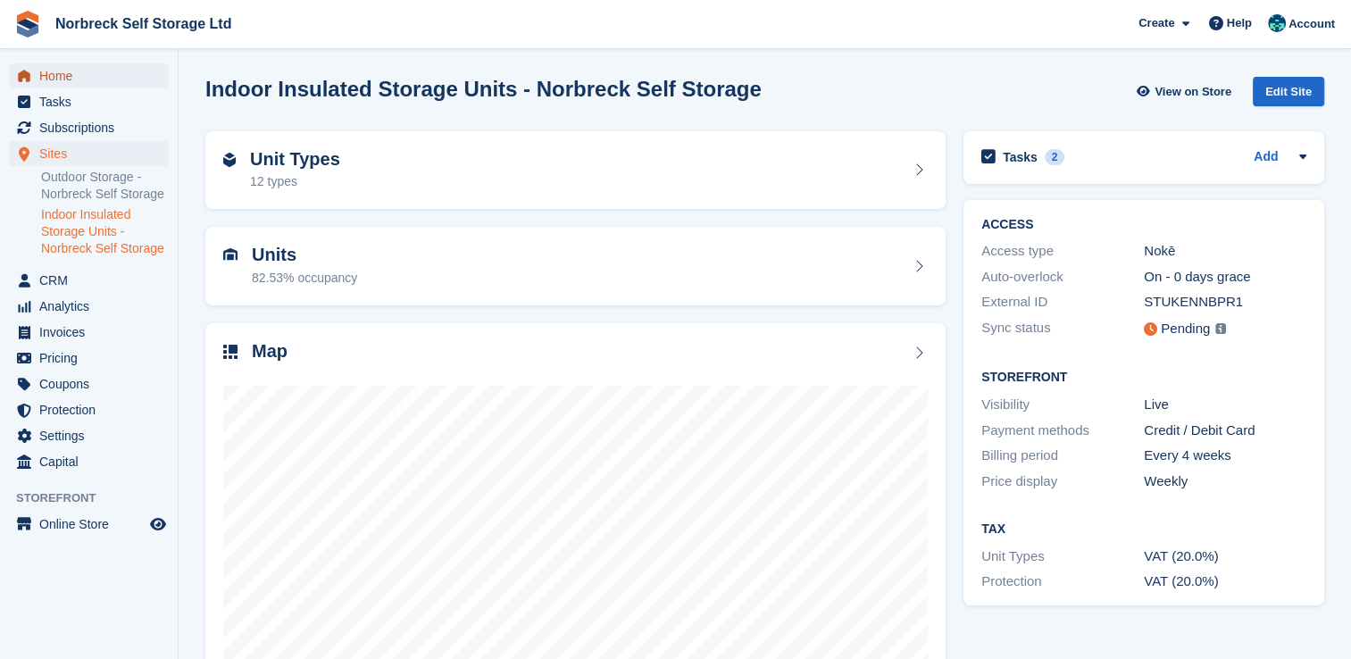
click at [93, 82] on span "Home" at bounding box center [92, 75] width 107 height 25
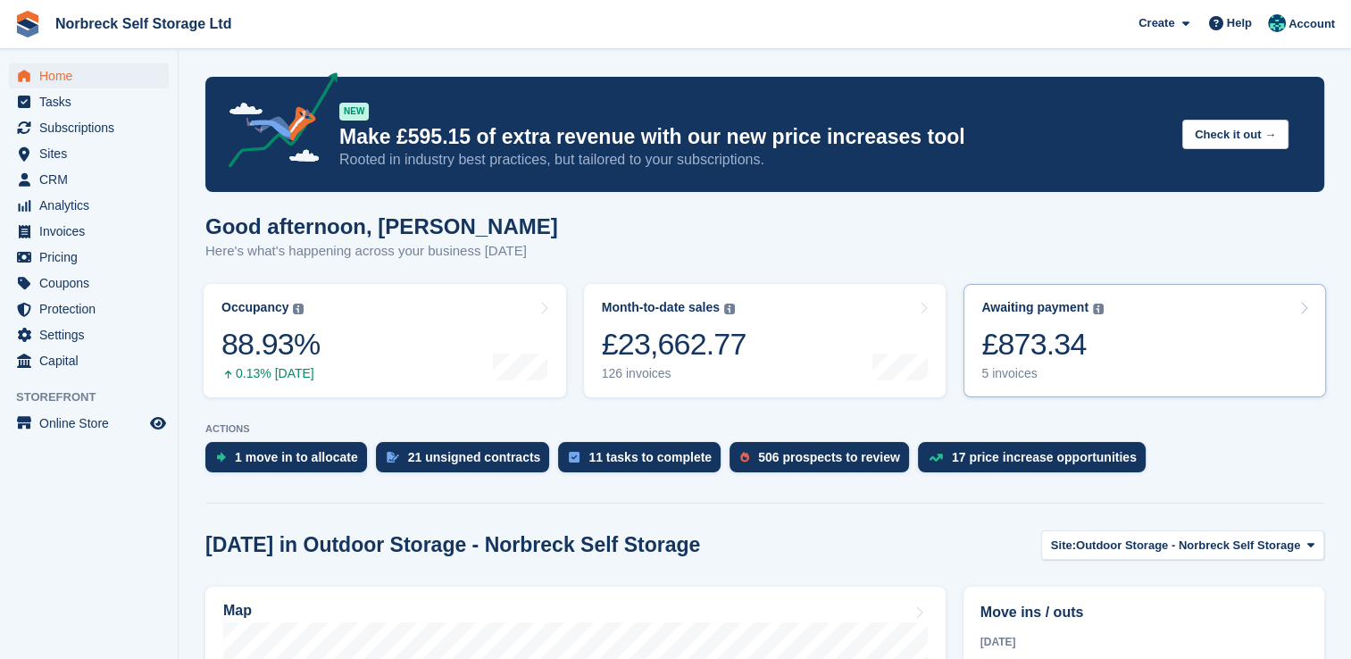
click at [990, 313] on div "Awaiting payment" at bounding box center [1034, 307] width 107 height 15
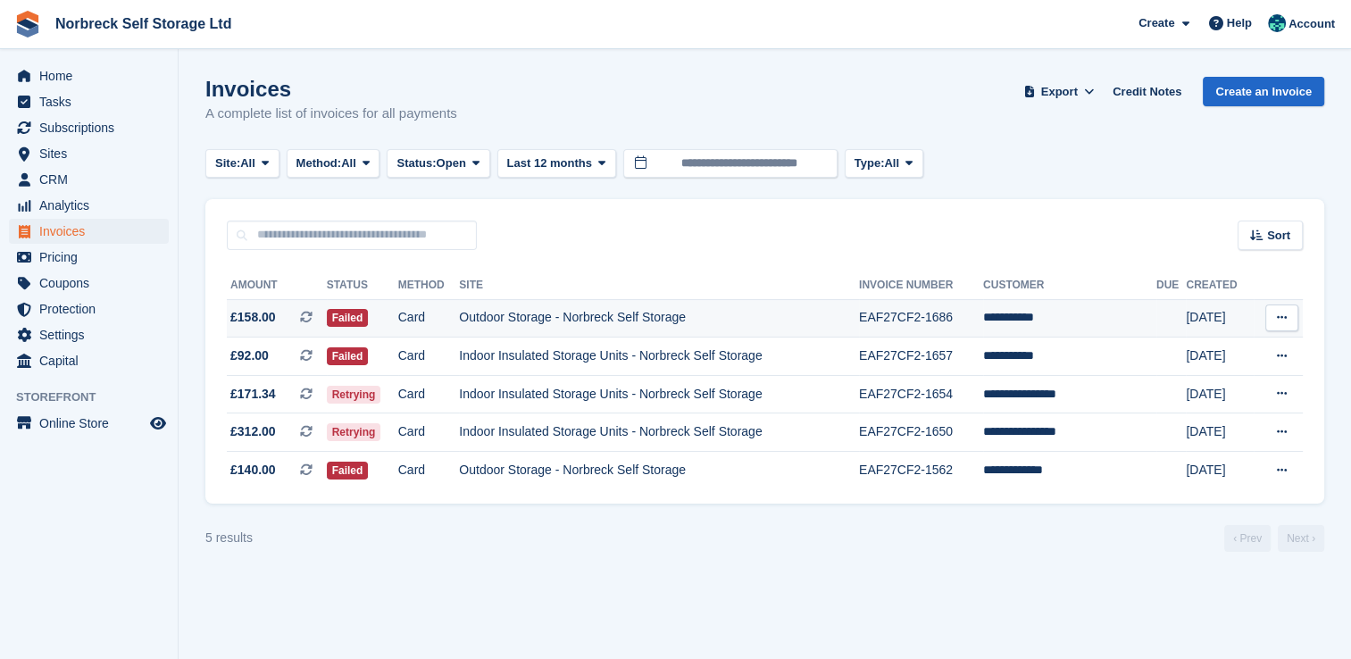
click at [421, 318] on td "Card" at bounding box center [429, 318] width 62 height 38
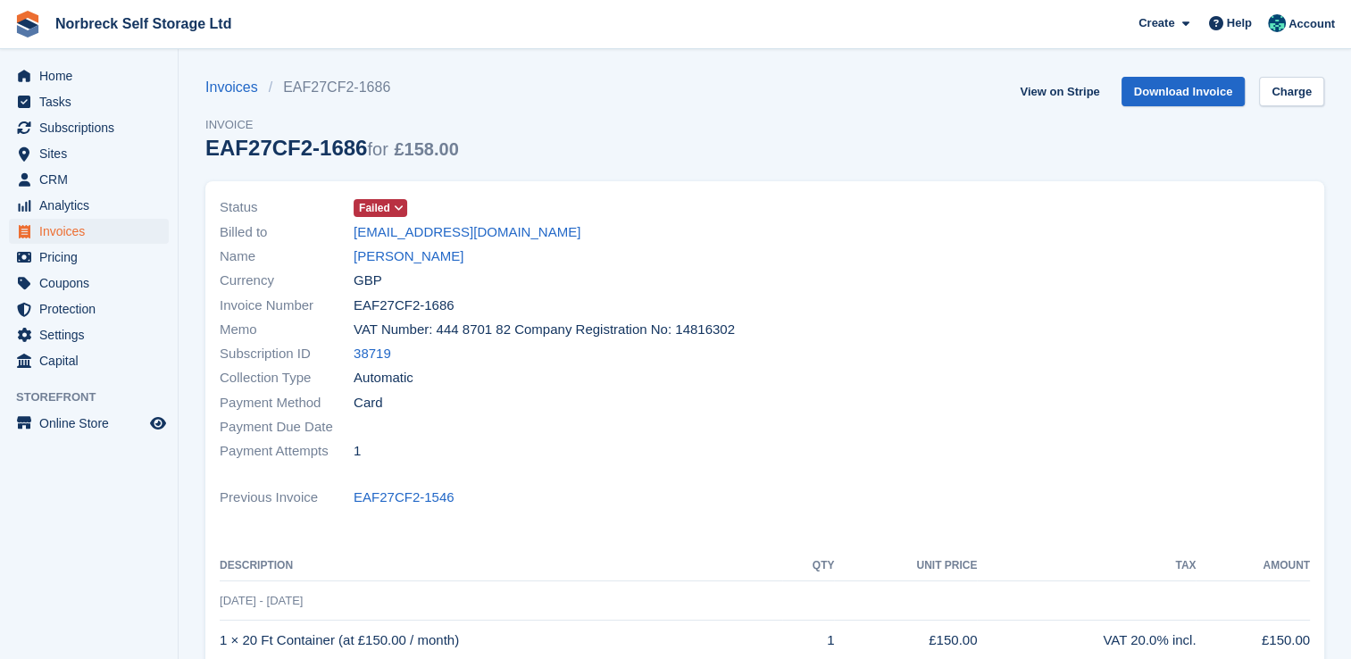
click at [395, 203] on icon at bounding box center [399, 208] width 10 height 11
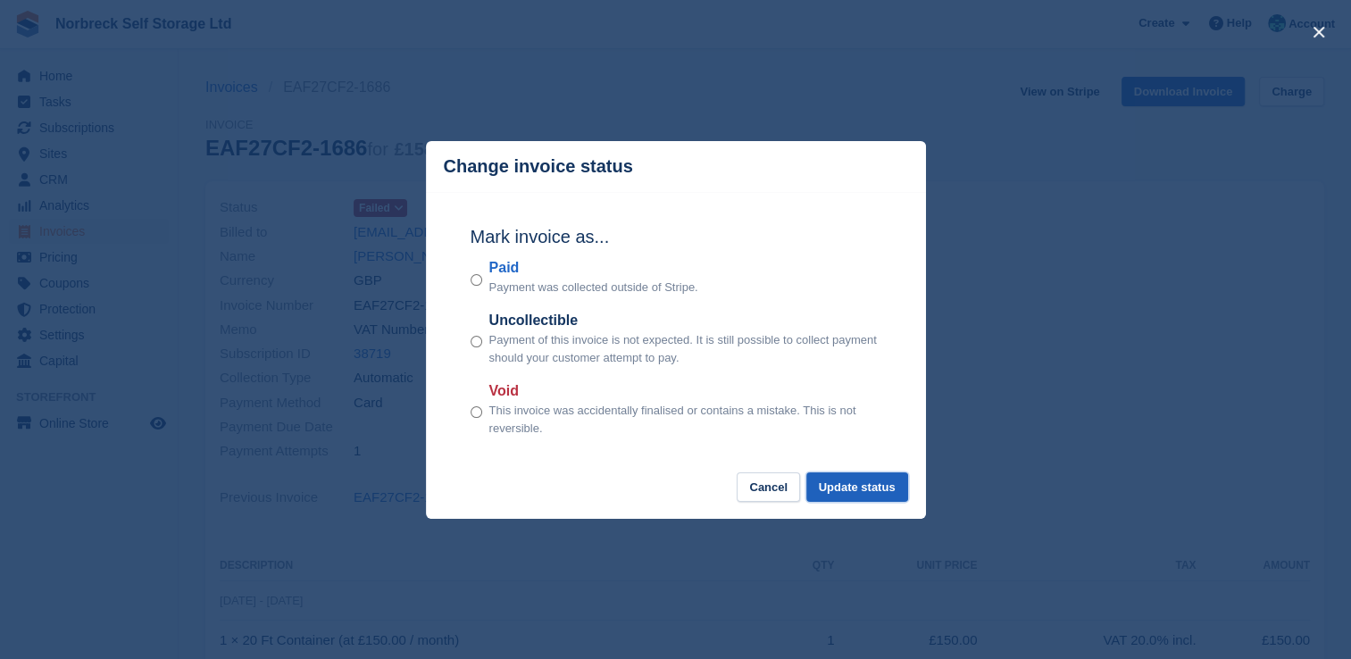
click at [869, 495] on button "Update status" at bounding box center [857, 486] width 102 height 29
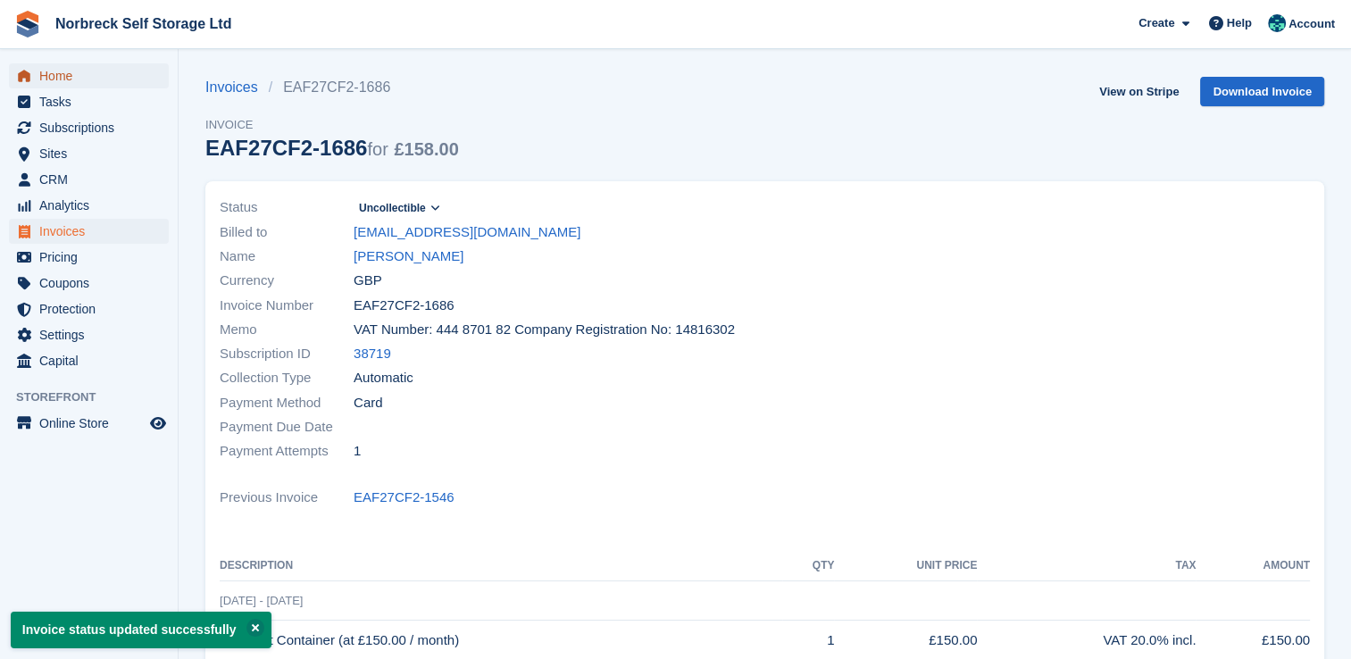
click at [92, 83] on span "Home" at bounding box center [92, 75] width 107 height 25
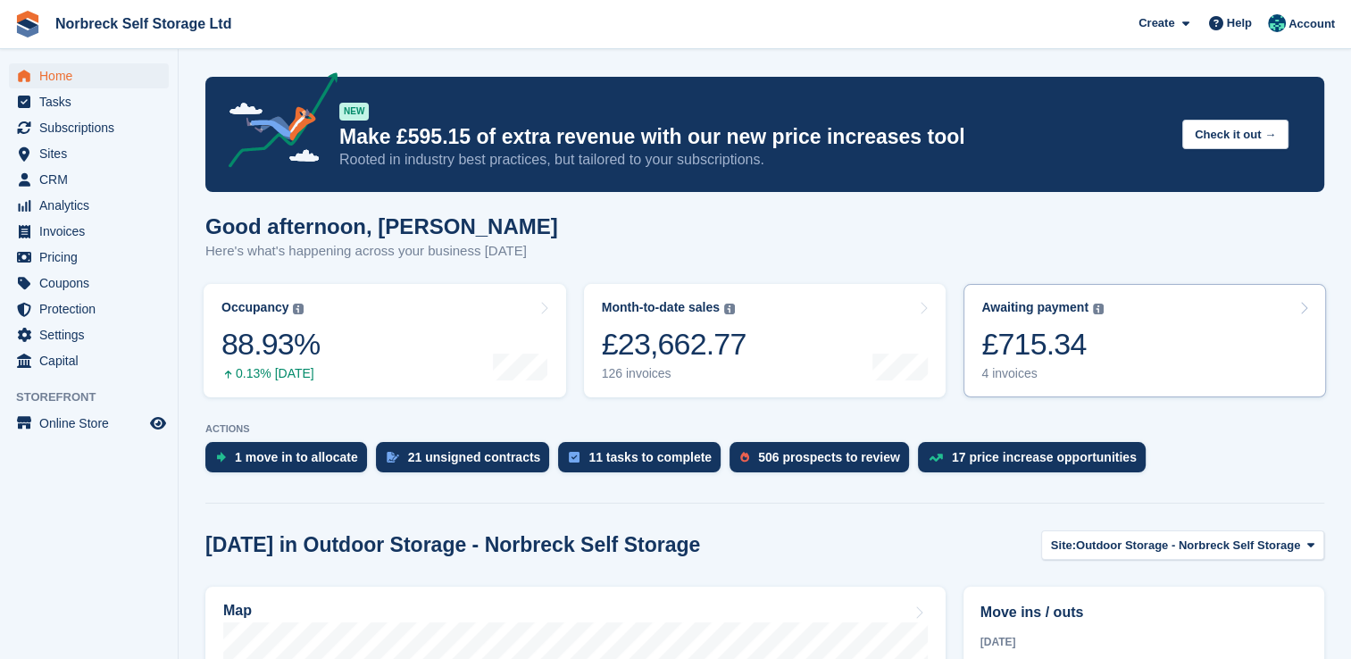
click at [1146, 349] on link "Awaiting payment The total outstanding balance on all open invoices. £715.34 4 …" at bounding box center [1144, 340] width 362 height 113
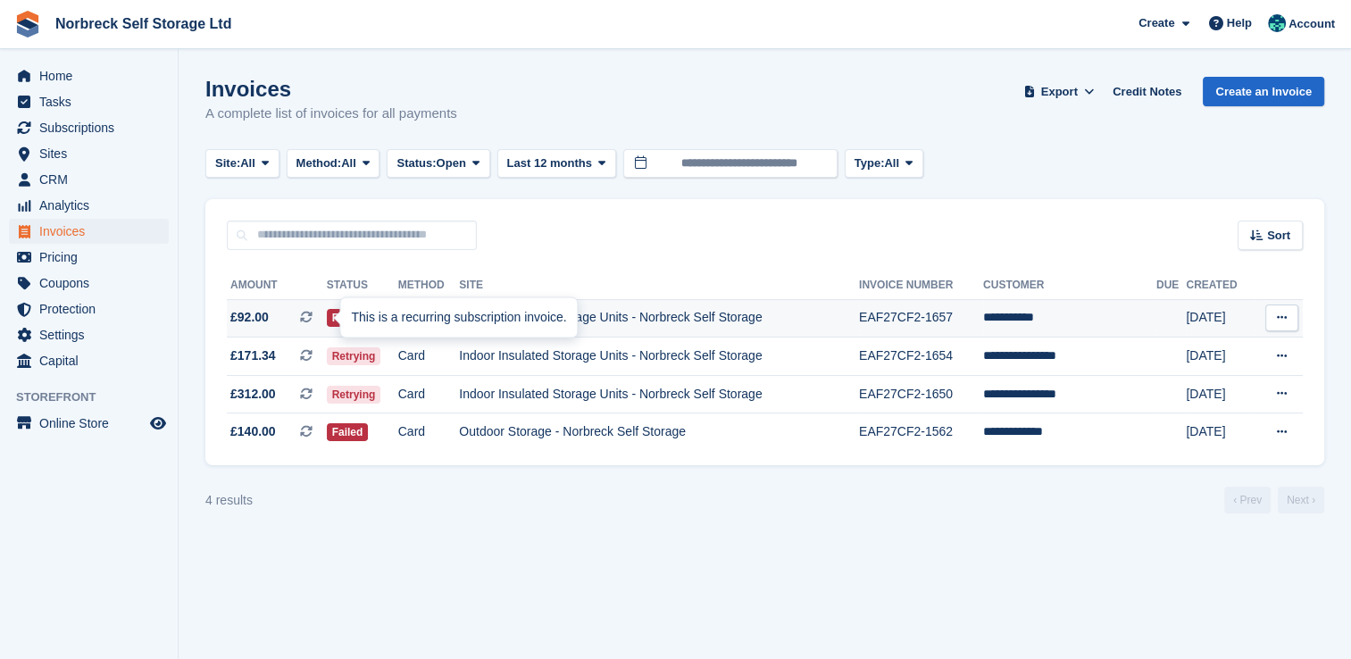
click at [442, 318] on div "This is a recurring subscription invoice." at bounding box center [458, 317] width 237 height 39
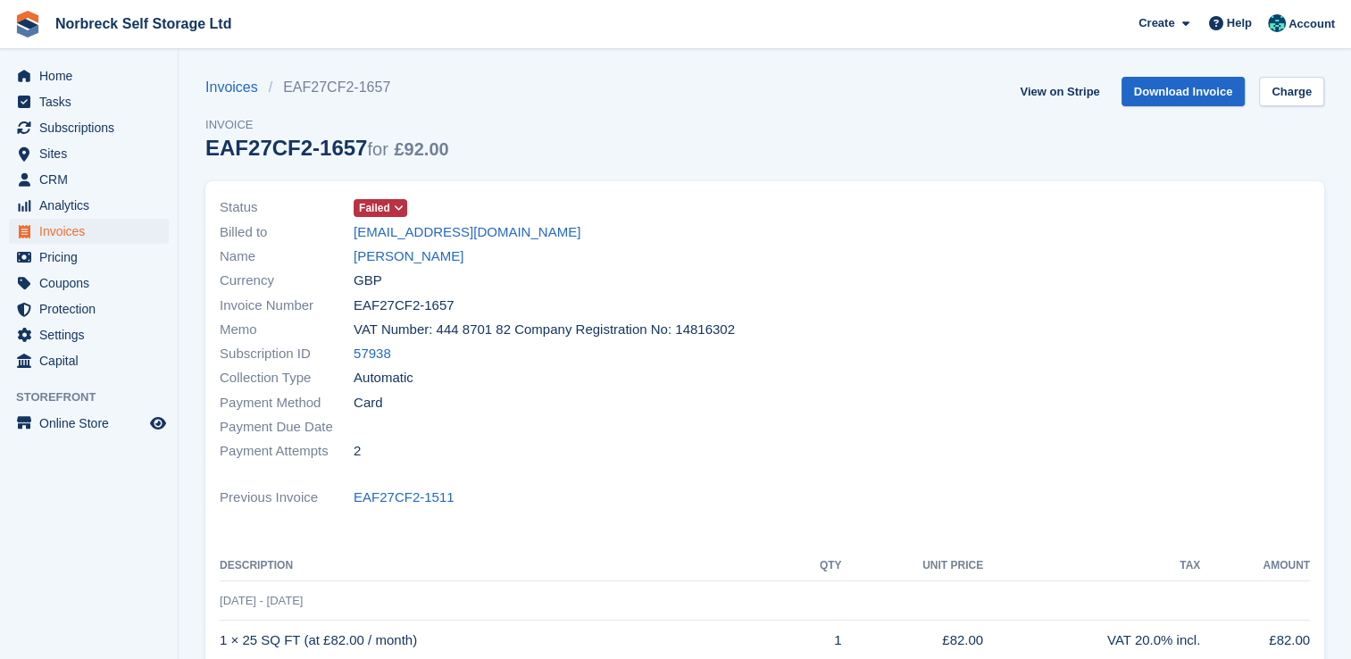
click at [400, 202] on span at bounding box center [399, 208] width 14 height 14
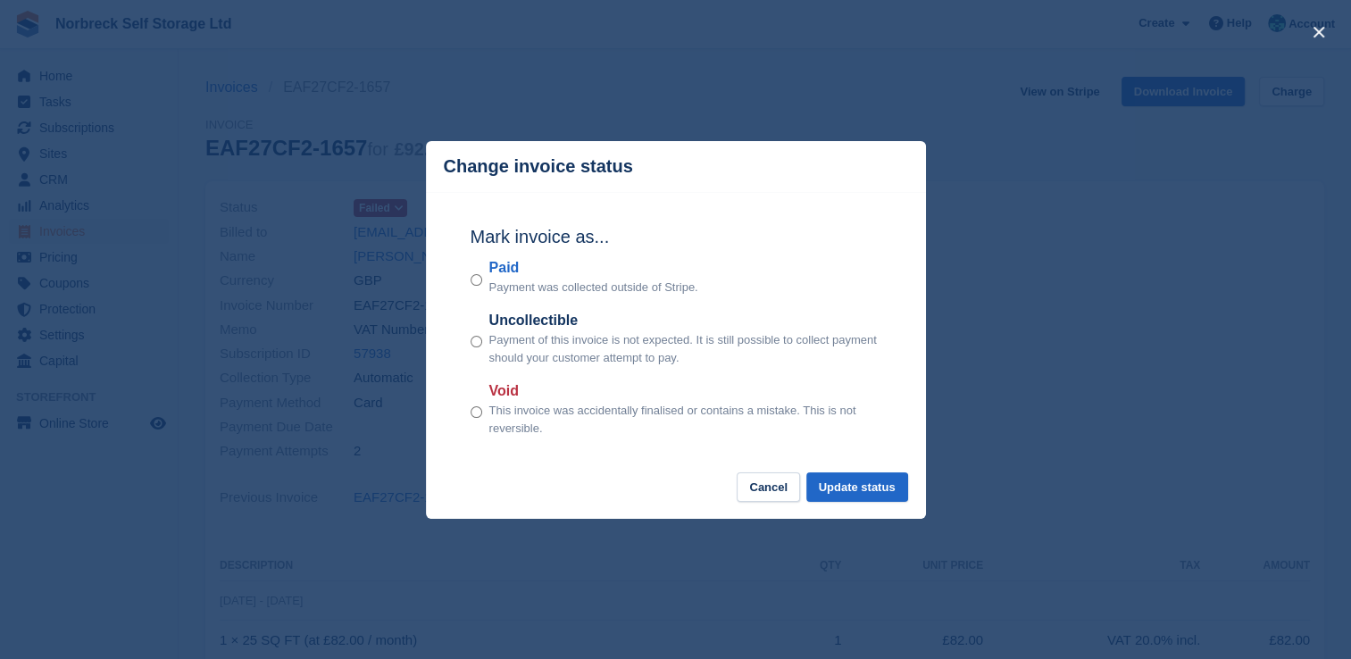
click at [552, 351] on p "Payment of this invoice is not expected. It is still possible to collect paymen…" at bounding box center [685, 348] width 392 height 35
click at [461, 334] on div "Mark invoice as... Paid Payment was collected outside of Stripe. Uncollectible …" at bounding box center [676, 332] width 446 height 281
click at [846, 482] on button "Update status" at bounding box center [857, 486] width 102 height 29
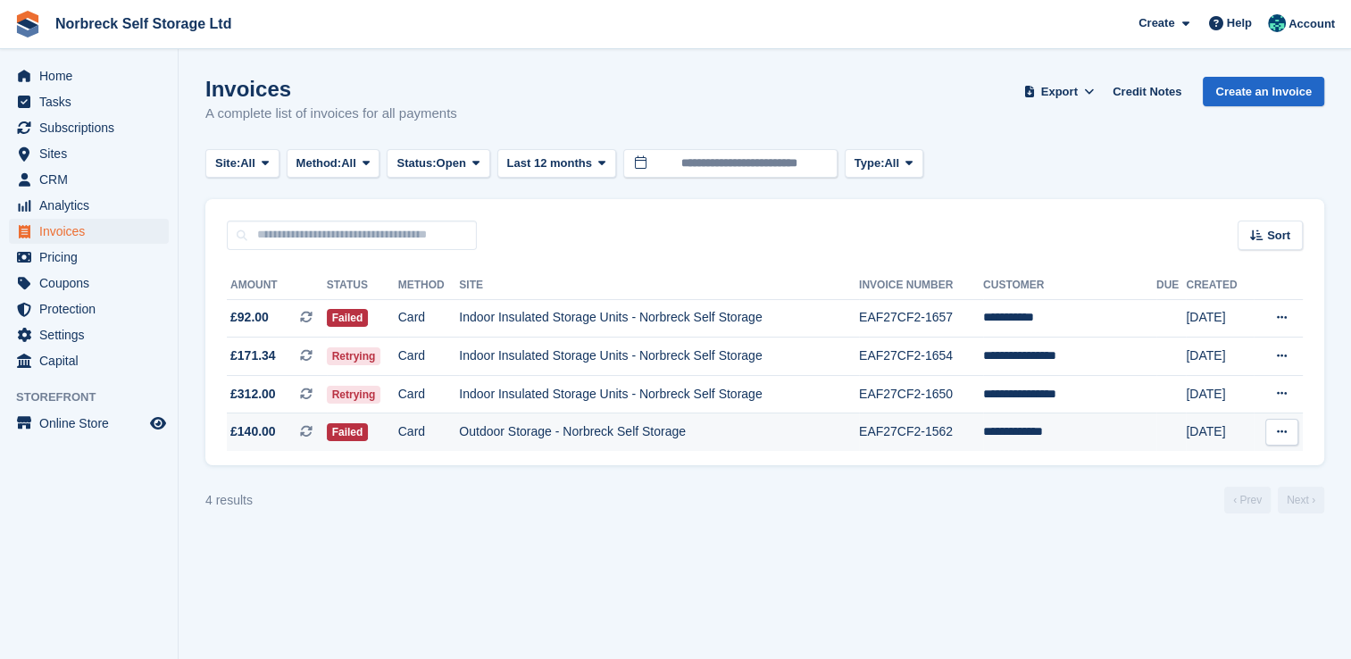
click at [953, 428] on td "EAF27CF2-1562" at bounding box center [921, 431] width 124 height 37
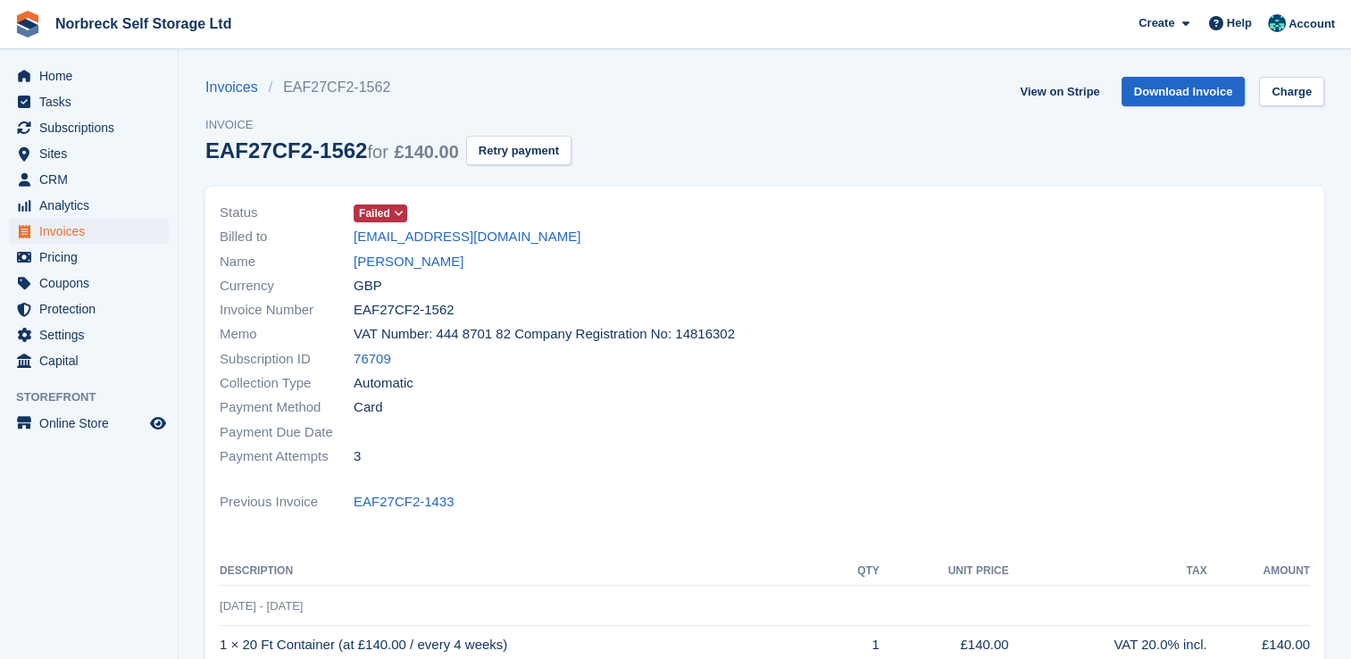
click at [399, 213] on icon at bounding box center [399, 213] width 10 height 11
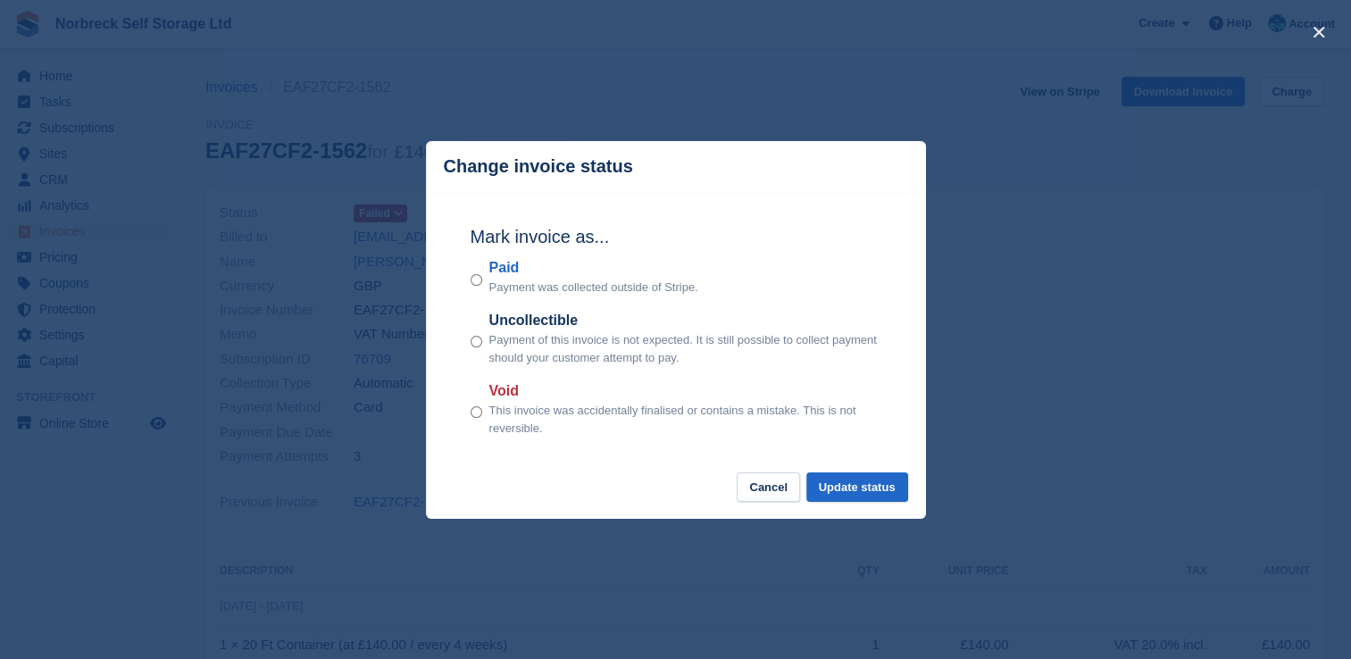
click at [527, 358] on p "Payment of this invoice is not expected. It is still possible to collect paymen…" at bounding box center [685, 348] width 392 height 35
click at [882, 491] on button "Update status" at bounding box center [857, 486] width 102 height 29
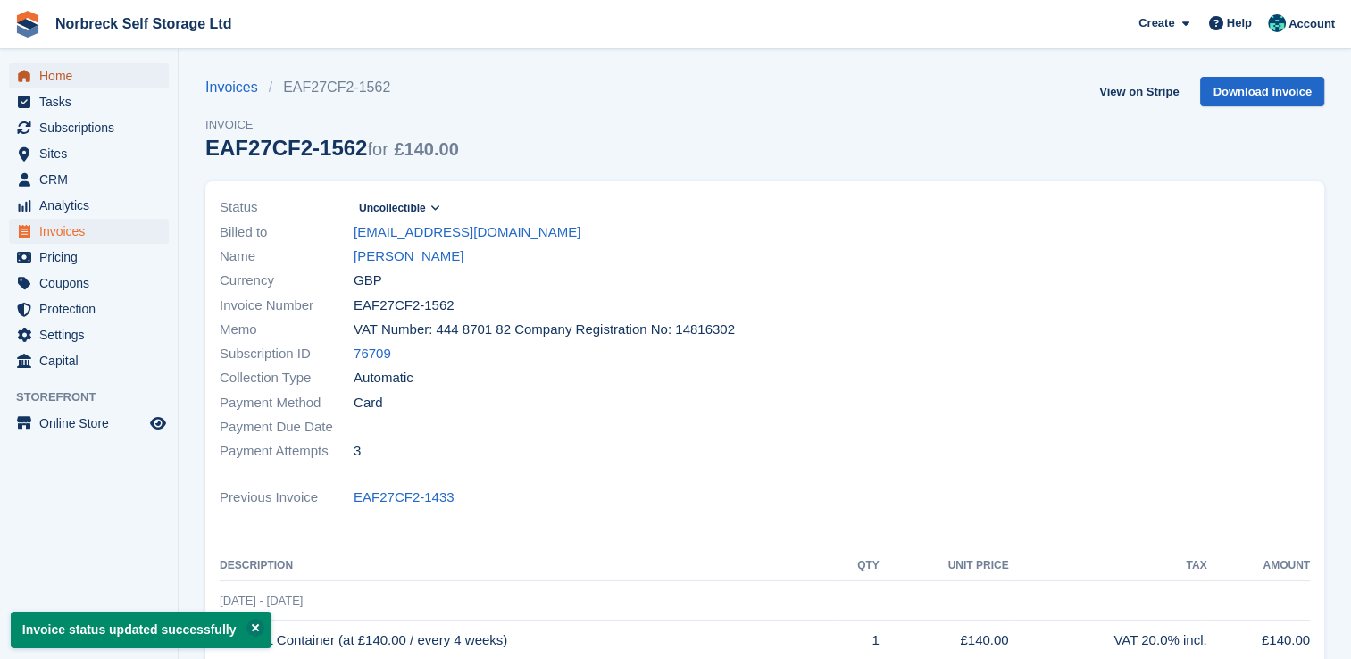
click at [18, 74] on icon "menu" at bounding box center [24, 76] width 12 height 12
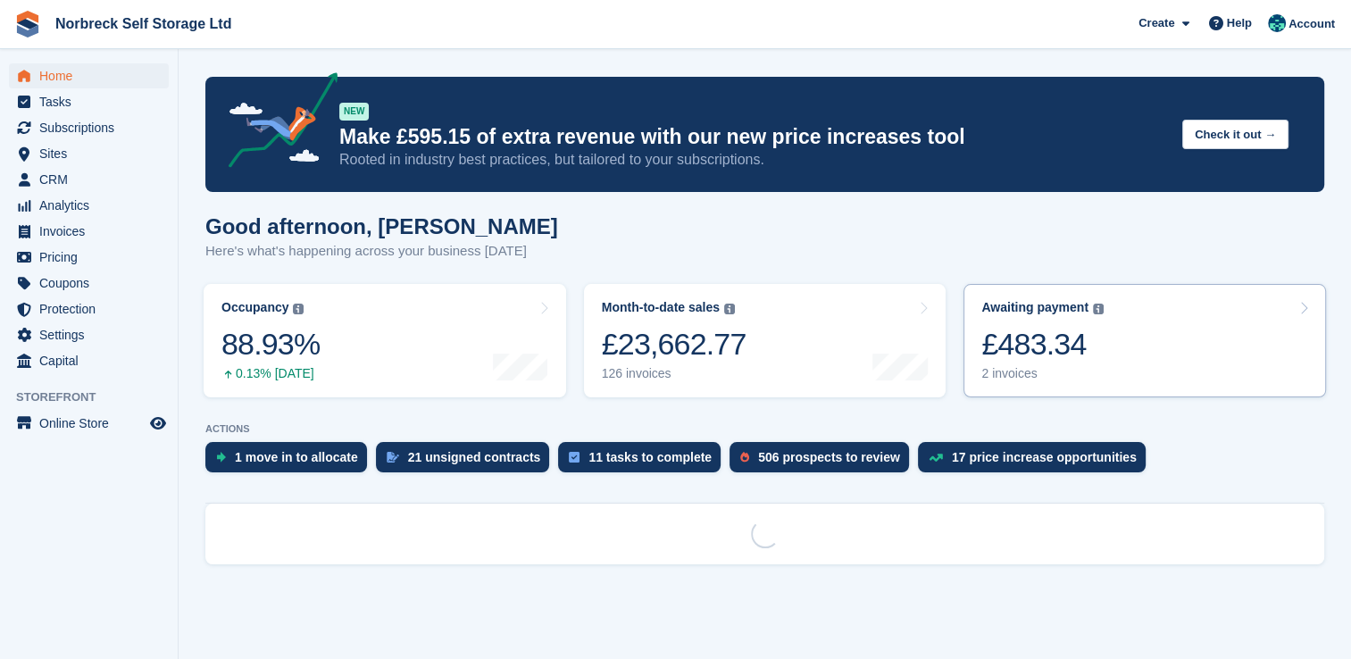
click at [1175, 379] on link "Awaiting payment The total outstanding balance on all open invoices. £483.34 2 …" at bounding box center [1144, 340] width 362 height 113
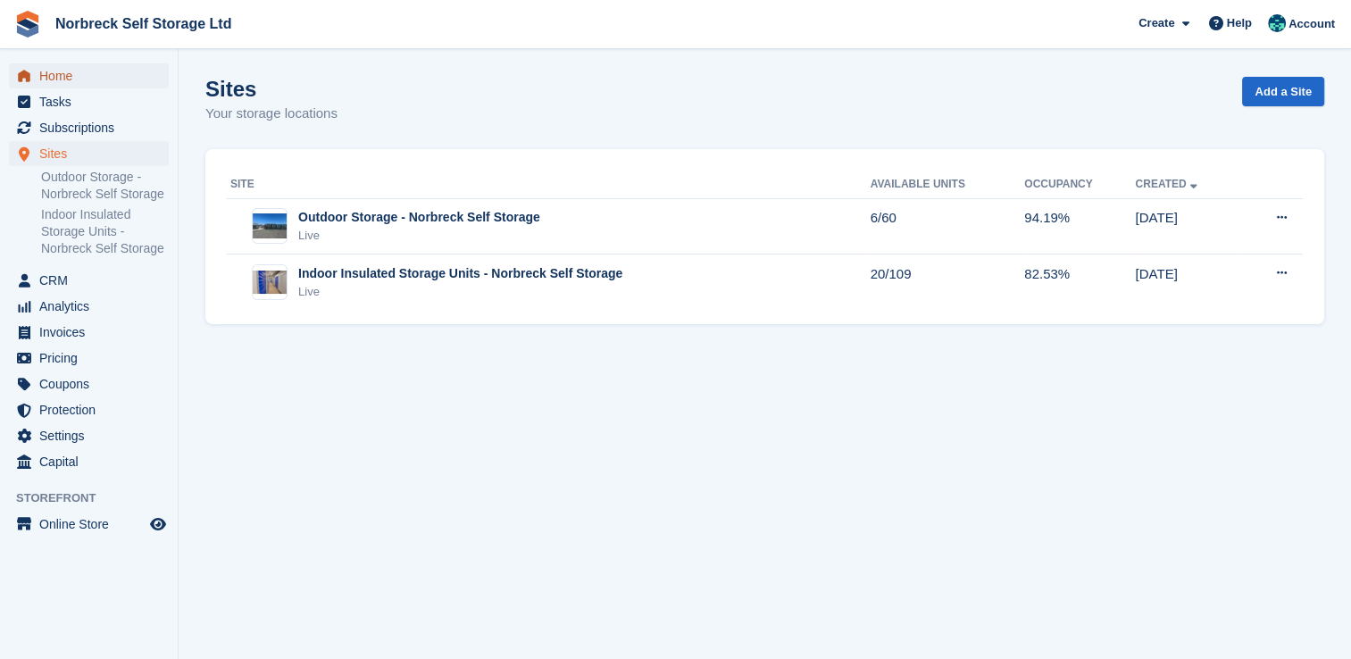
click at [96, 82] on span "Home" at bounding box center [92, 75] width 107 height 25
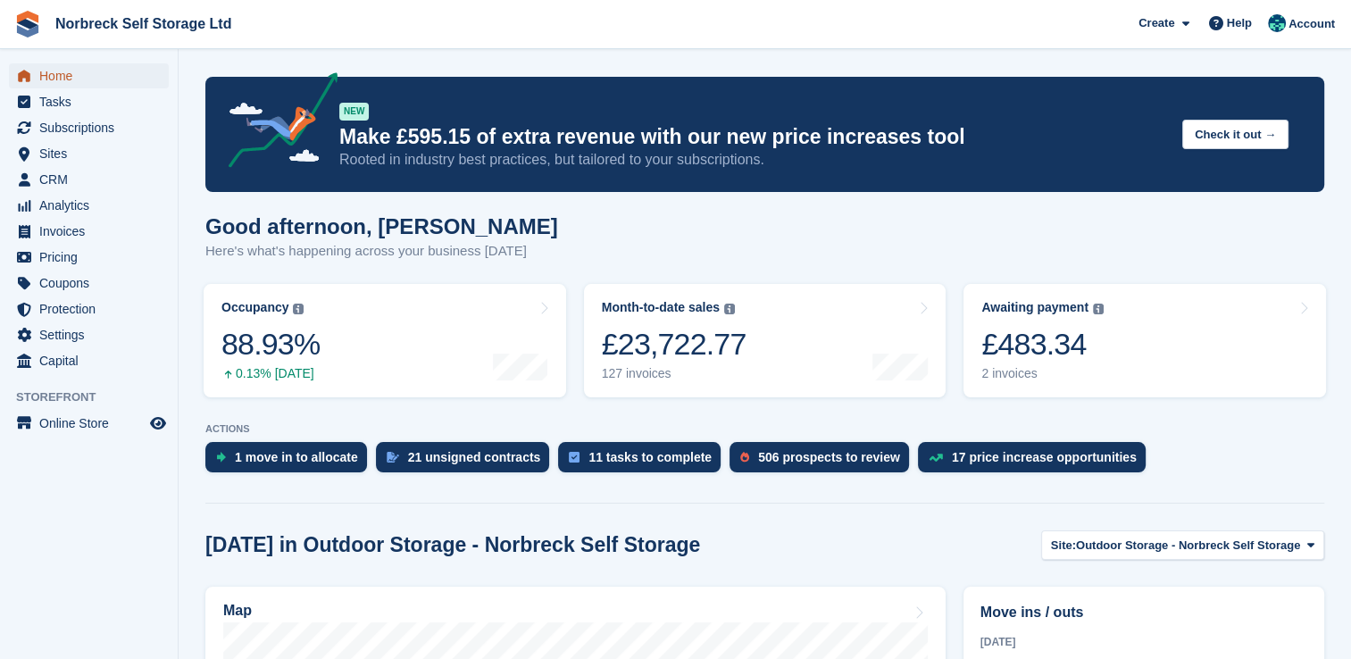
click at [46, 71] on span "Home" at bounding box center [92, 75] width 107 height 25
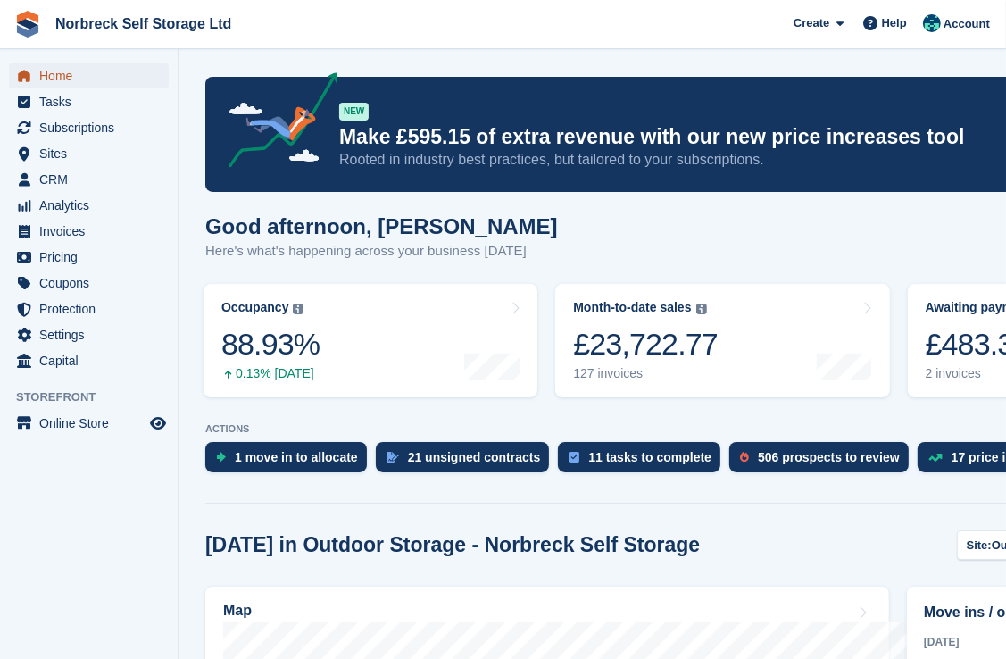
click at [33, 80] on span "menu" at bounding box center [23, 75] width 21 height 21
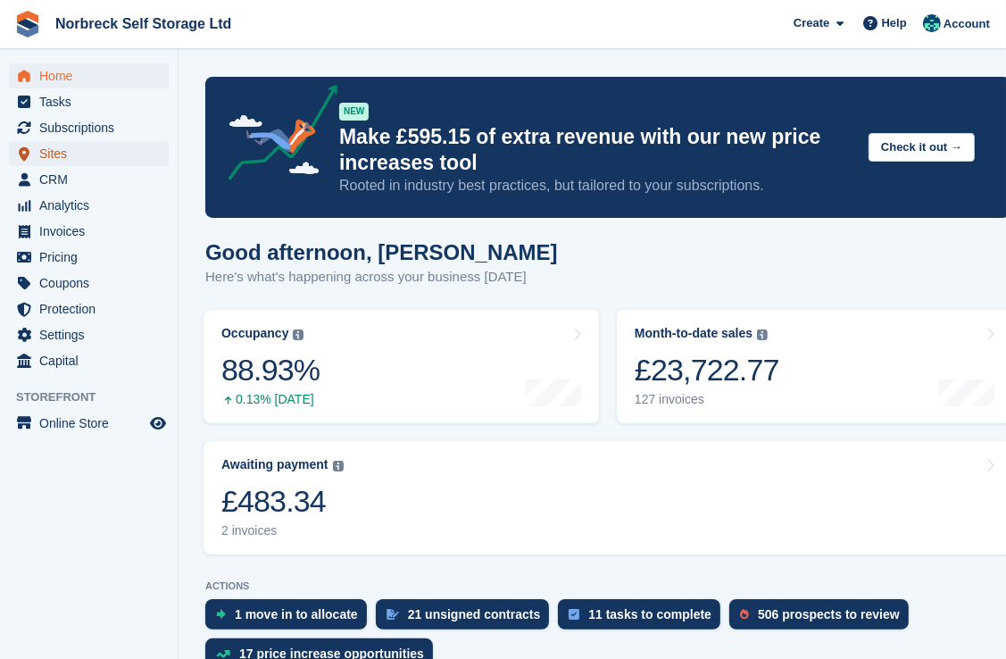
click at [126, 159] on span "Sites" at bounding box center [92, 153] width 107 height 25
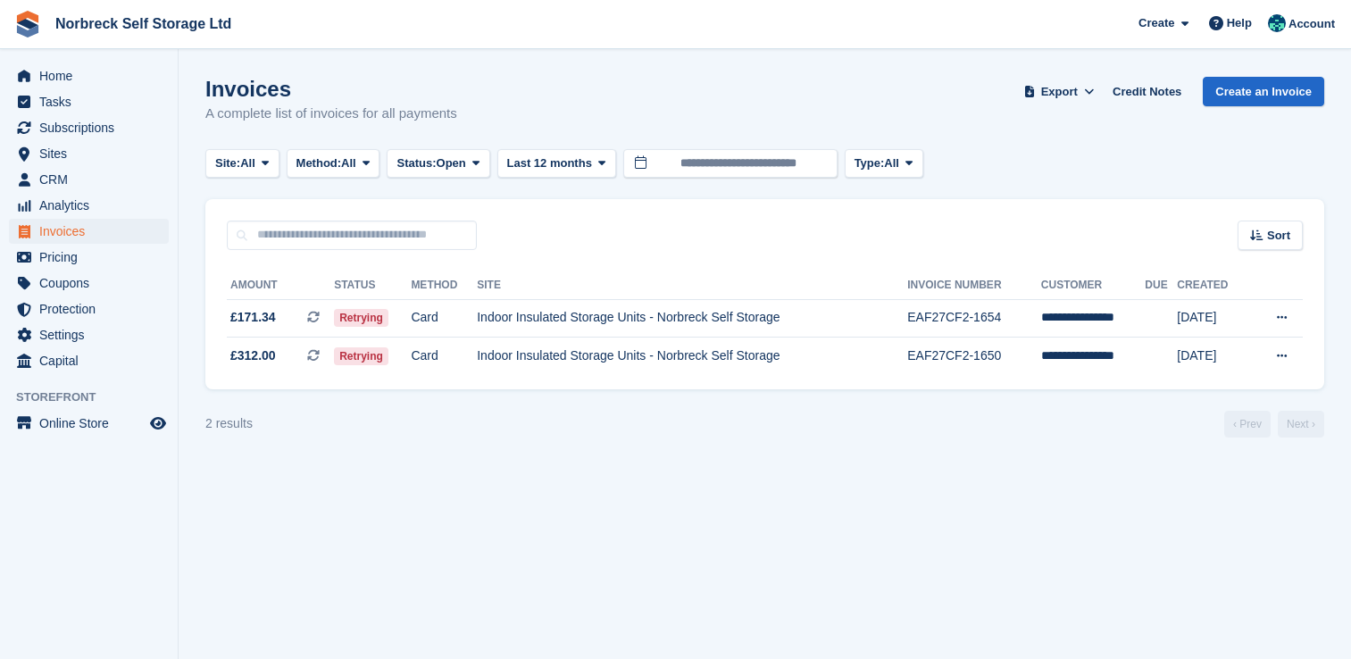
click at [112, 67] on span "Home" at bounding box center [92, 75] width 107 height 25
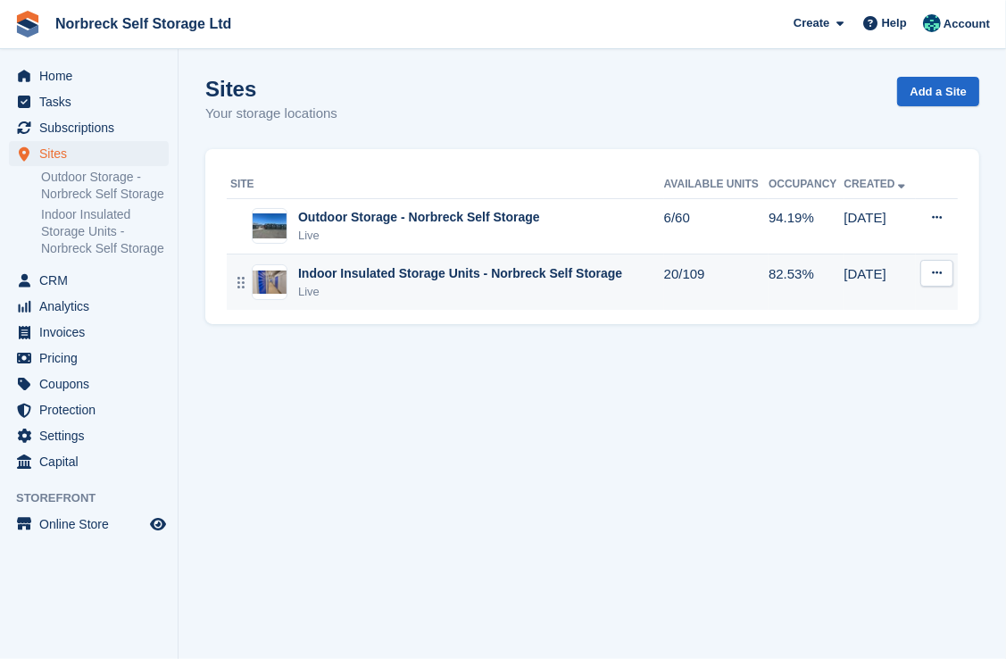
click at [393, 262] on td "Indoor Insulated Storage Units - Norbreck Self Storage Live" at bounding box center [445, 281] width 437 height 55
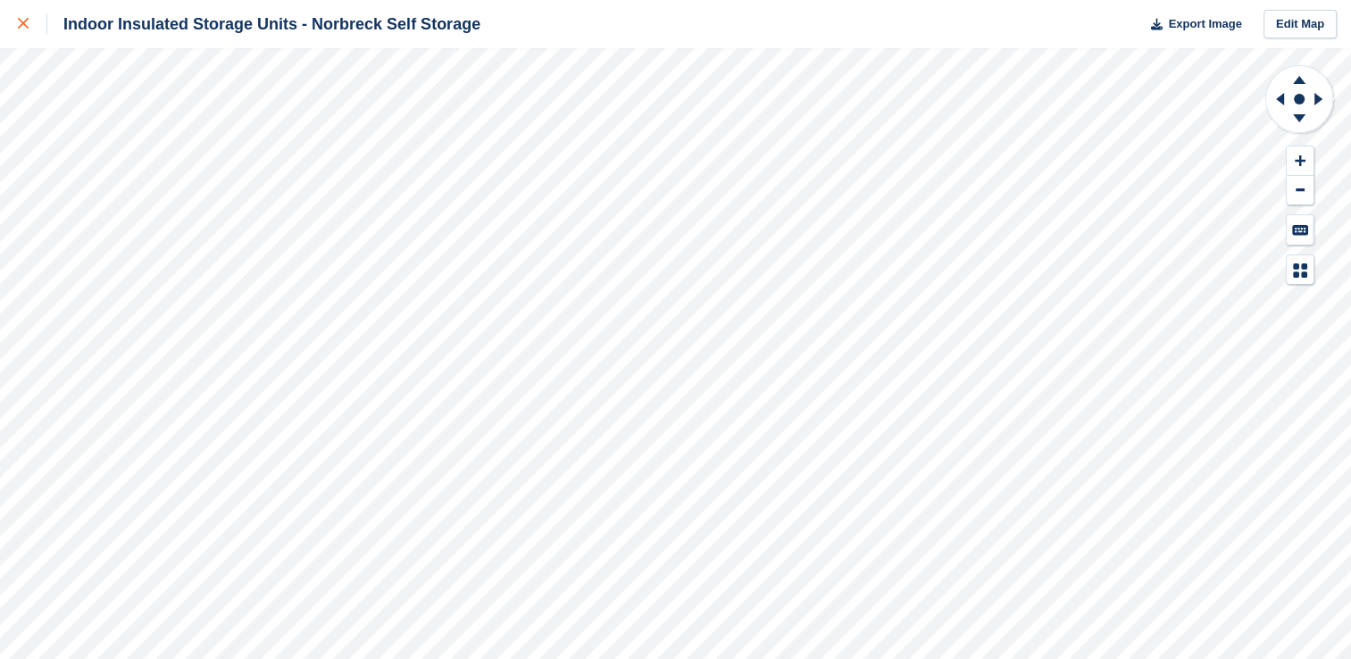
click at [23, 26] on icon at bounding box center [23, 23] width 11 height 11
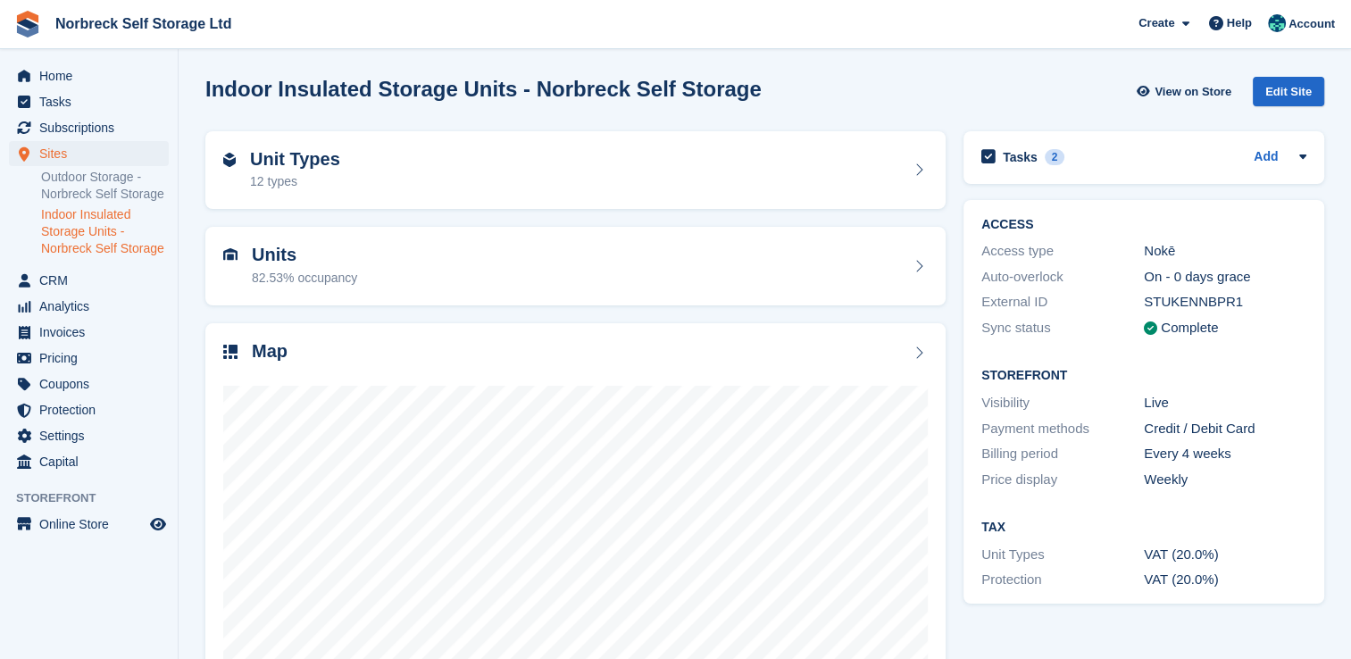
click at [1065, 598] on div "Tax Unit Types VAT (20.0%) Protection VAT (20.0%)" at bounding box center [1143, 553] width 361 height 101
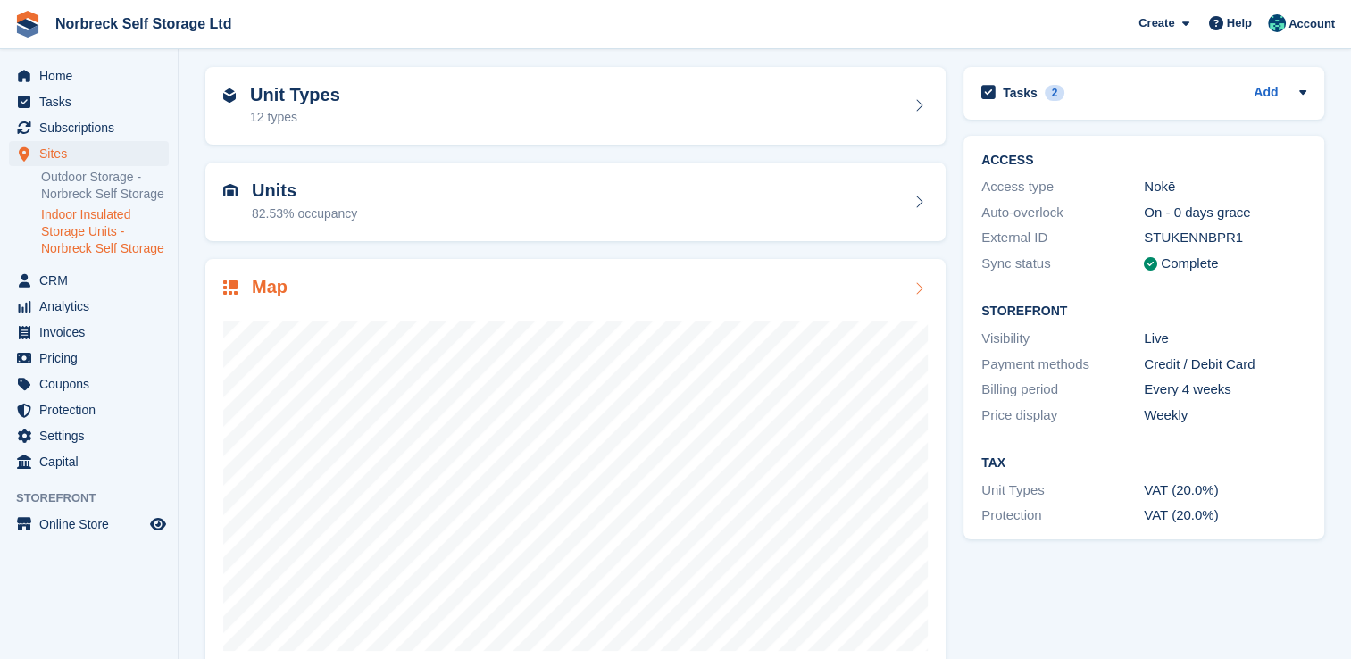
scroll to position [89, 0]
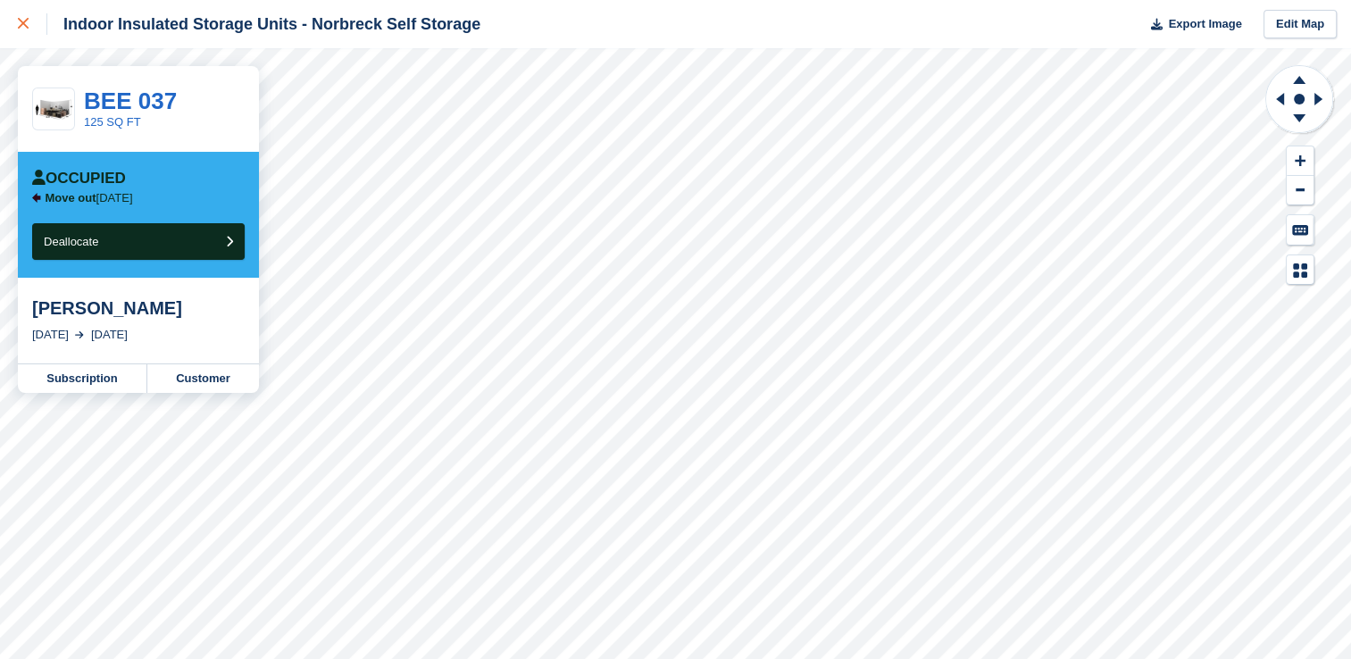
click at [39, 20] on div at bounding box center [32, 23] width 29 height 21
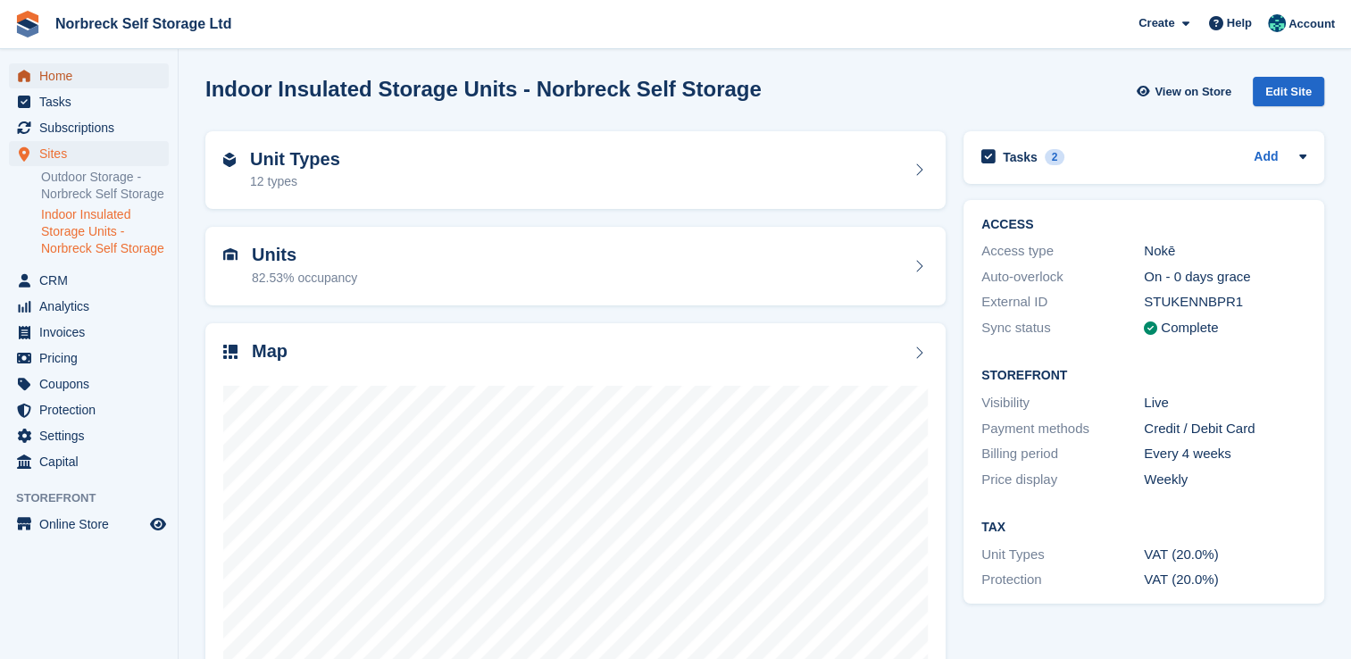
click at [98, 80] on span "Home" at bounding box center [92, 75] width 107 height 25
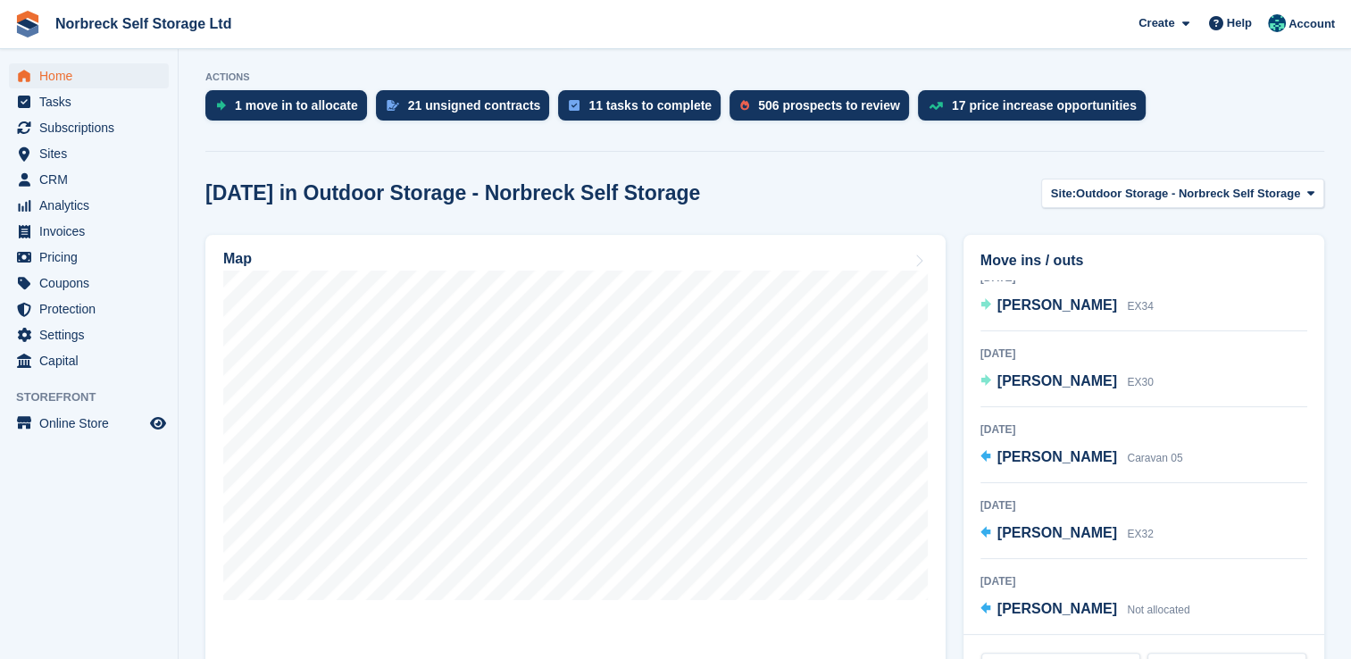
scroll to position [446, 0]
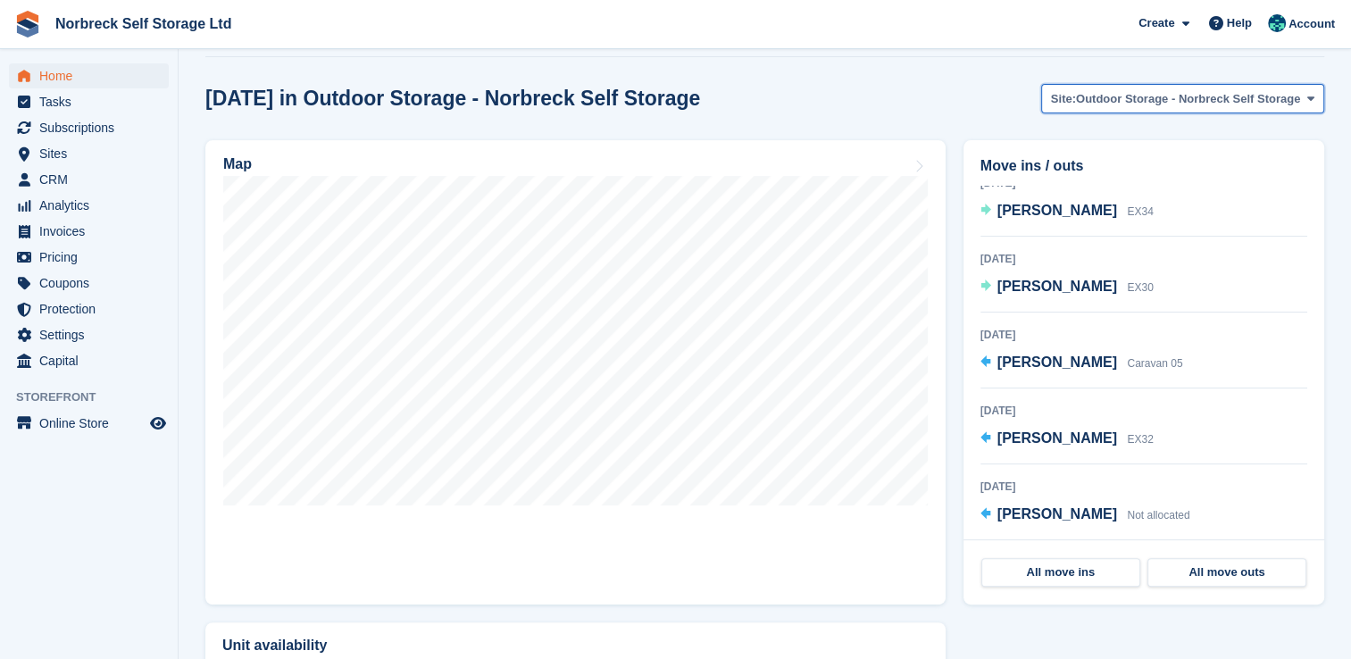
click at [1159, 95] on span "Outdoor Storage - Norbreck Self Storage" at bounding box center [1188, 99] width 224 height 18
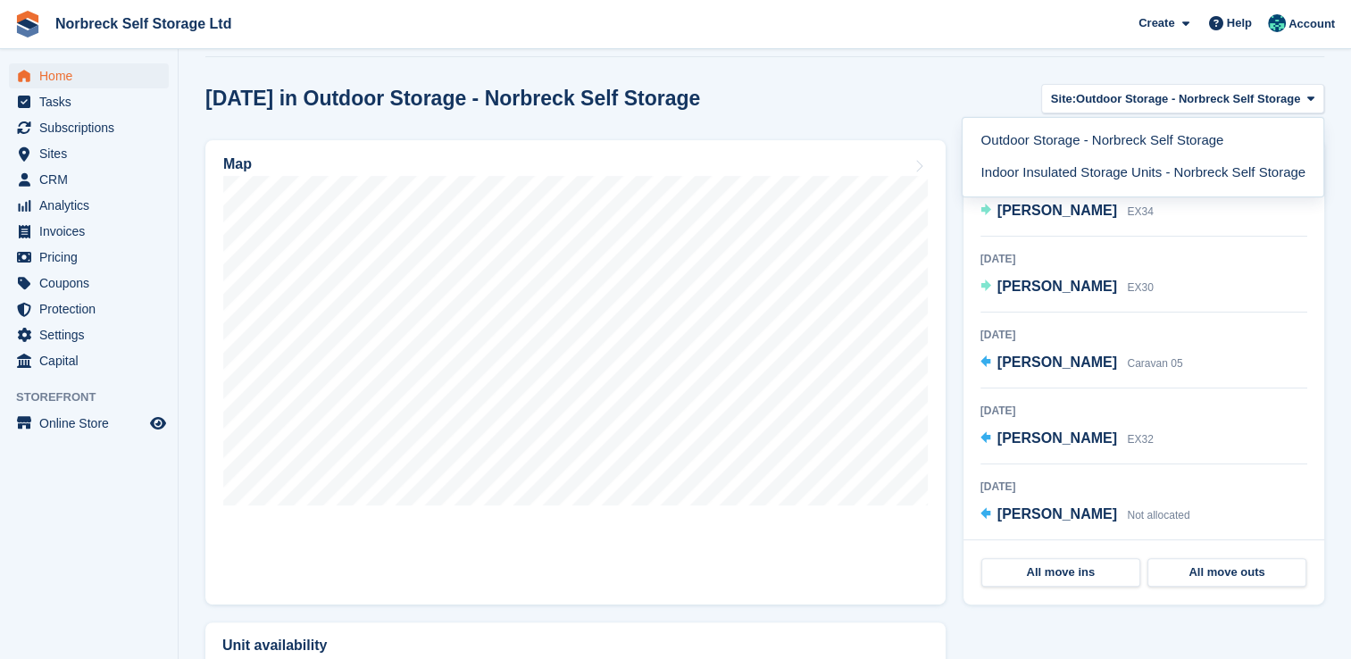
click at [1152, 483] on div "[DATE]" at bounding box center [1143, 486] width 327 height 16
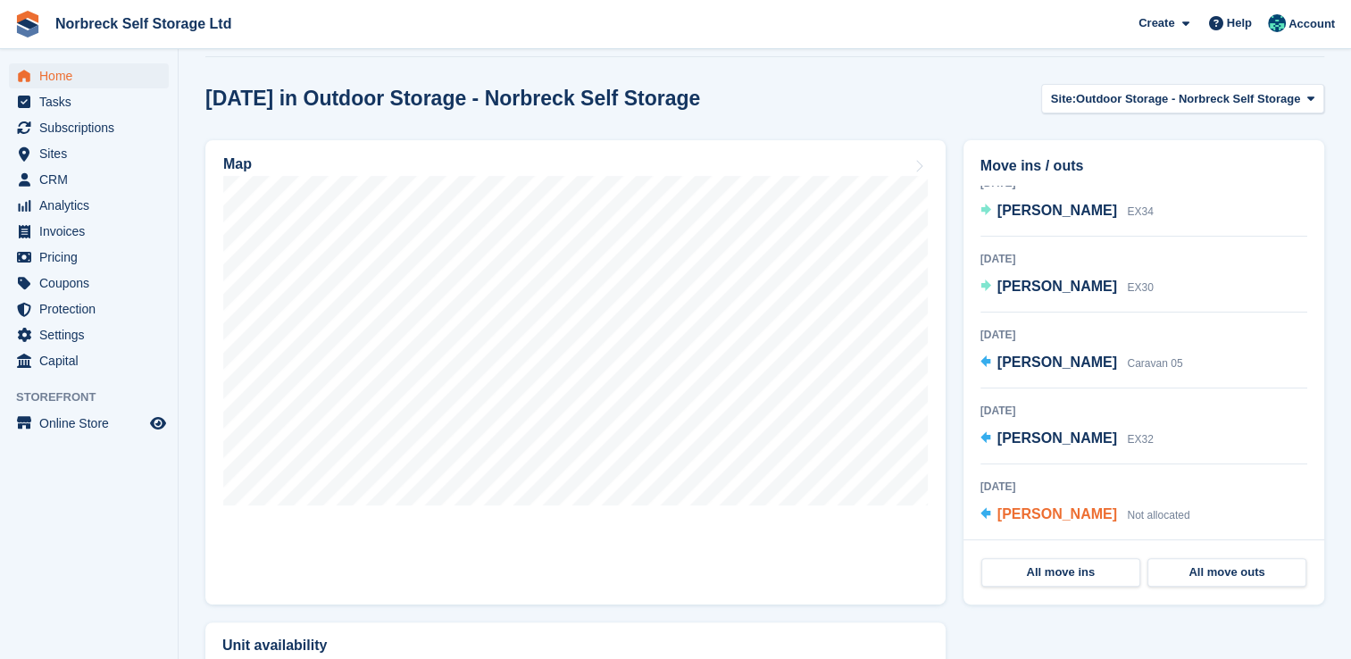
click at [1022, 511] on span "[PERSON_NAME]" at bounding box center [1057, 513] width 120 height 15
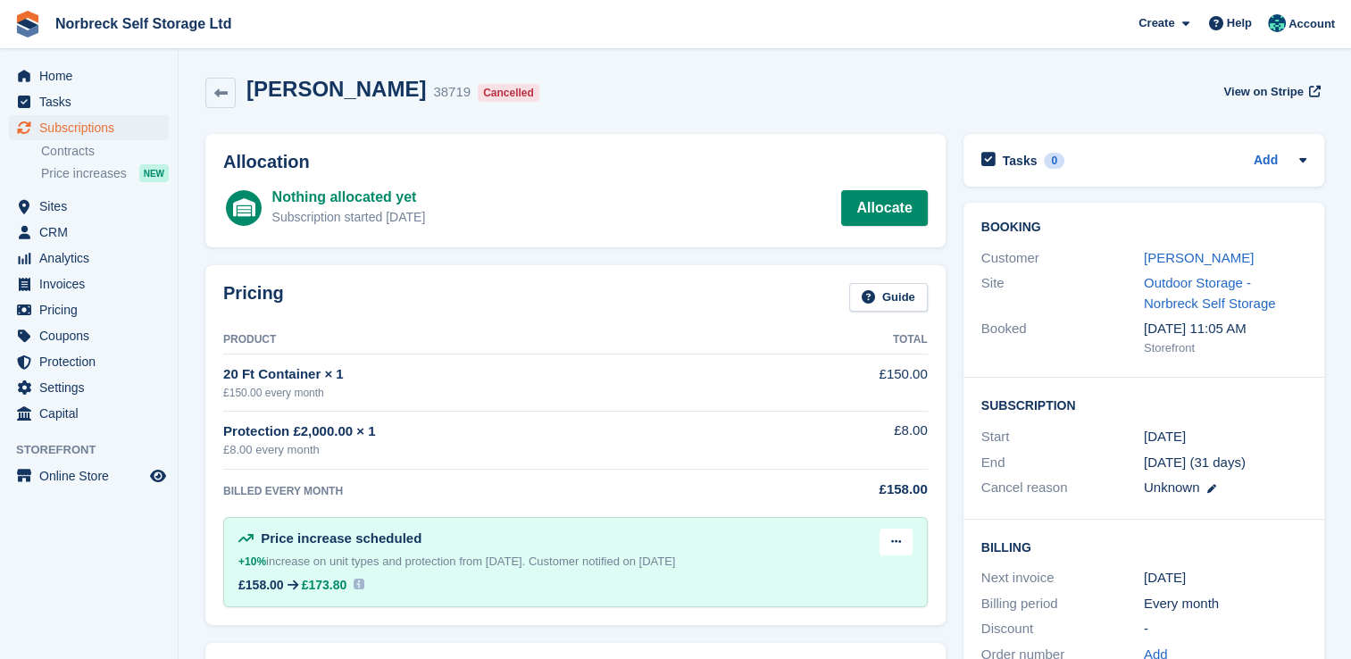
scroll to position [89, 0]
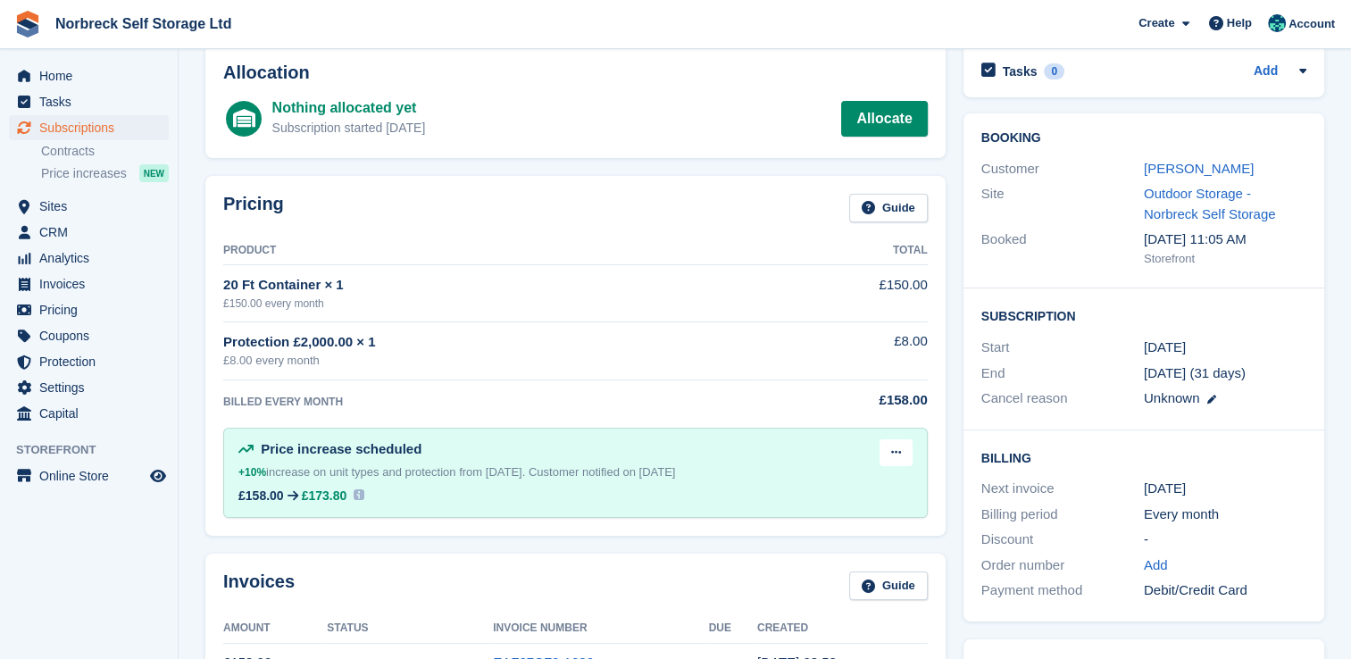
click at [1028, 36] on span "Norbreck Self Storage Ltd Create Subscription Invoice Contact Deal Discount Pag…" at bounding box center [675, 24] width 1351 height 48
click at [143, 77] on span "Home" at bounding box center [92, 75] width 107 height 25
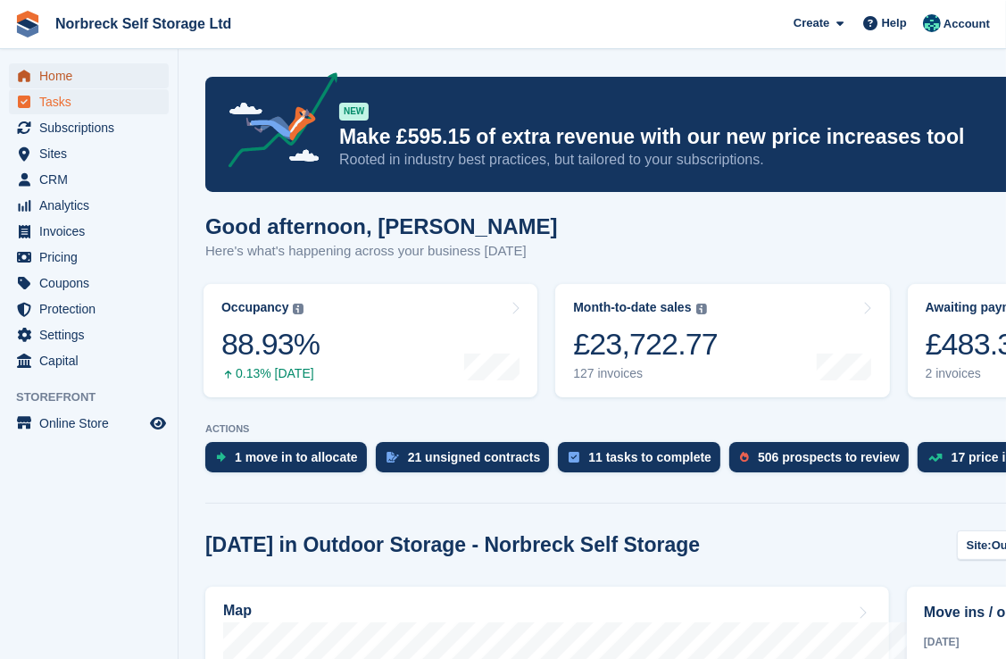
drag, startPoint x: 107, startPoint y: 81, endPoint x: 125, endPoint y: 88, distance: 19.2
click at [107, 81] on span "Home" at bounding box center [92, 75] width 107 height 25
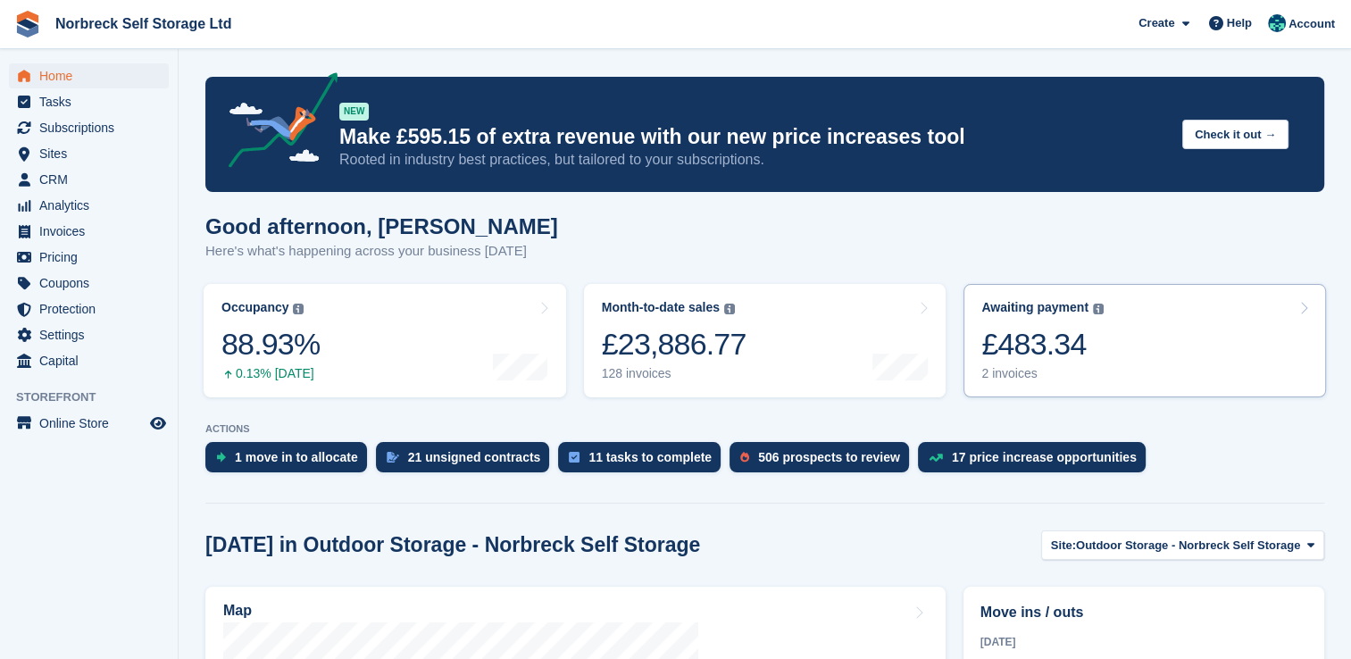
click at [1033, 374] on div "2 invoices" at bounding box center [1042, 373] width 122 height 15
